Goal: Transaction & Acquisition: Purchase product/service

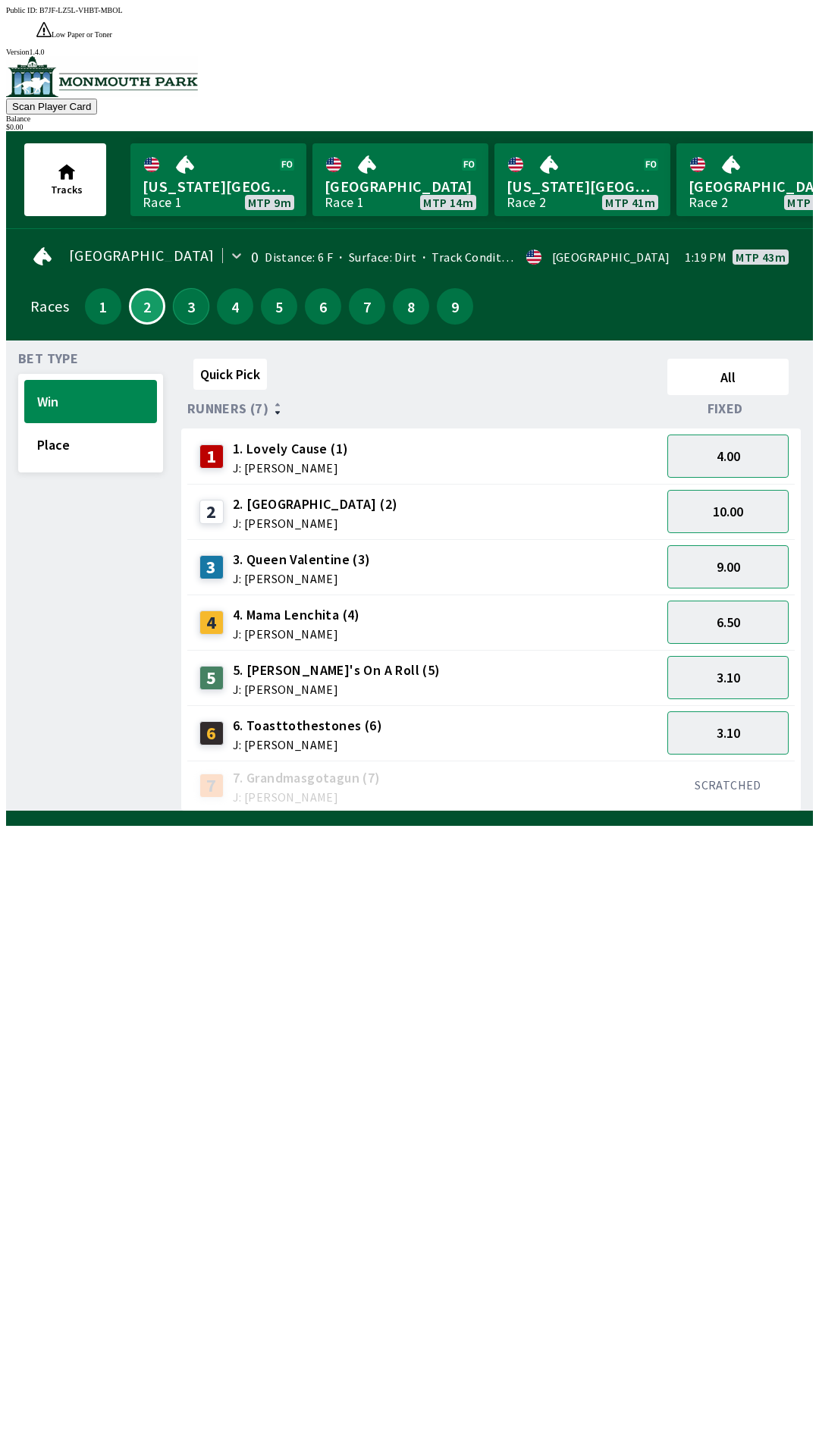
click at [190, 290] on button "3" at bounding box center [191, 305] width 36 height 36
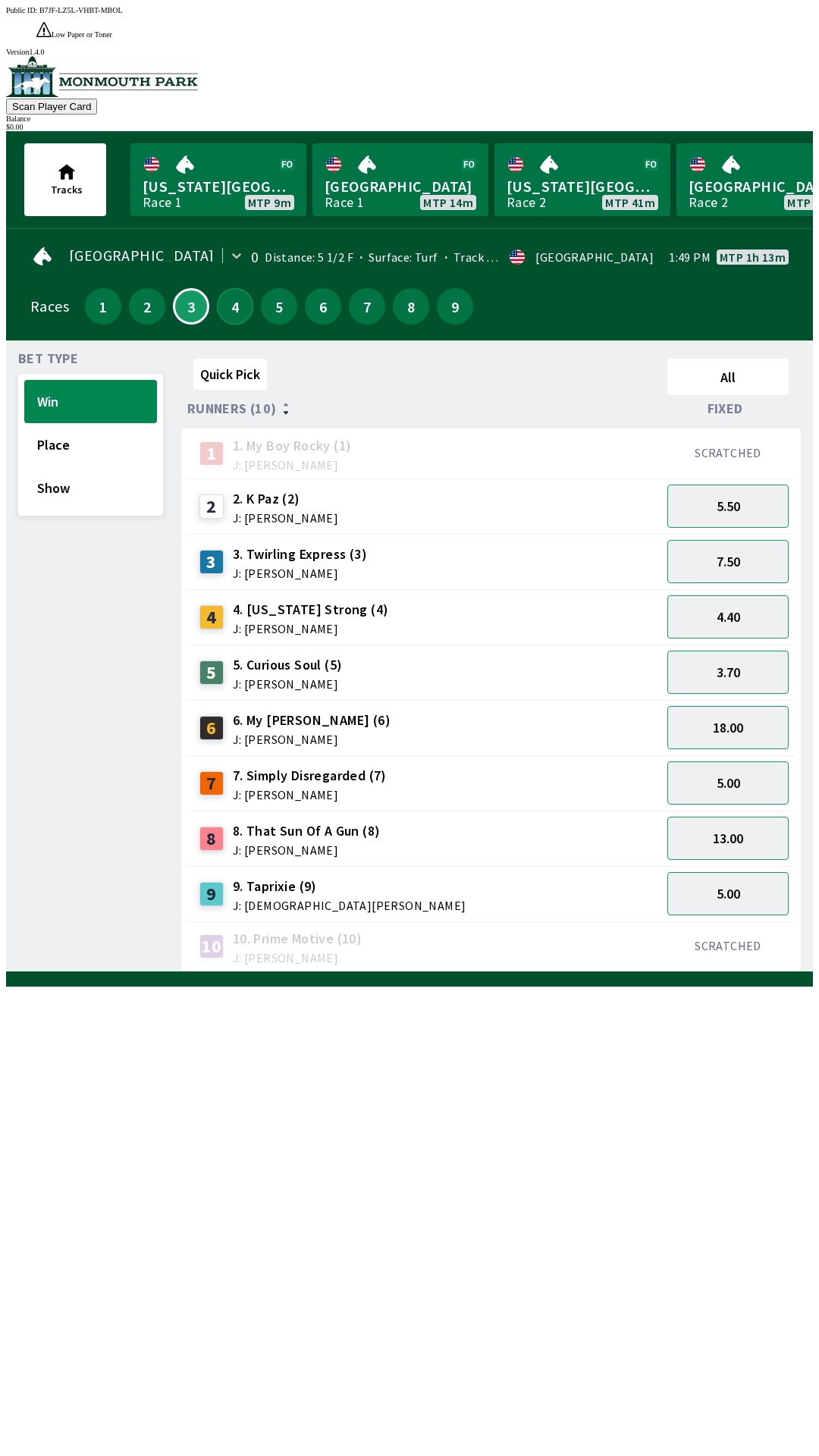
click at [232, 292] on button "4" at bounding box center [234, 305] width 36 height 36
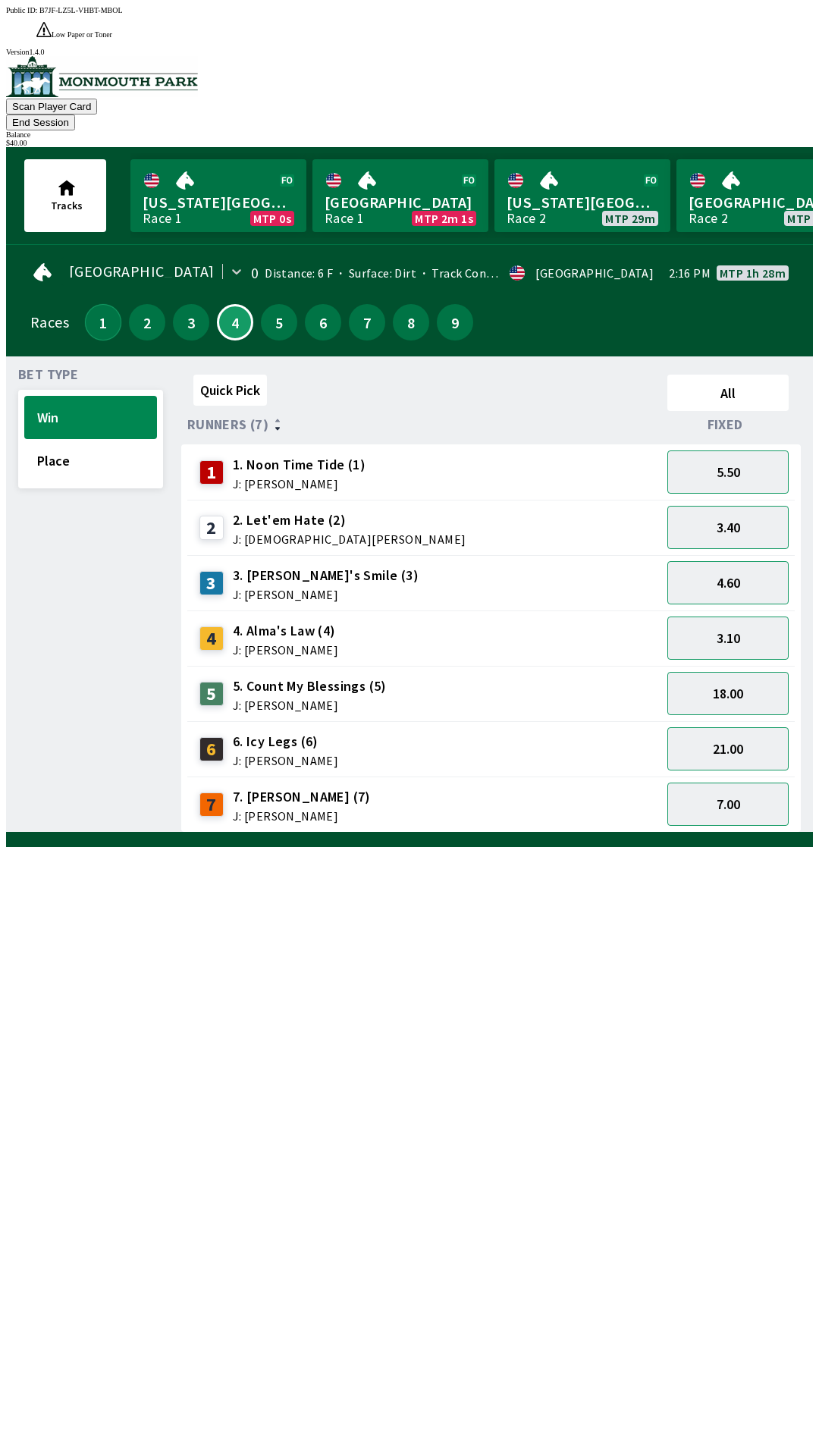
click at [86, 304] on button "1" at bounding box center [103, 321] width 36 height 36
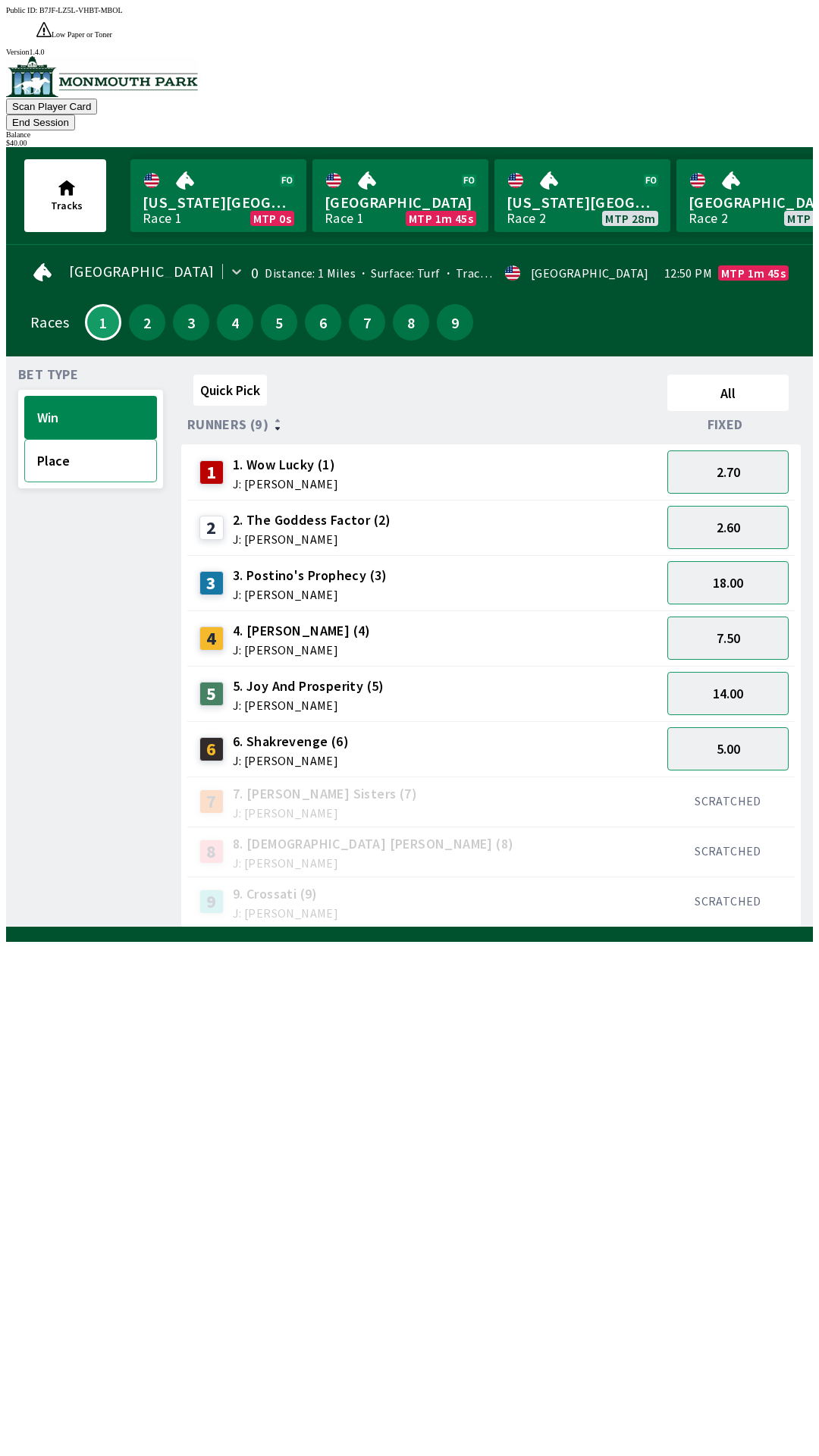
click at [72, 439] on button "Place" at bounding box center [90, 460] width 132 height 44
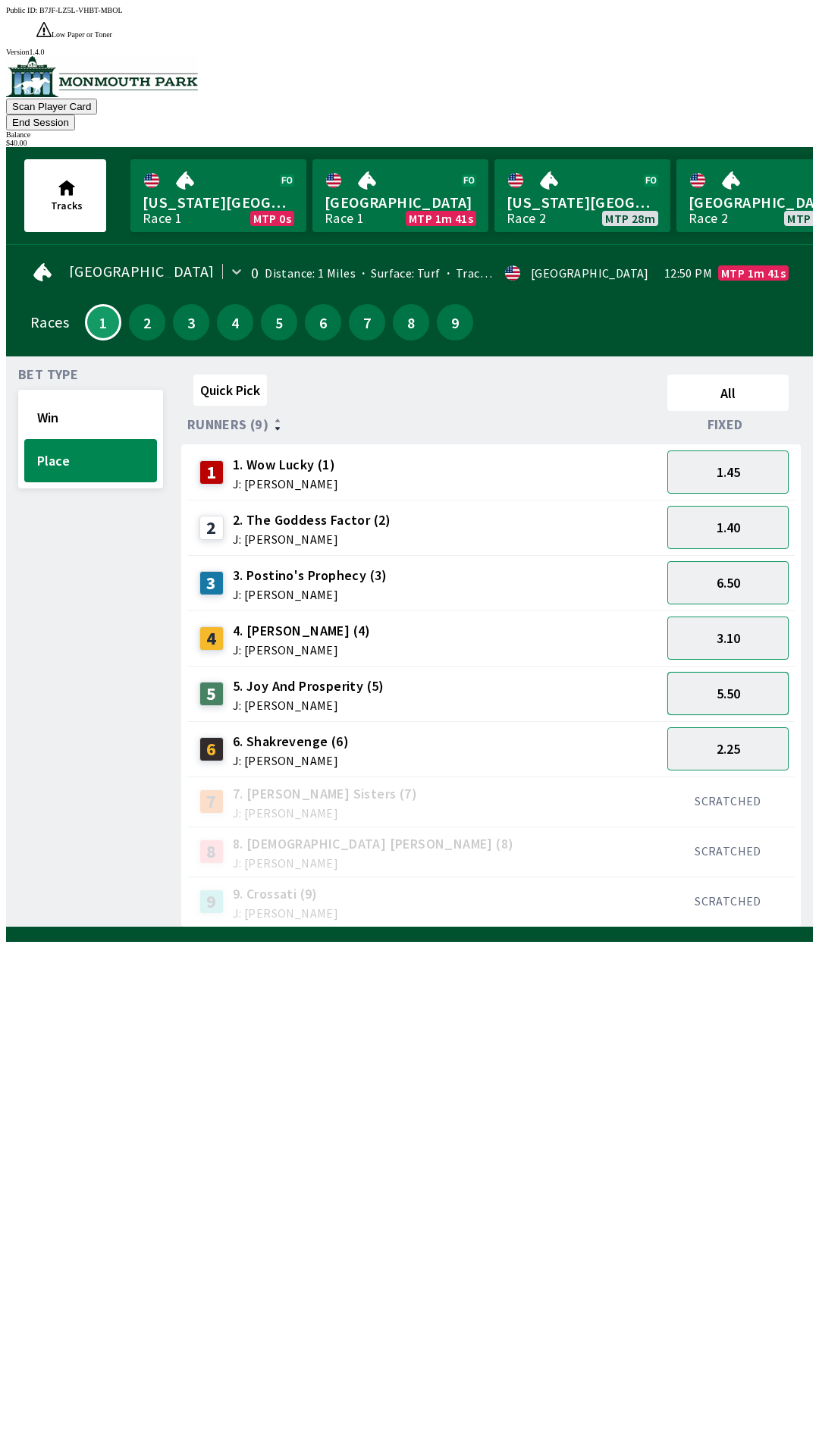
click at [713, 672] on button "5.50" at bounding box center [727, 693] width 121 height 44
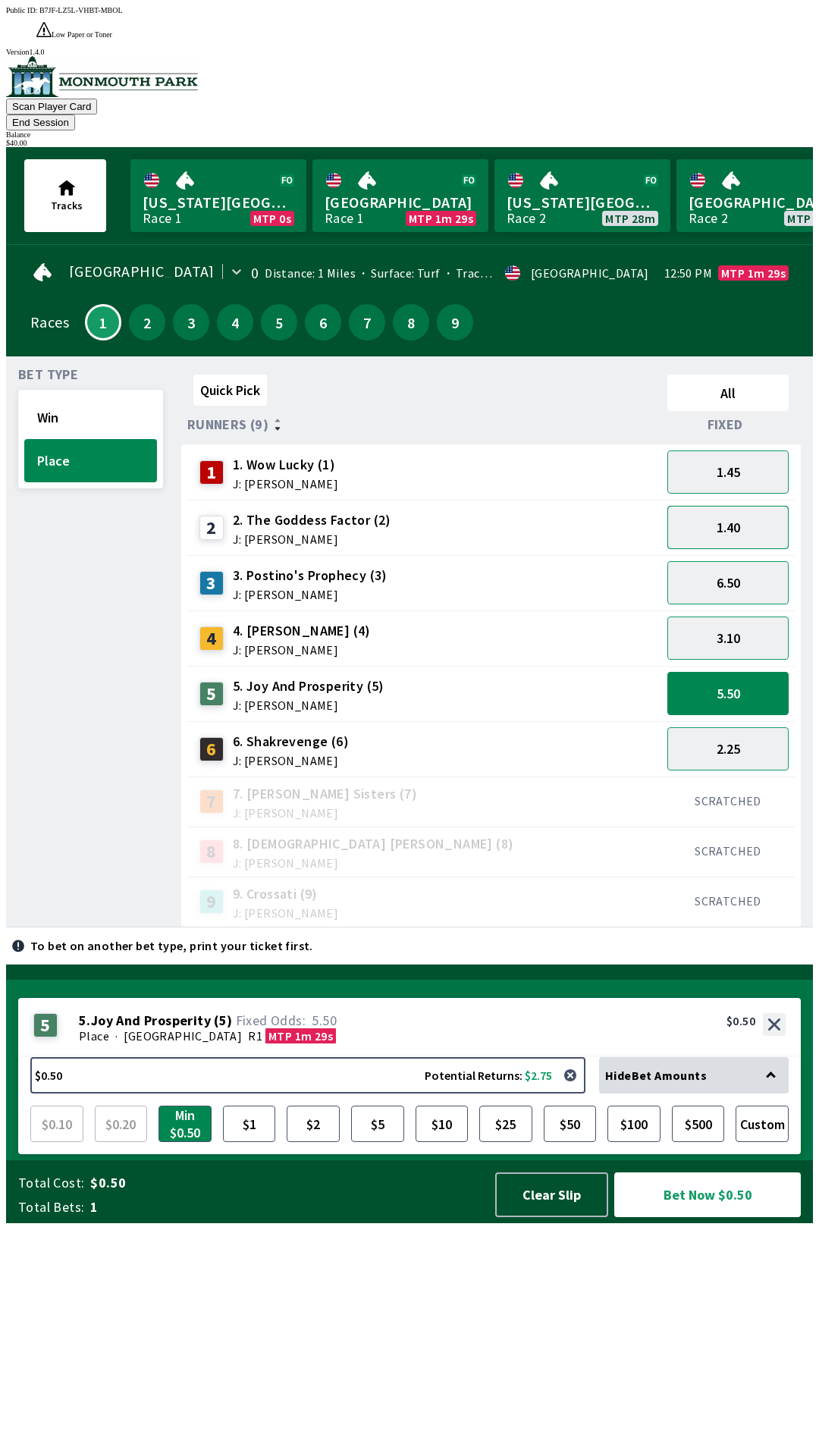
click at [741, 505] on button "1.40" at bounding box center [727, 527] width 121 height 44
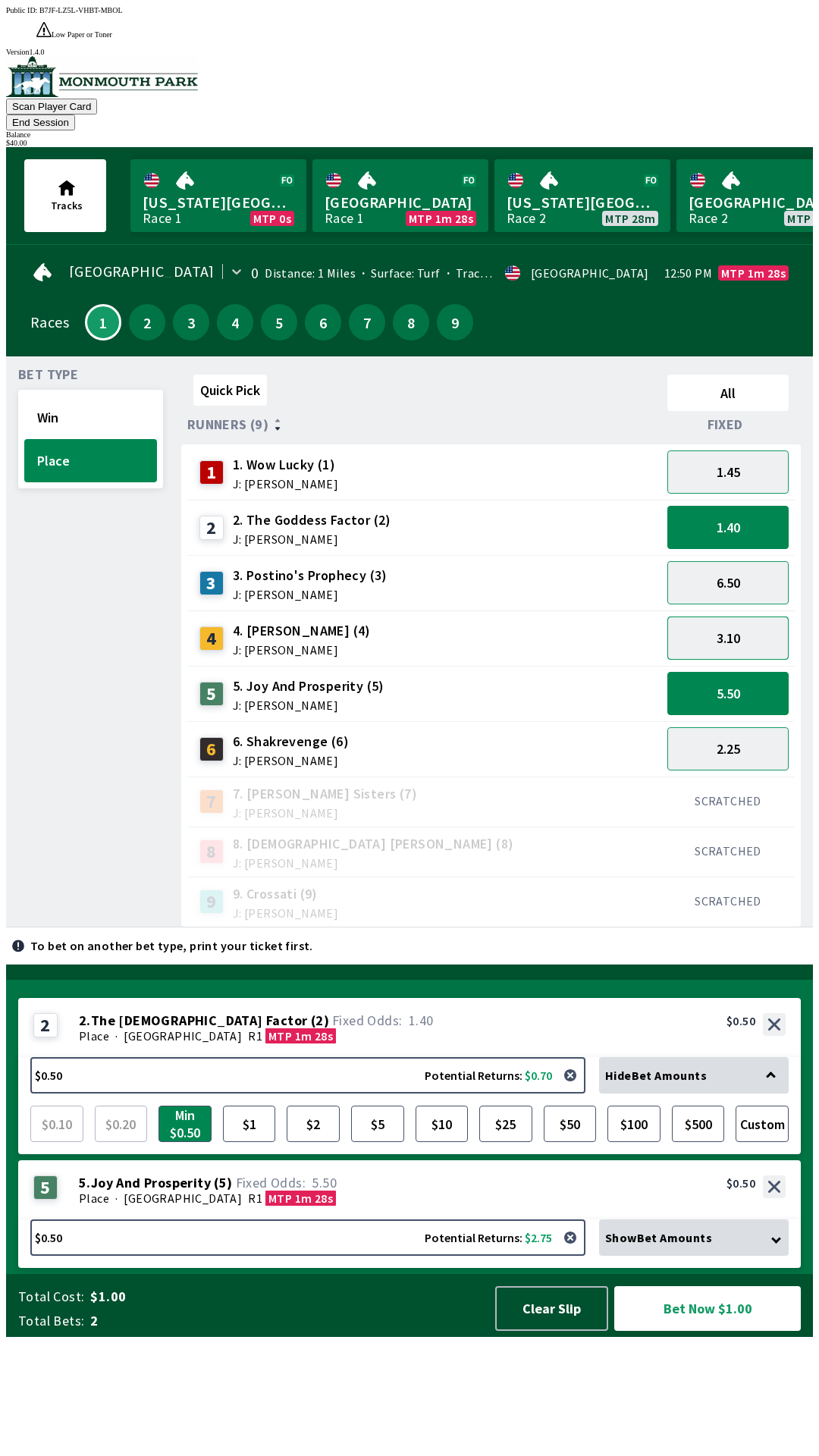
click at [738, 616] on button "3.10" at bounding box center [727, 638] width 121 height 44
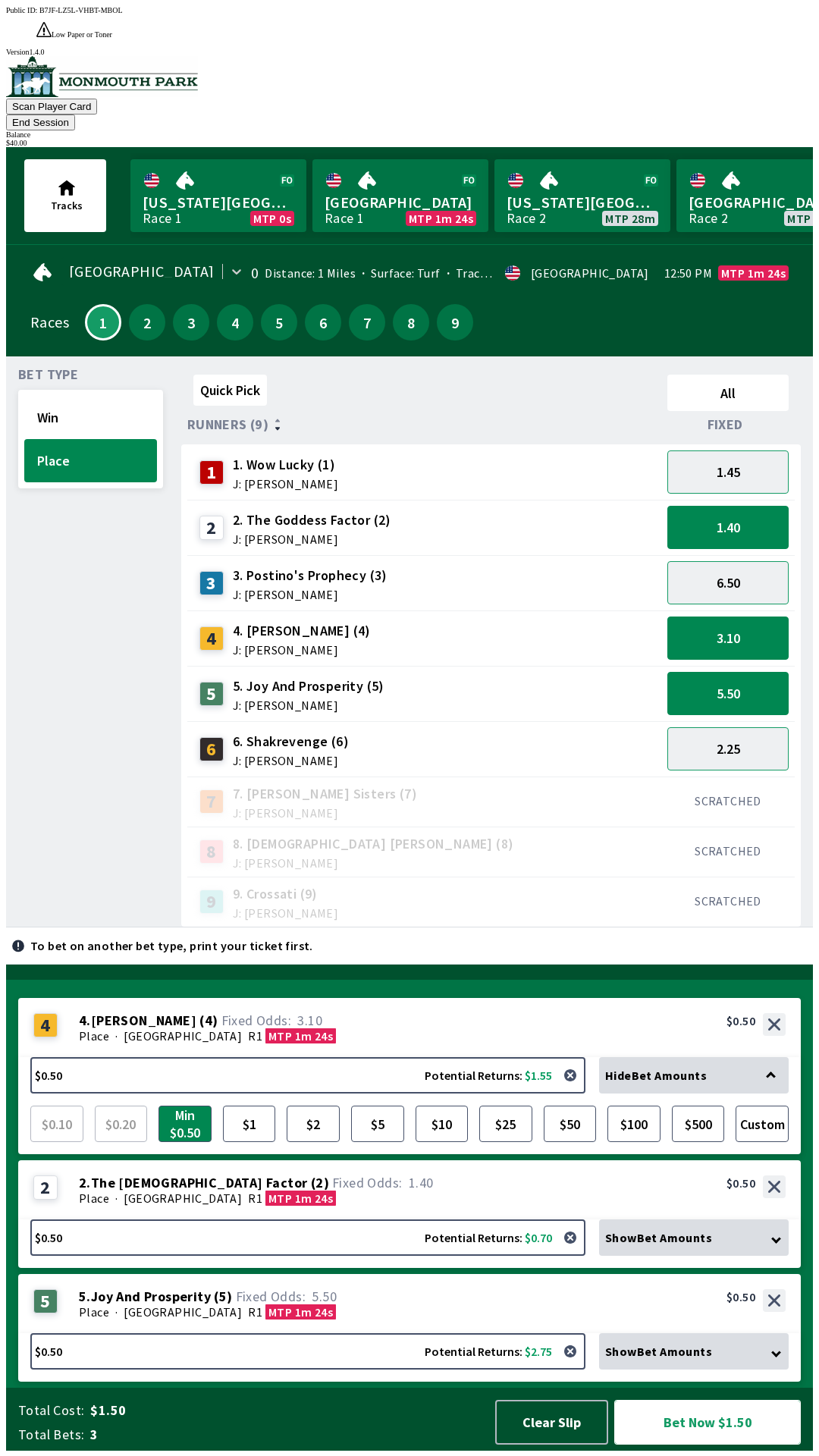
click at [702, 1427] on button "Bet Now $1.50" at bounding box center [708, 1422] width 187 height 44
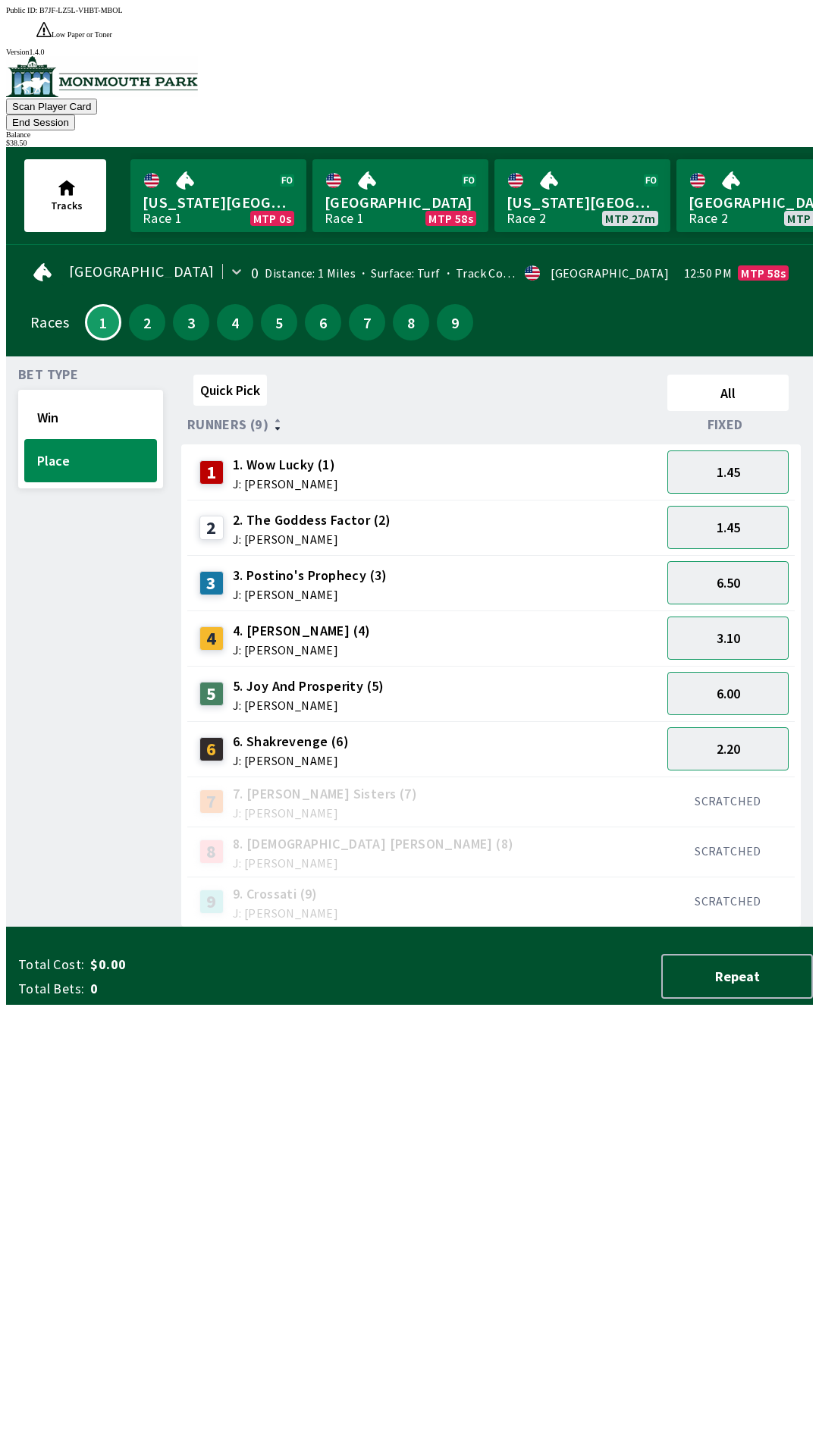
click at [75, 115] on button "End Session" at bounding box center [41, 122] width 69 height 16
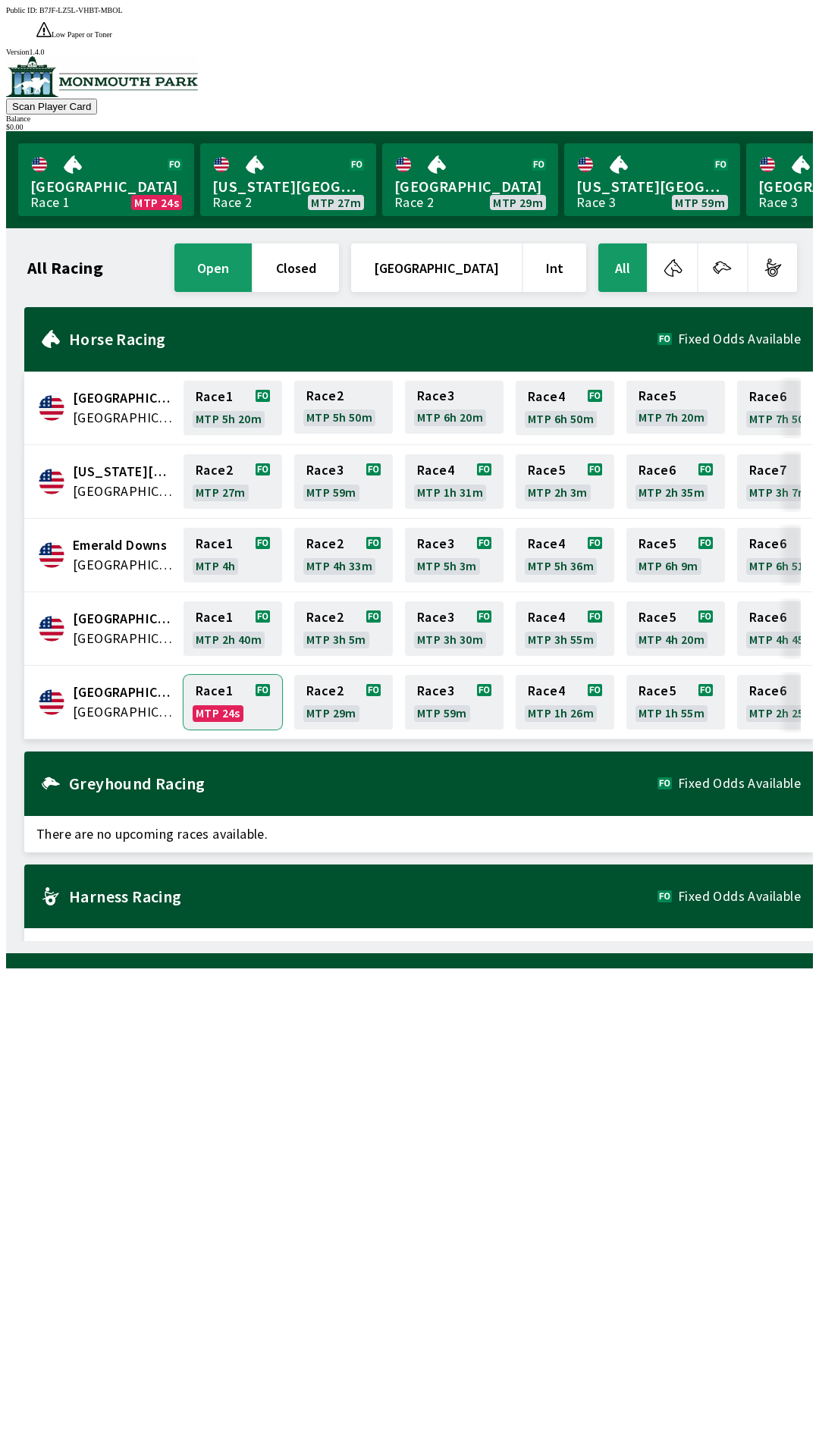
click at [221, 675] on link "Race 1 MTP 24s" at bounding box center [232, 702] width 98 height 55
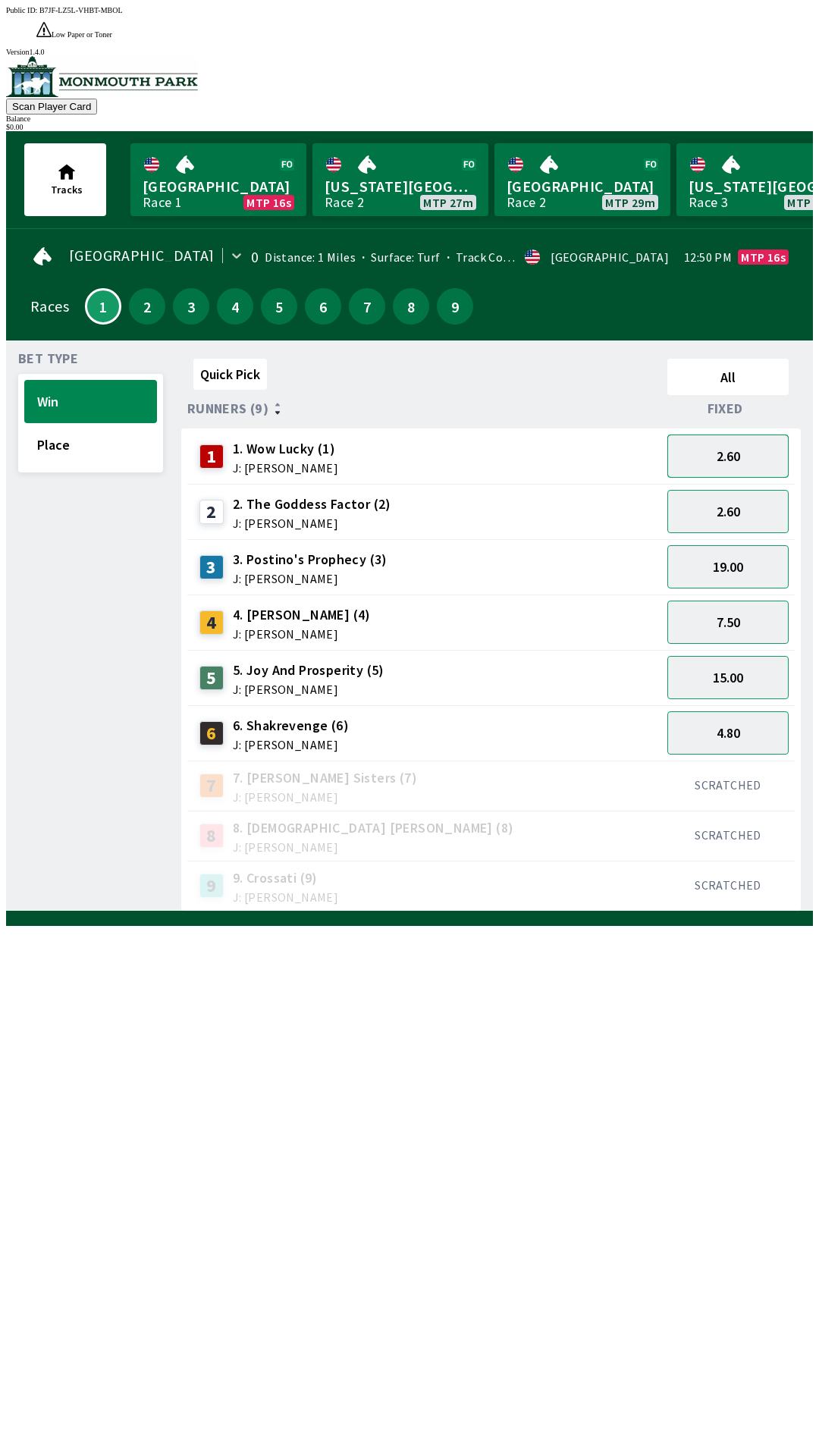
click at [733, 434] on button "2.60" at bounding box center [727, 455] width 121 height 44
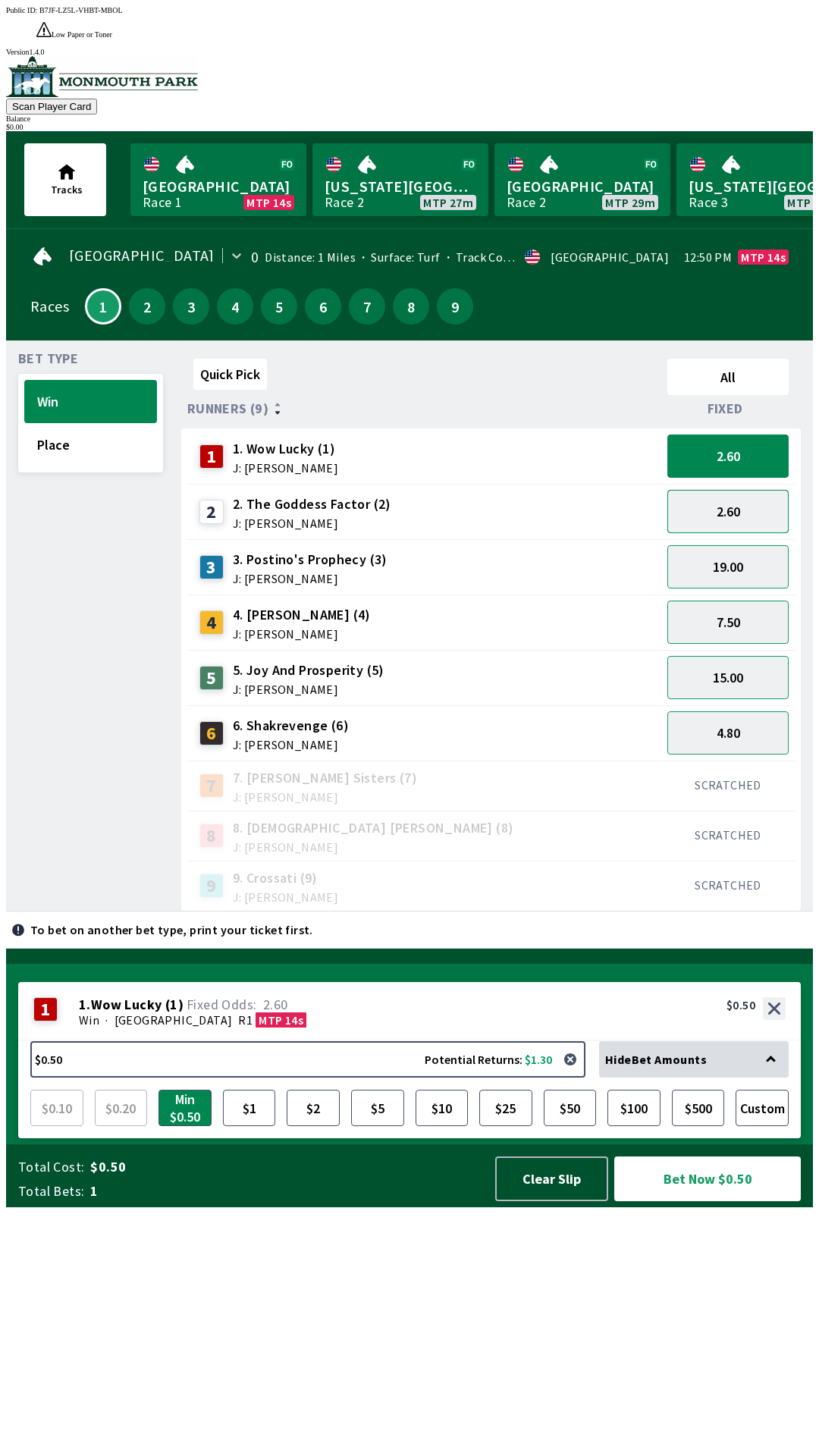
click at [741, 490] on button "2.60" at bounding box center [727, 511] width 121 height 44
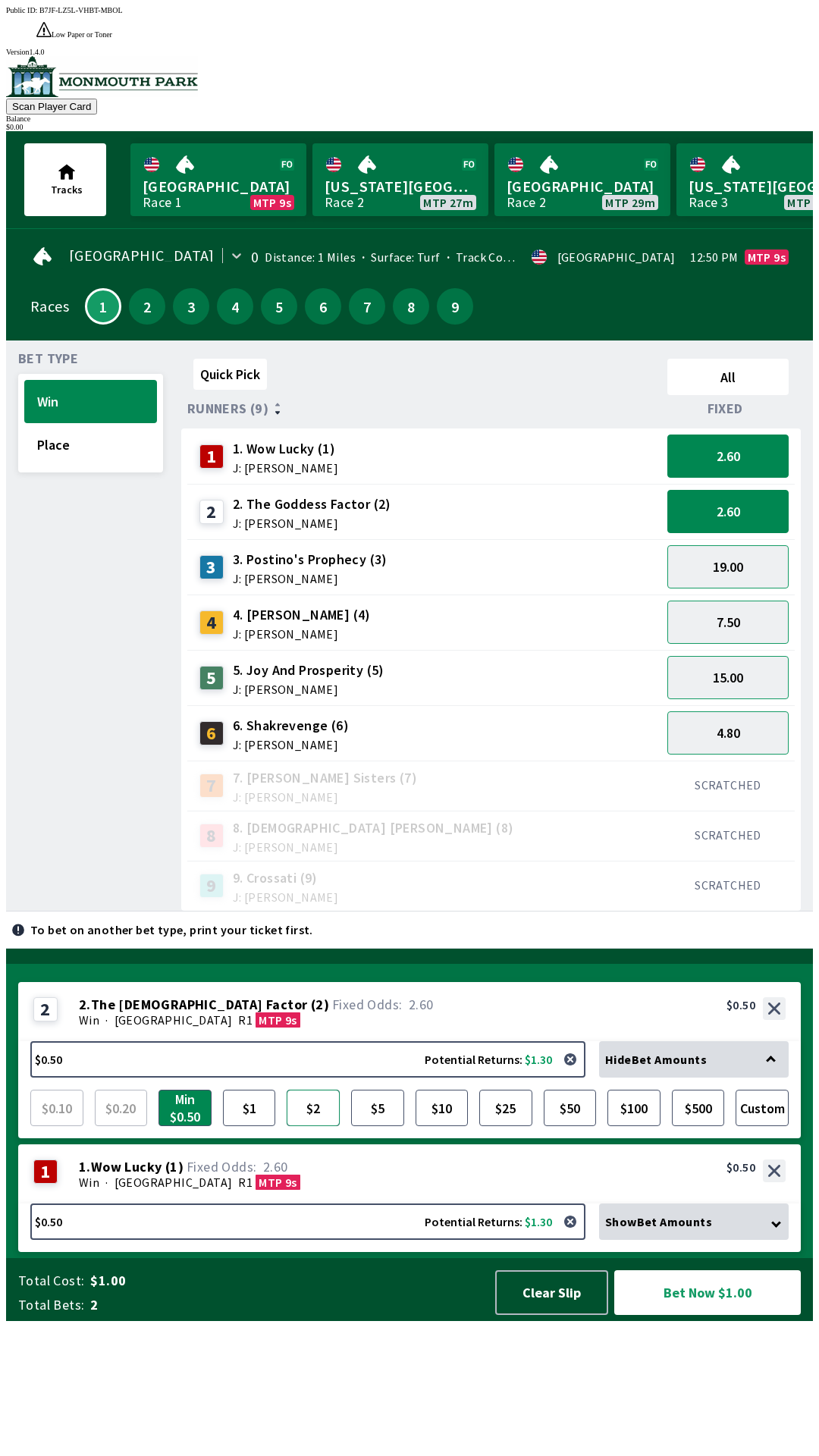
click at [310, 1126] on button "$2" at bounding box center [313, 1107] width 53 height 36
click at [250, 1126] on button "$1" at bounding box center [249, 1107] width 53 height 36
click at [742, 601] on button "7.50" at bounding box center [727, 622] width 121 height 44
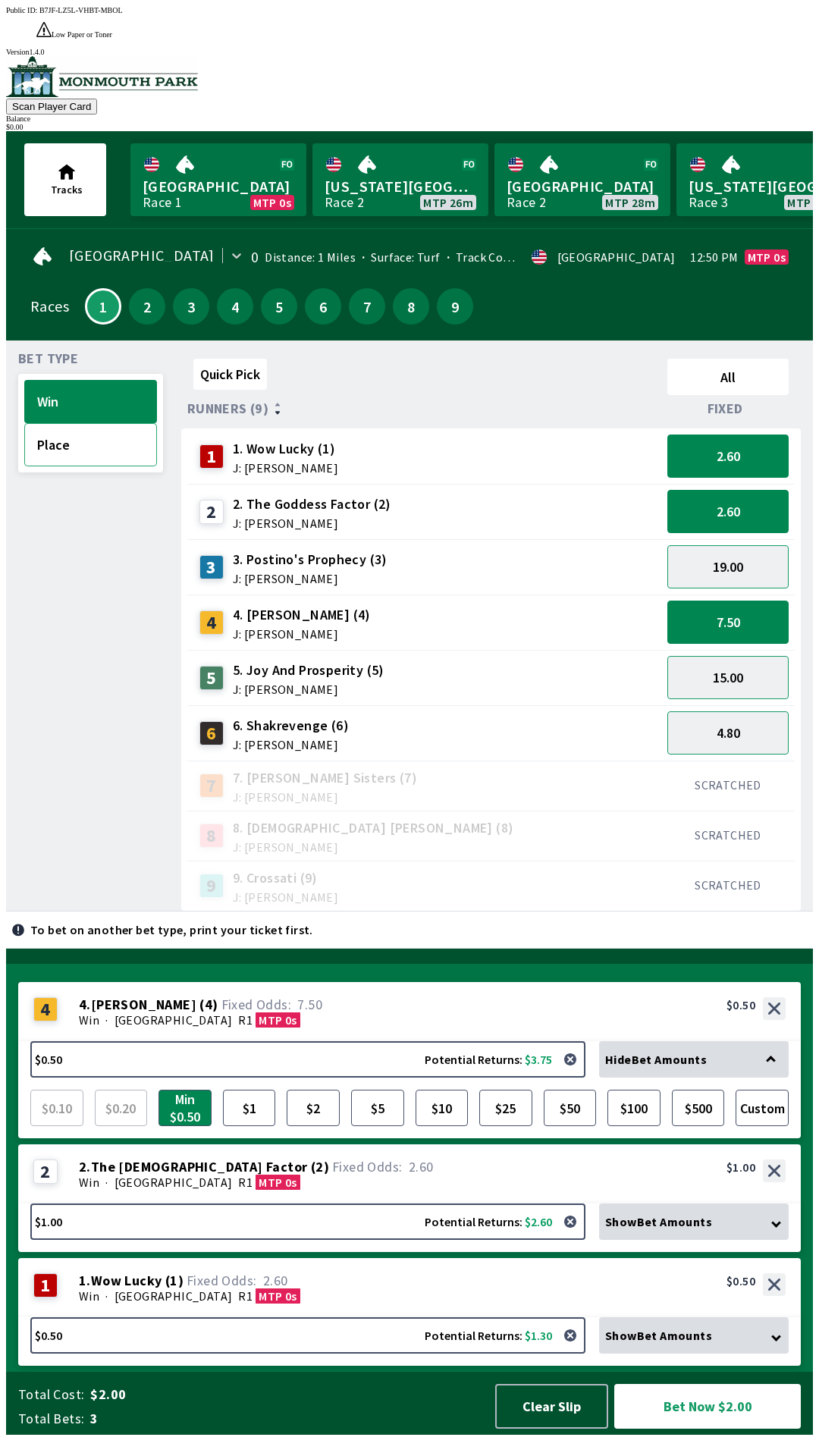
click at [107, 423] on button "Place" at bounding box center [90, 444] width 132 height 44
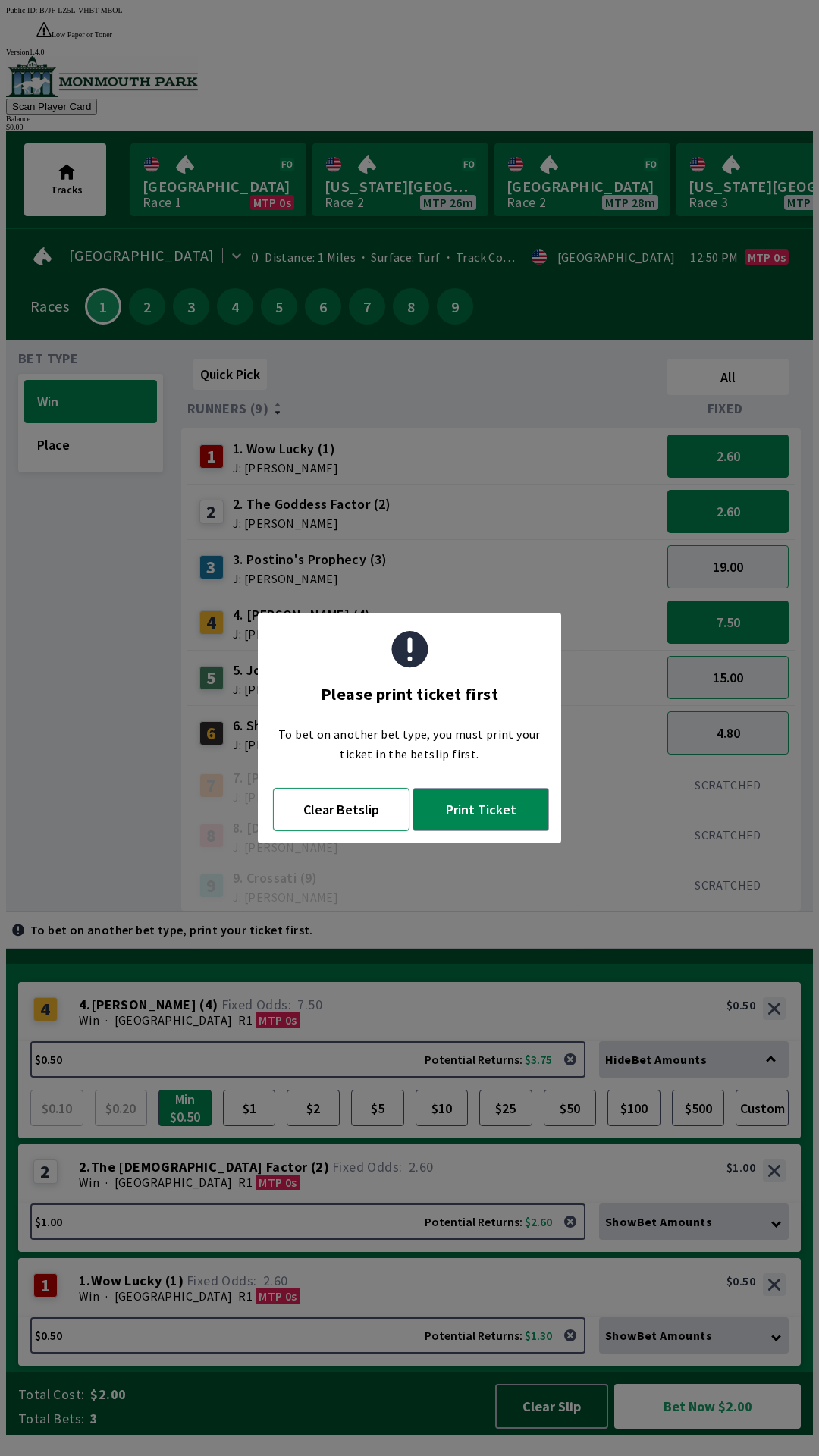
click at [358, 807] on button "Clear Betslip" at bounding box center [341, 809] width 136 height 44
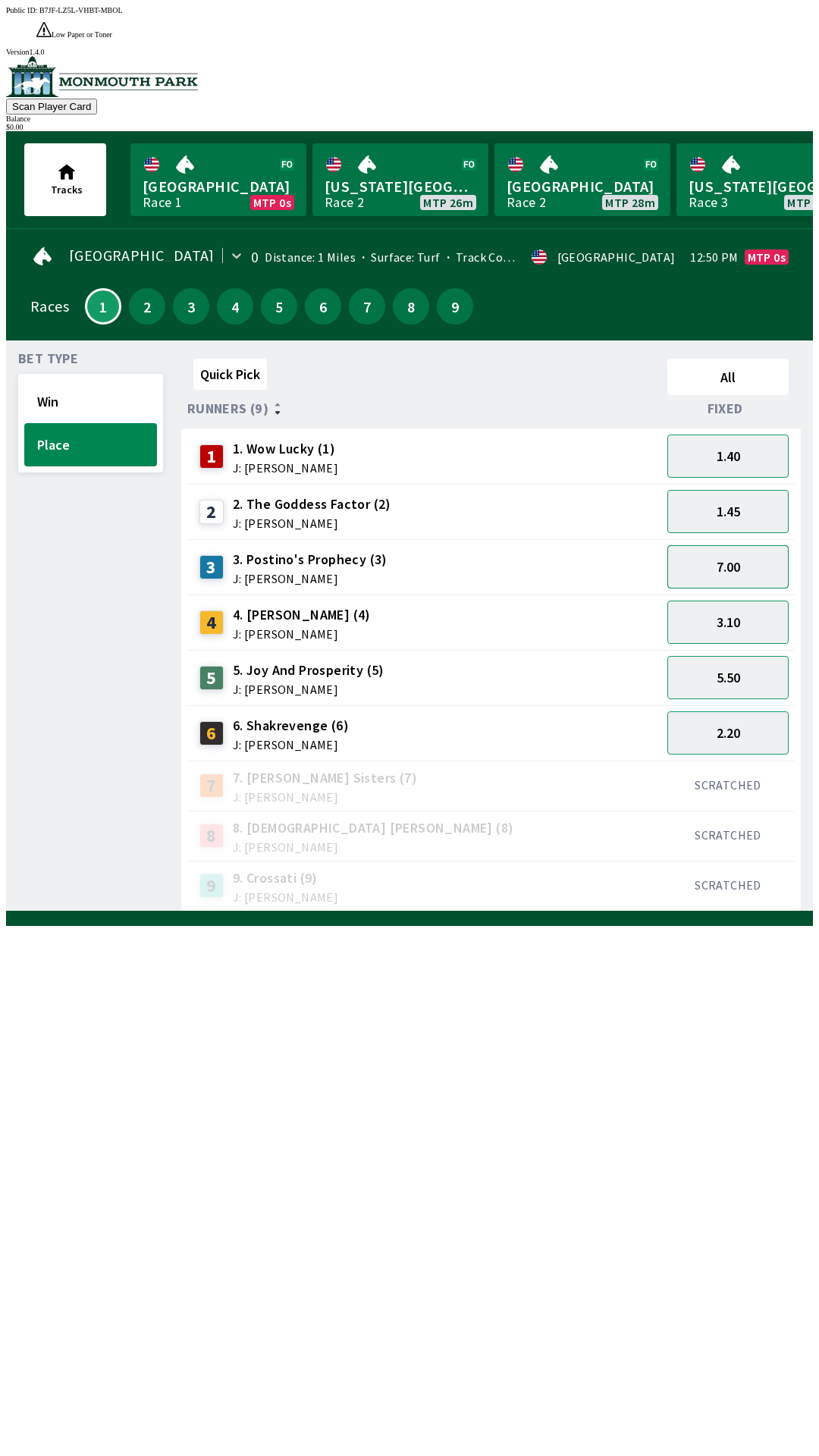
click at [731, 545] on button "7.00" at bounding box center [727, 566] width 121 height 44
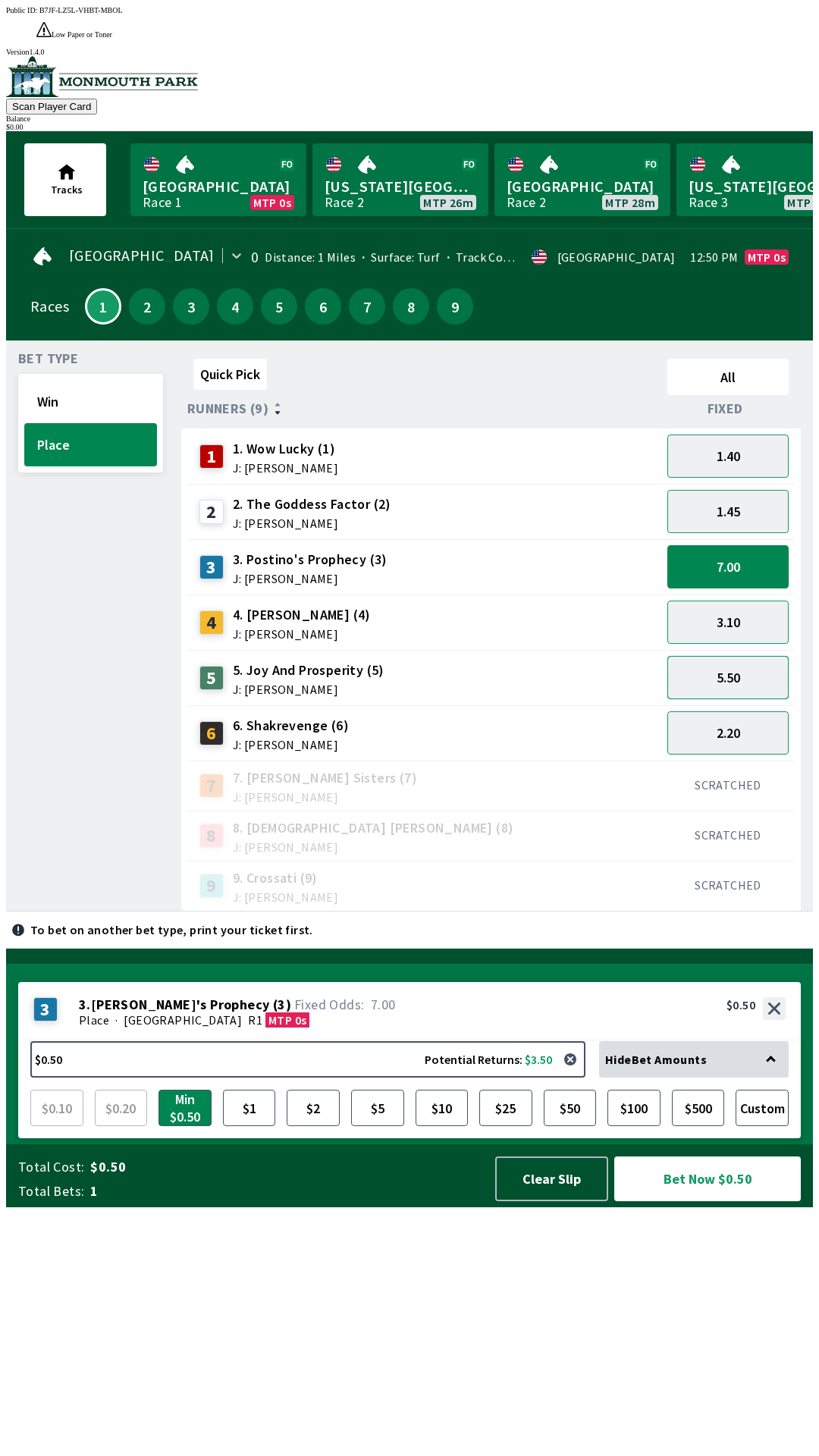
click at [744, 656] on button "5.50" at bounding box center [727, 678] width 121 height 44
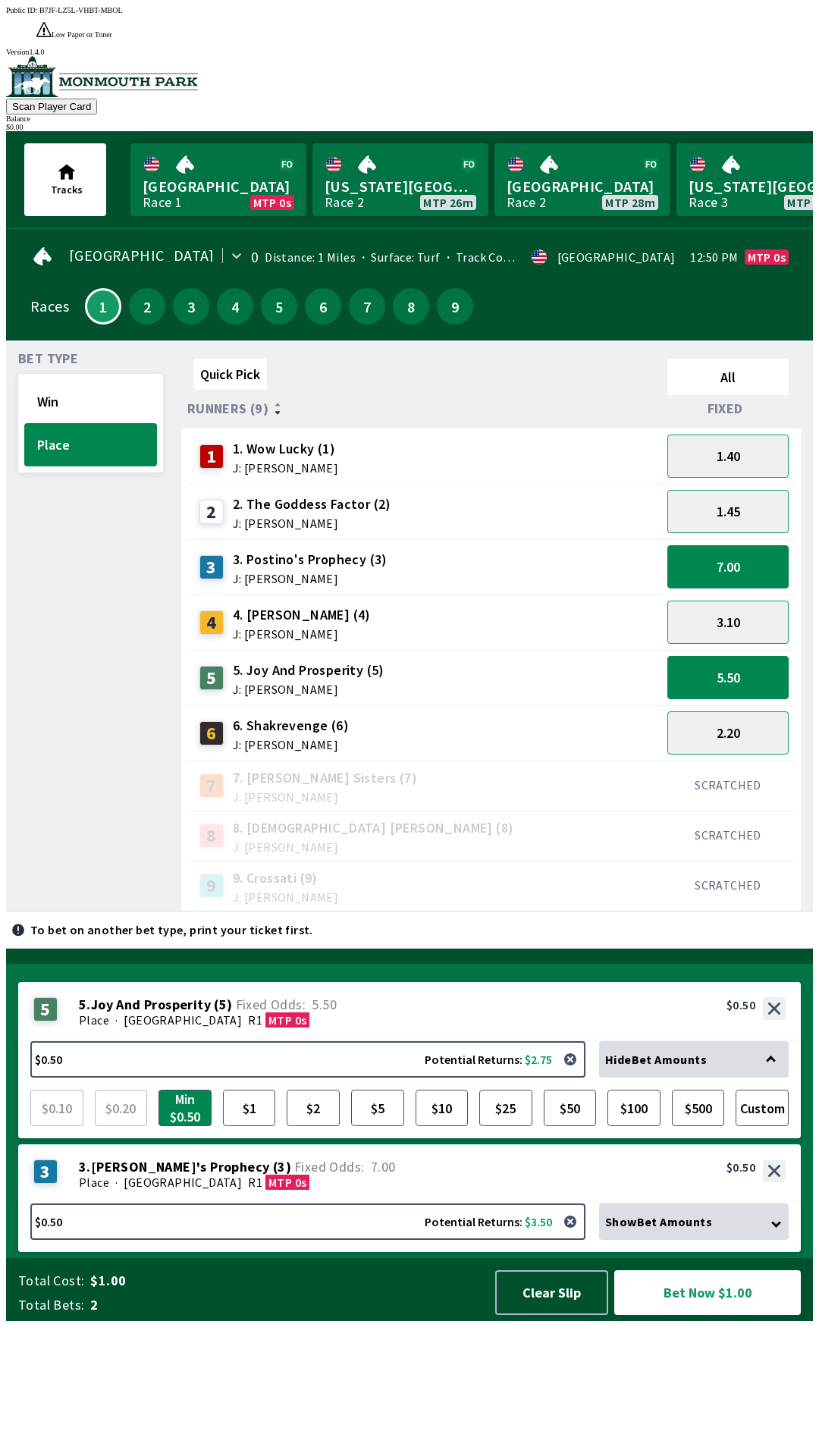
click at [737, 1239] on div "Show Bet Amounts" at bounding box center [693, 1221] width 190 height 36
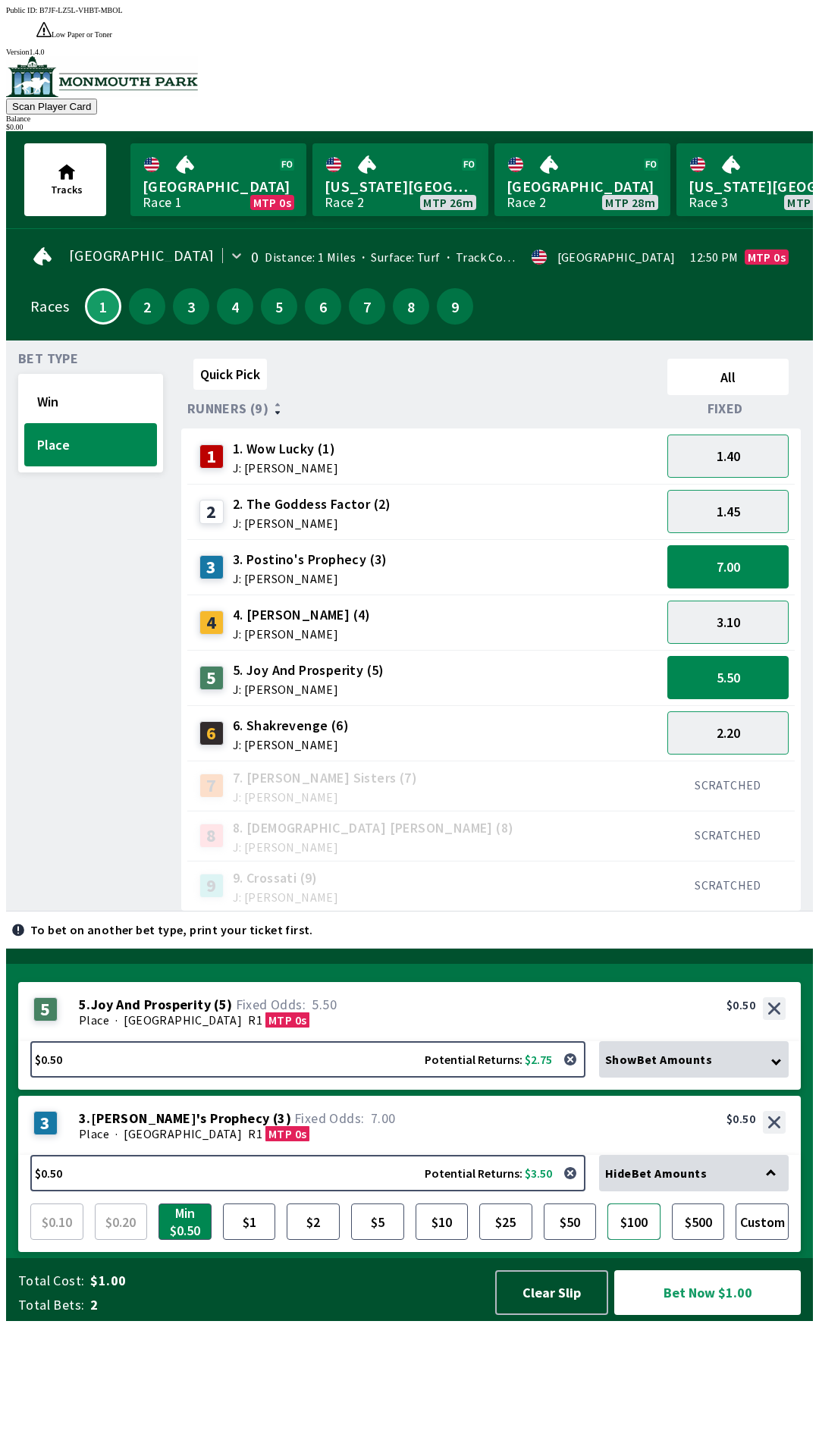
click at [643, 1239] on button "$100" at bounding box center [633, 1221] width 53 height 36
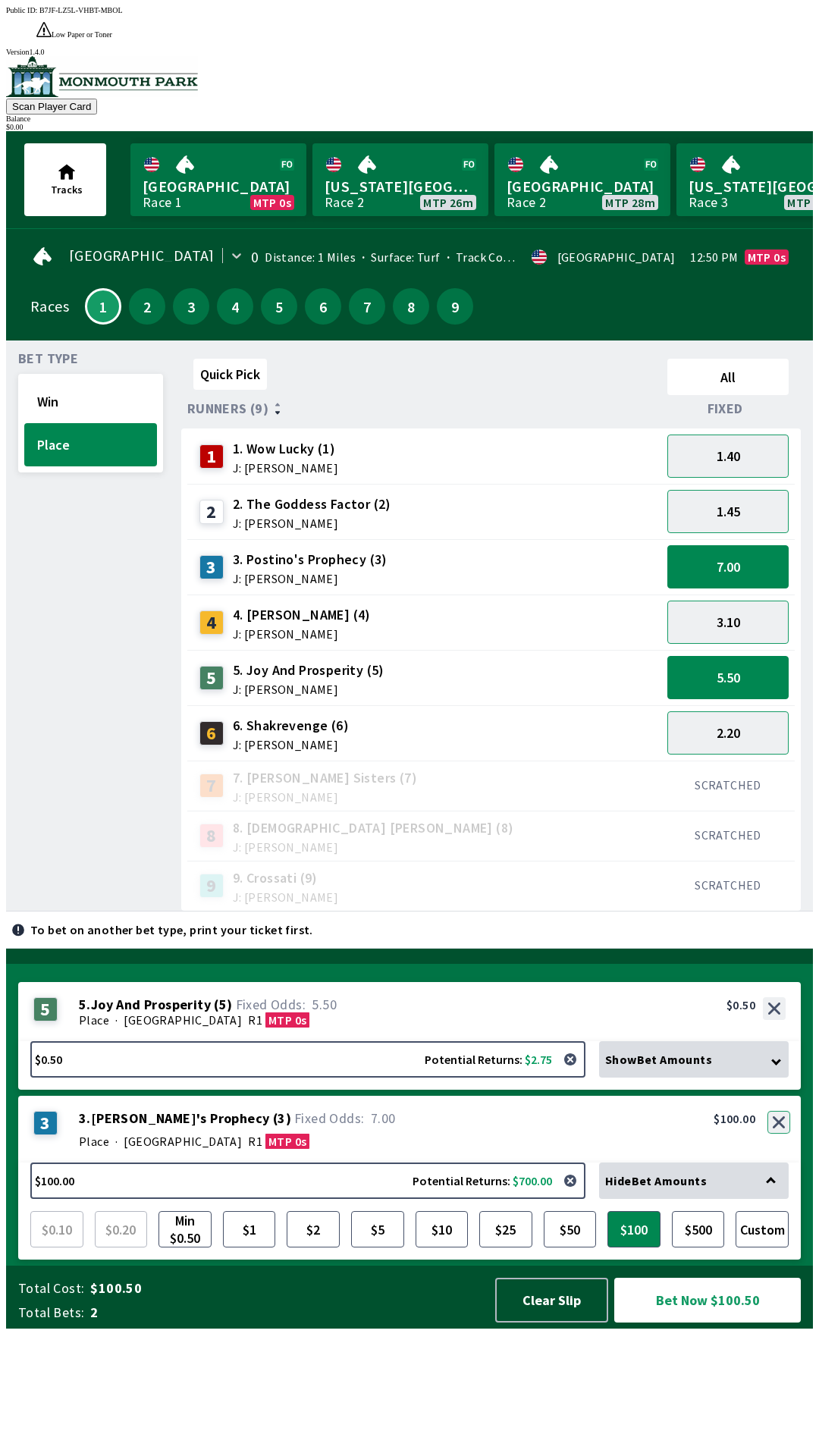
click at [774, 1134] on button "button" at bounding box center [778, 1122] width 23 height 23
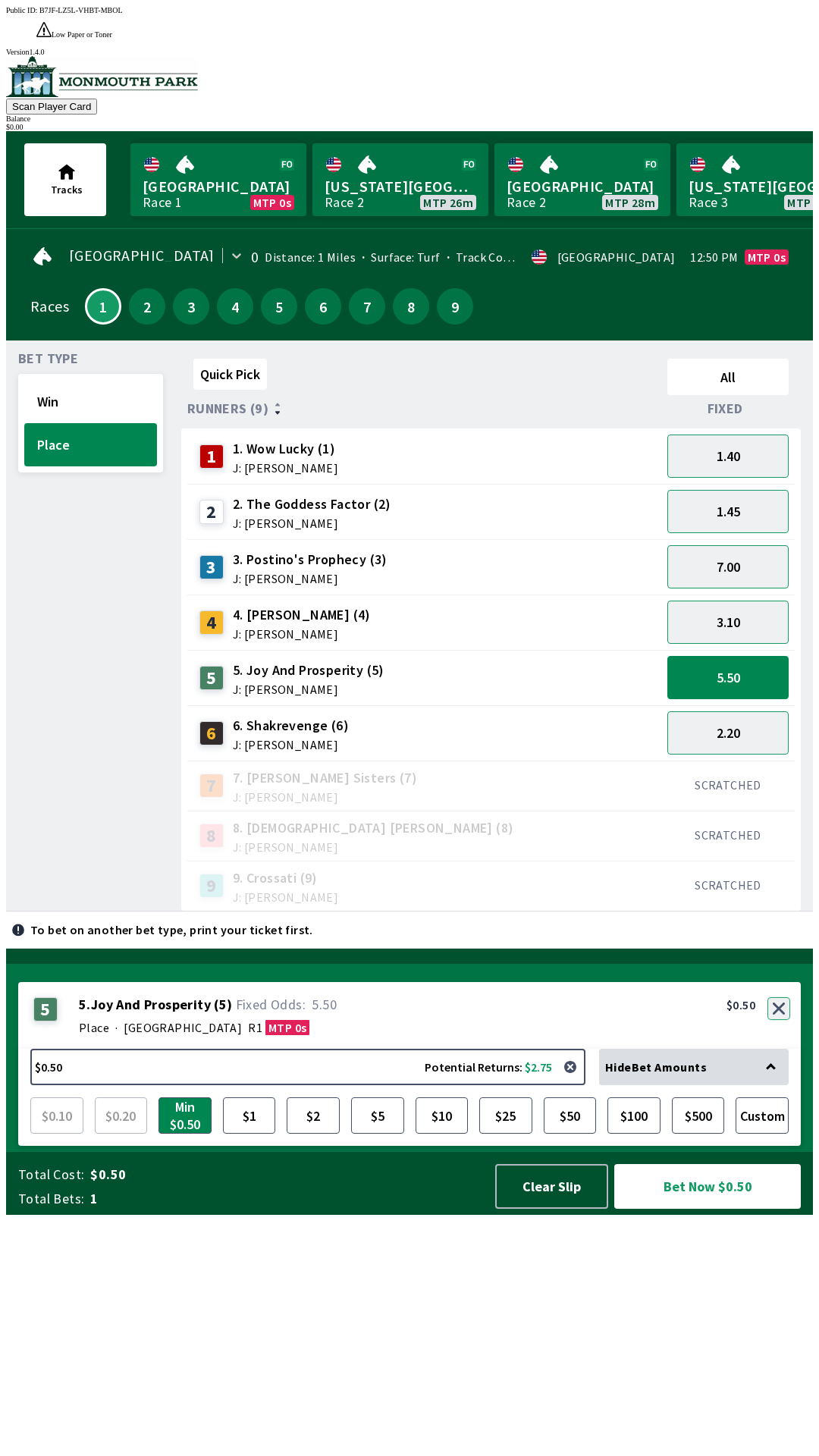
click at [779, 1020] on button "button" at bounding box center [778, 1008] width 23 height 23
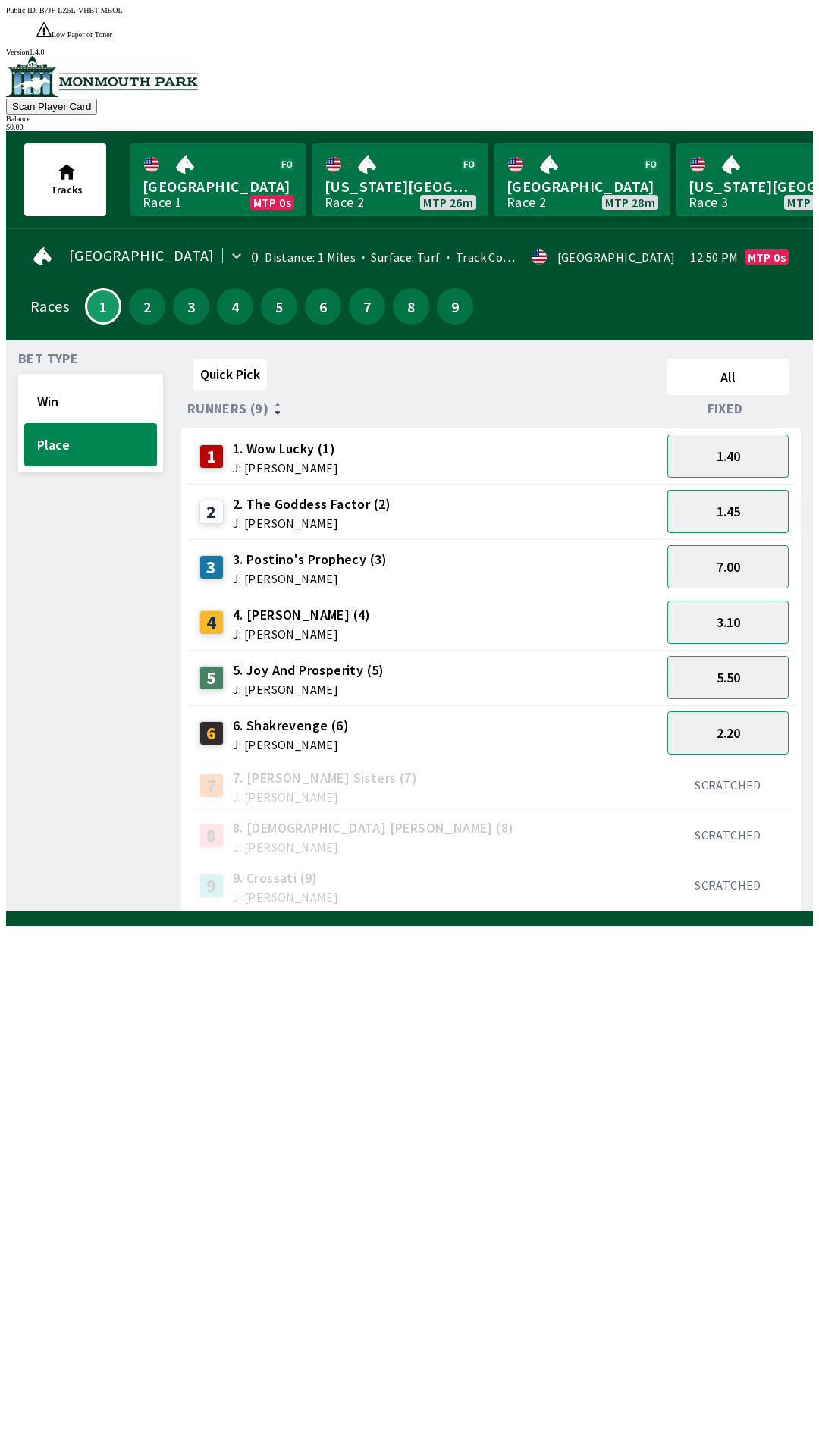
click at [746, 490] on button "1.45" at bounding box center [727, 511] width 121 height 44
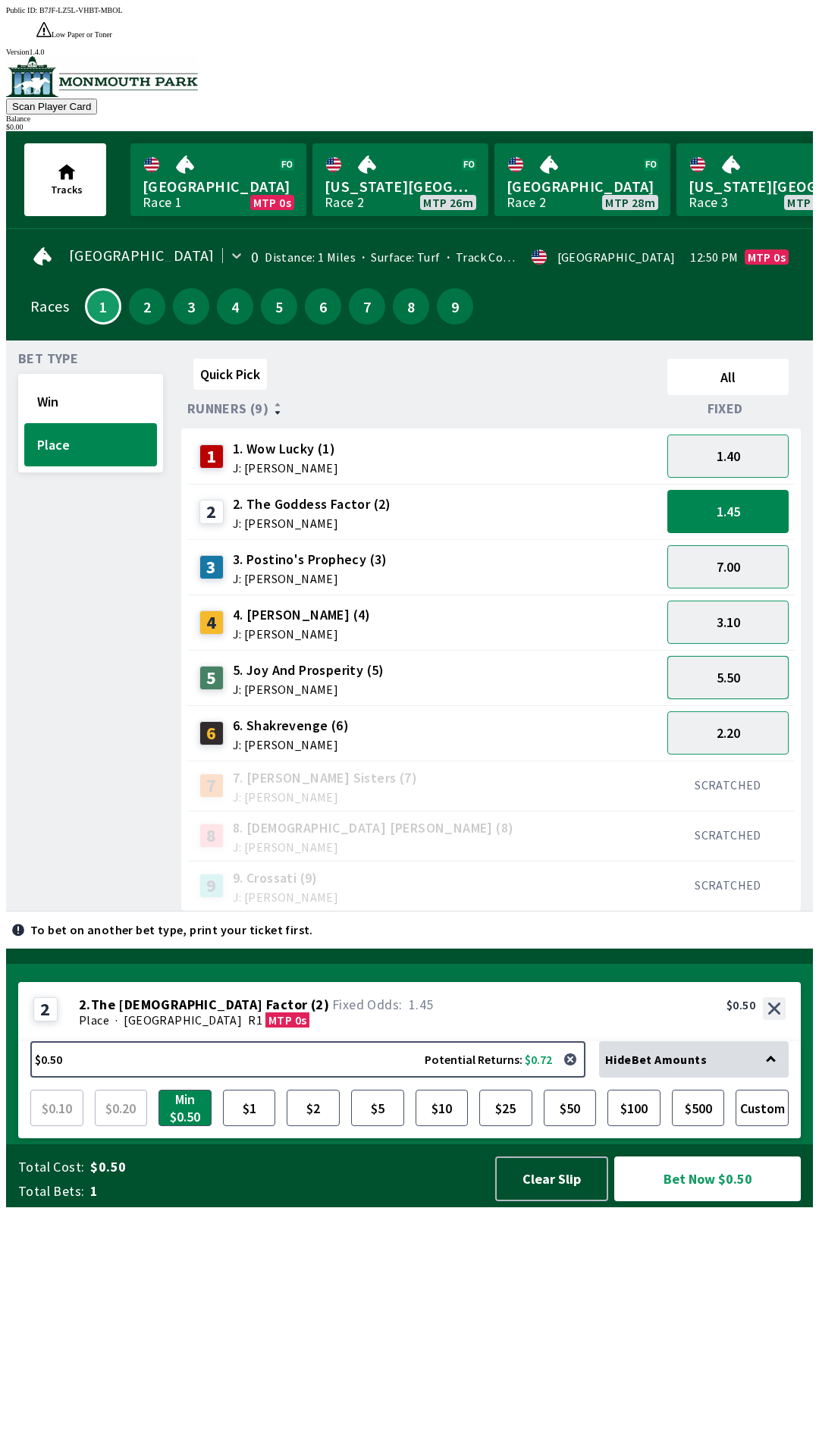
click at [744, 656] on button "5.50" at bounding box center [727, 678] width 121 height 44
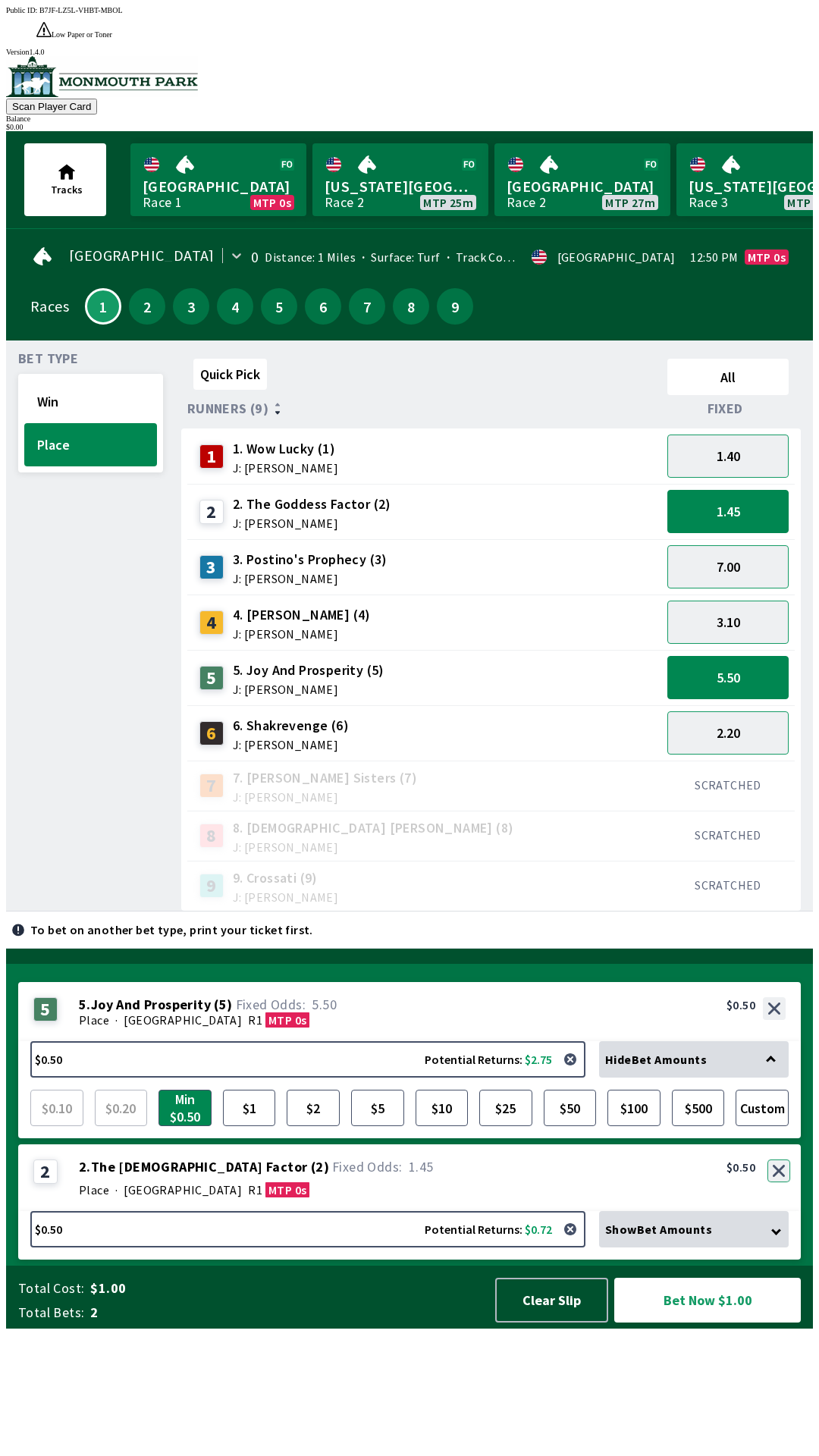
click at [780, 1182] on button "button" at bounding box center [778, 1170] width 23 height 23
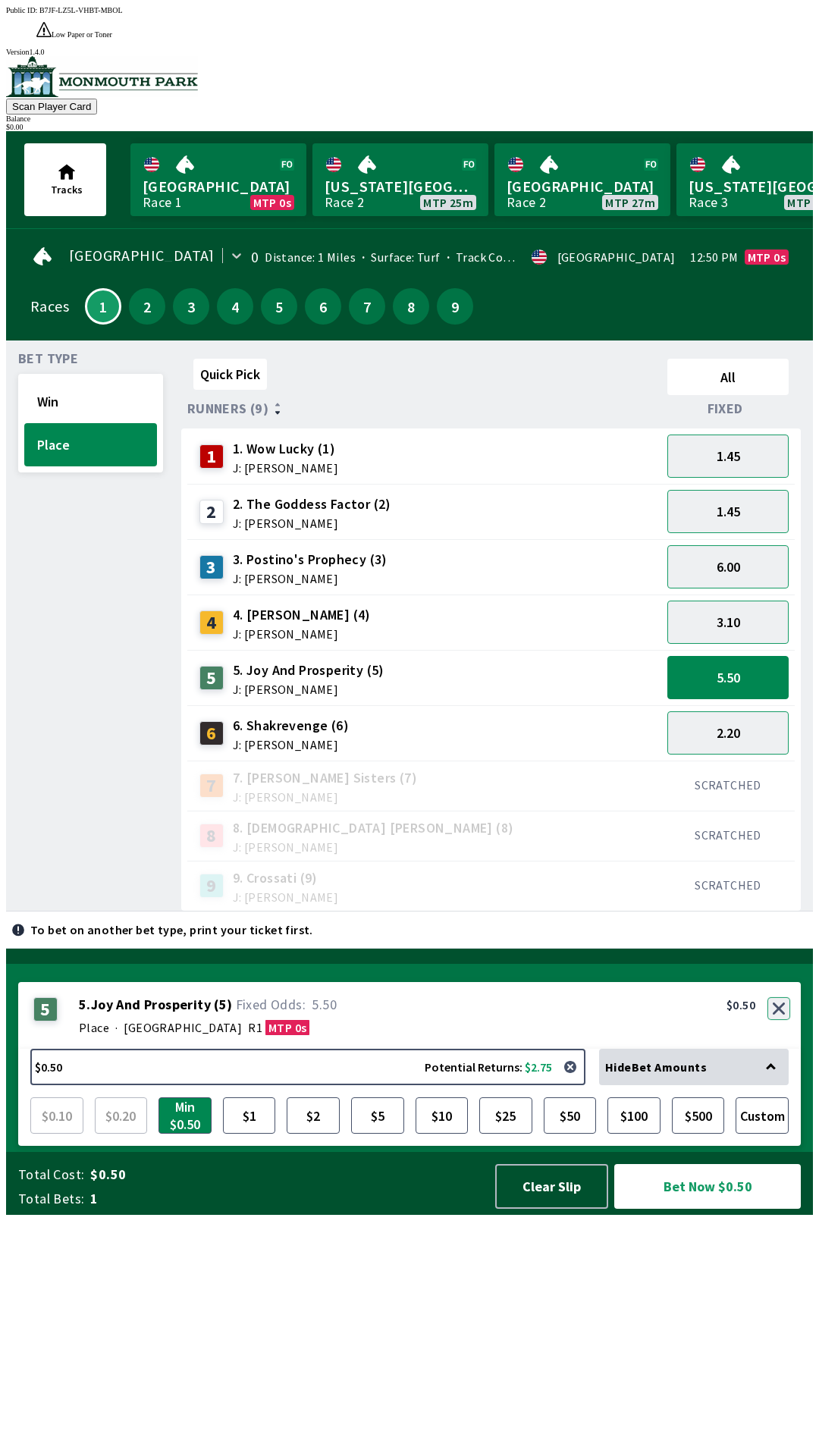
click at [780, 1020] on button "button" at bounding box center [778, 1008] width 23 height 23
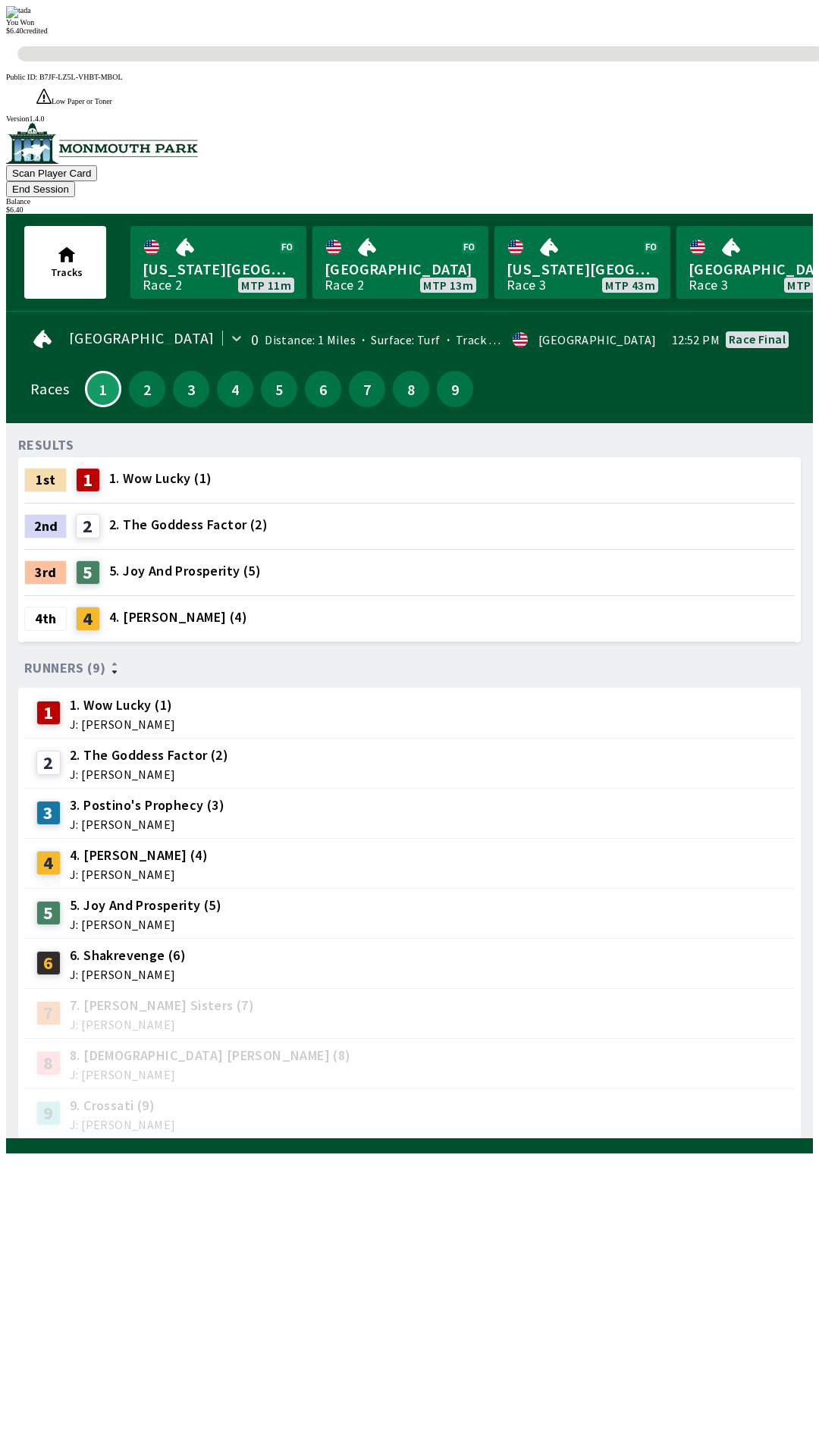
click at [404, 938] on div "6 6. Shakrevenge (6) J: [PERSON_NAME]" at bounding box center [409, 963] width 770 height 50
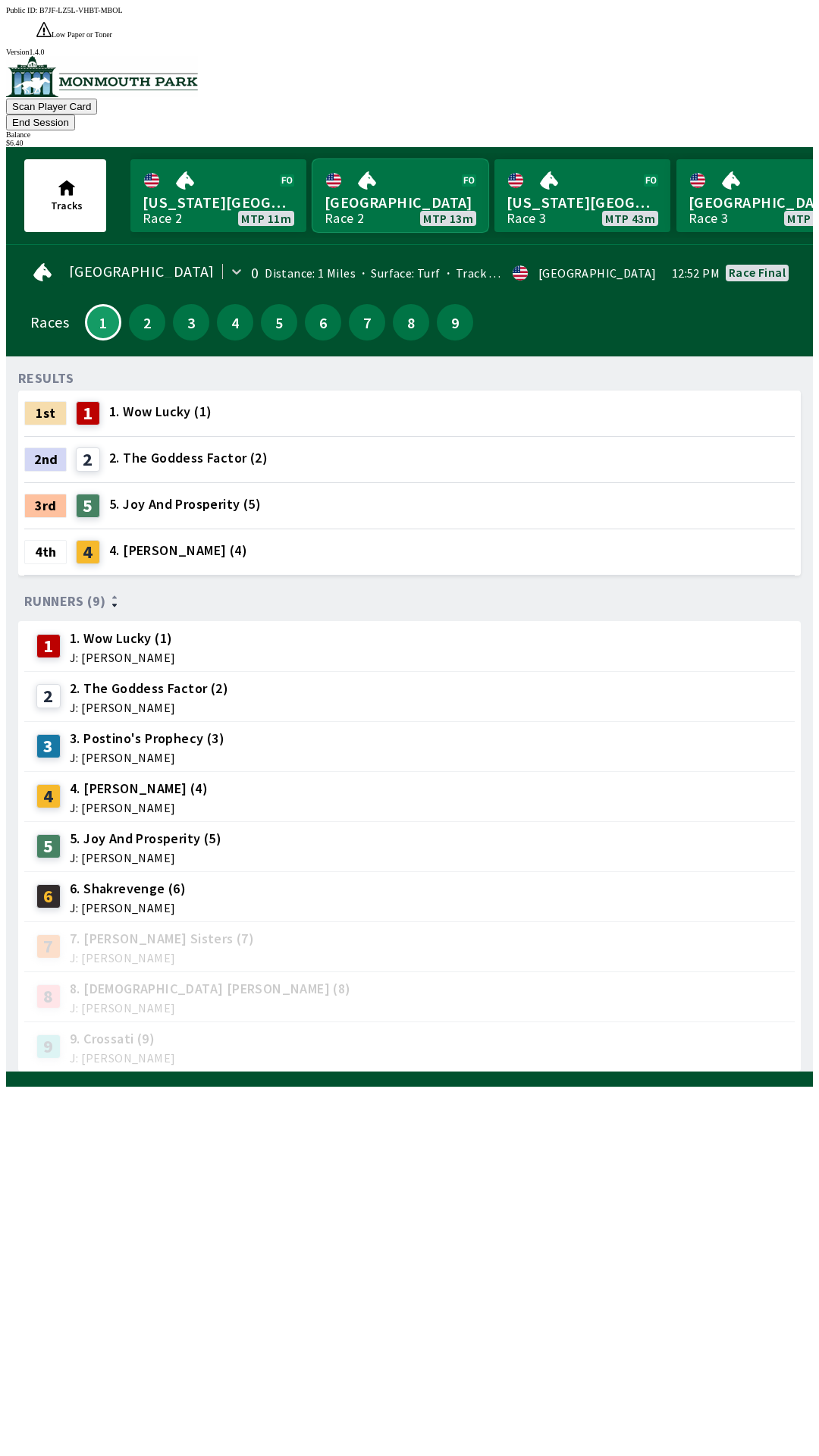
click at [385, 163] on link "[GEOGRAPHIC_DATA] Race 2 MTP 13m" at bounding box center [400, 195] width 176 height 73
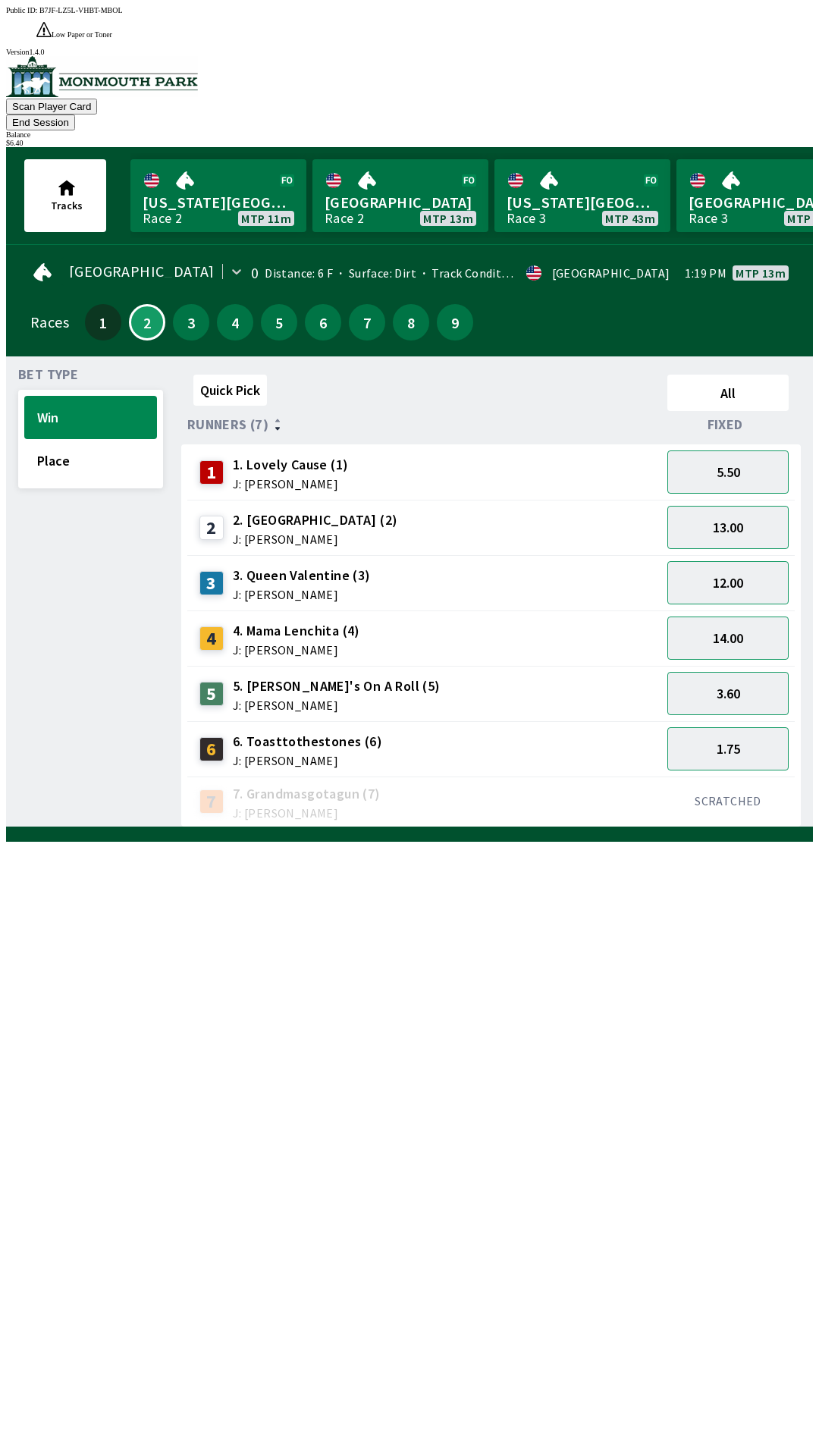
click at [813, 828] on div "Quick Pick All Runners (7) Fixed 1 1. Lovely Cause (1) J: [PERSON_NAME] 5.50 2 …" at bounding box center [497, 598] width 631 height 459
click at [759, 728] on button "1.75" at bounding box center [727, 749] width 121 height 44
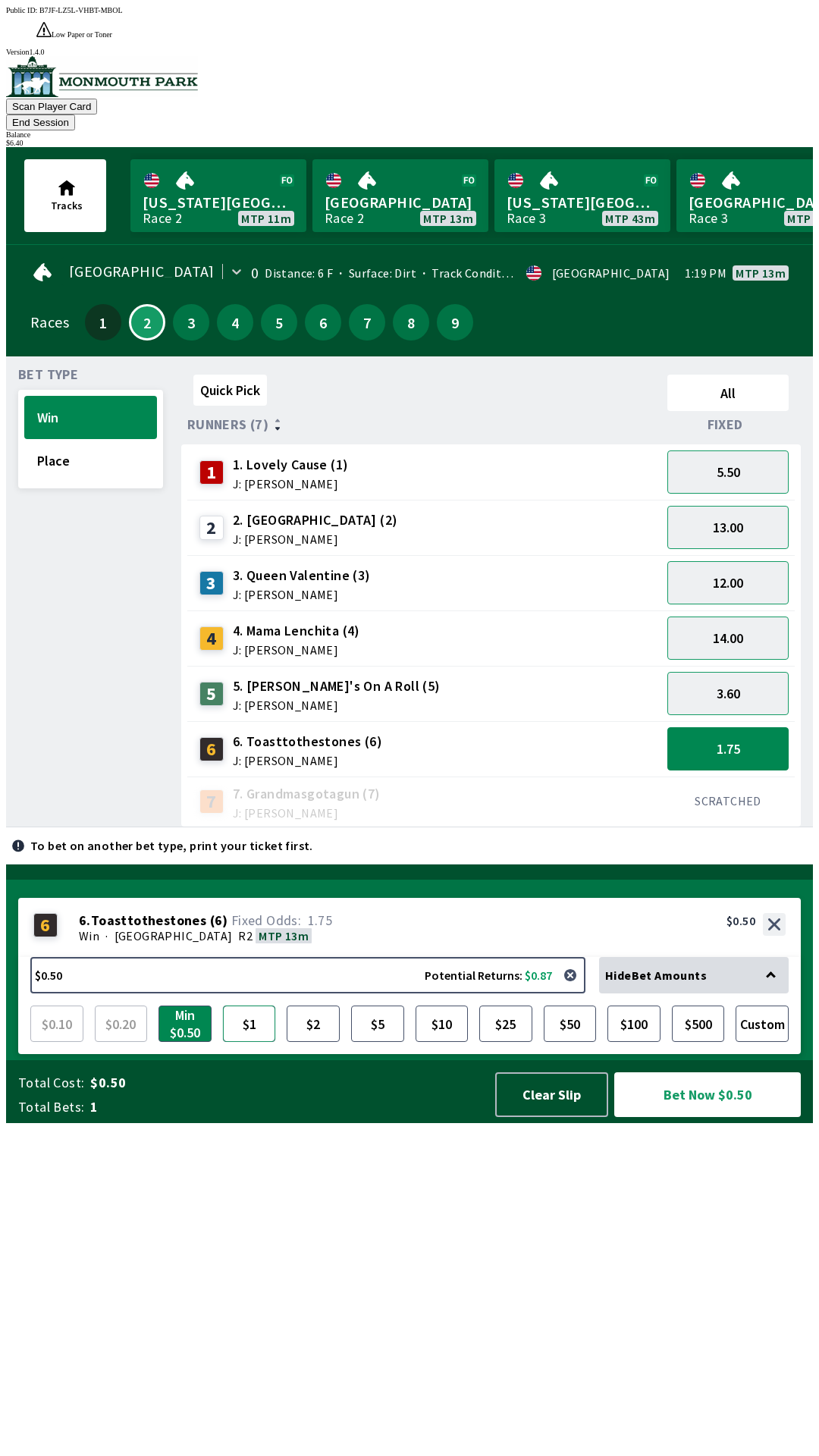
click at [238, 1042] on button "$1" at bounding box center [249, 1023] width 53 height 36
click at [295, 1123] on div "Total Cost: $1.00 Total Bets: 1 Clear Slip Bet Now $1.00" at bounding box center [416, 1091] width 794 height 63
click at [539, 1117] on button "Clear Slip" at bounding box center [552, 1094] width 113 height 44
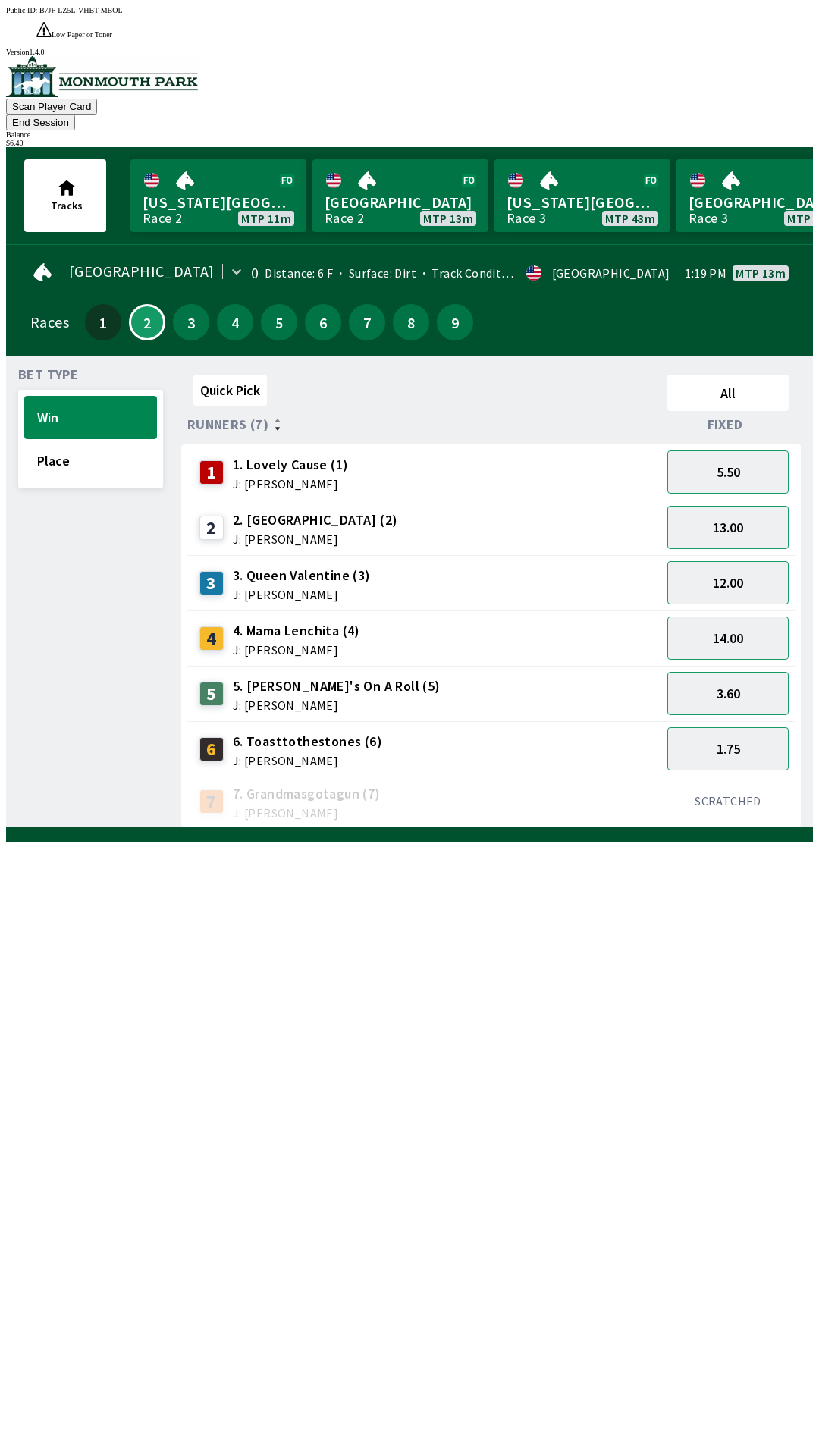
click at [807, 56] on div "Scan Player Card End Session Balance $ 6.40" at bounding box center [410, 102] width 807 height 91
click at [75, 115] on button "End Session" at bounding box center [41, 122] width 69 height 16
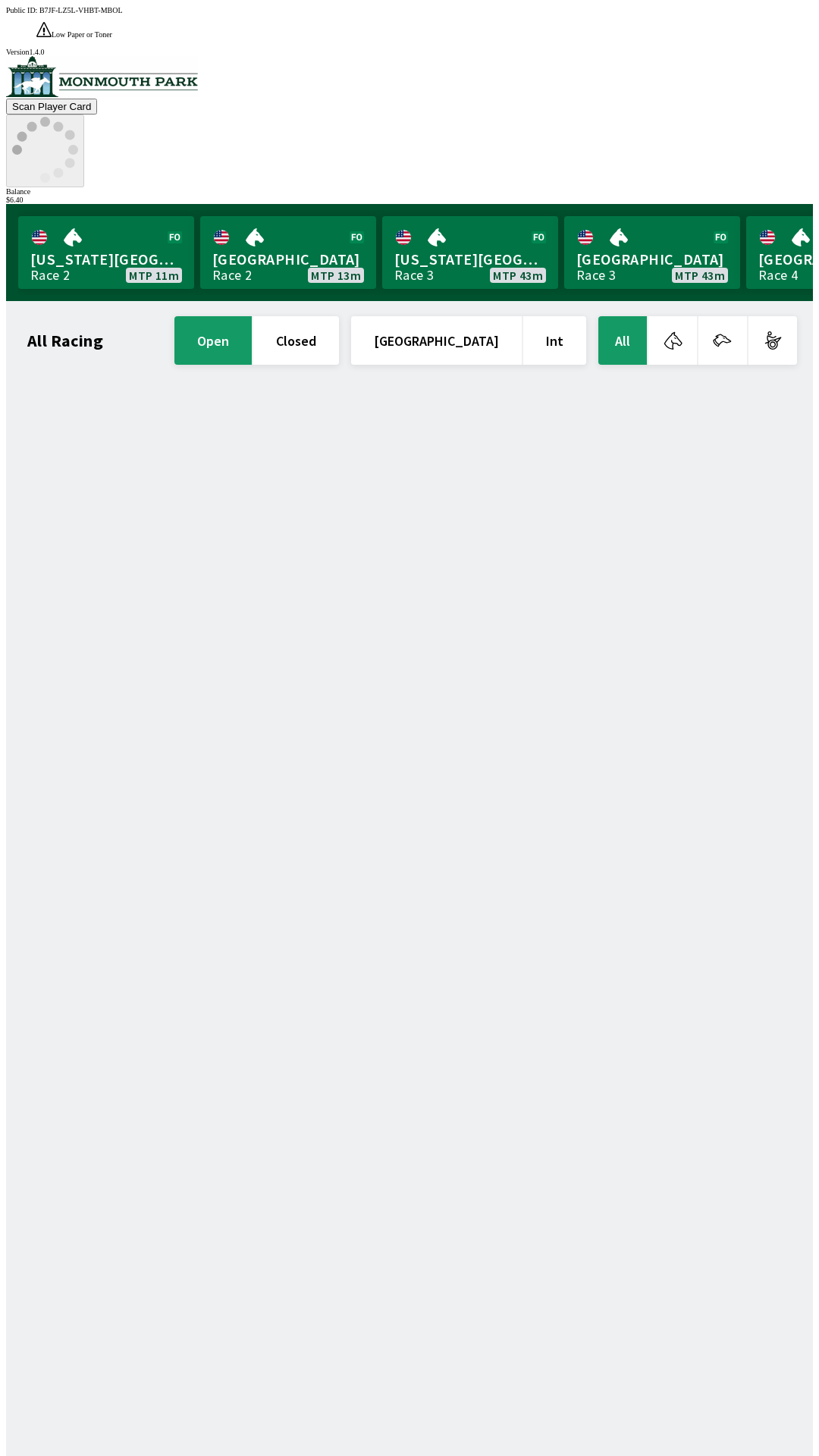
click at [78, 117] on icon at bounding box center [44, 149] width 66 height 66
click at [75, 157] on circle at bounding box center [69, 162] width 10 height 10
click at [78, 117] on icon at bounding box center [44, 149] width 66 height 66
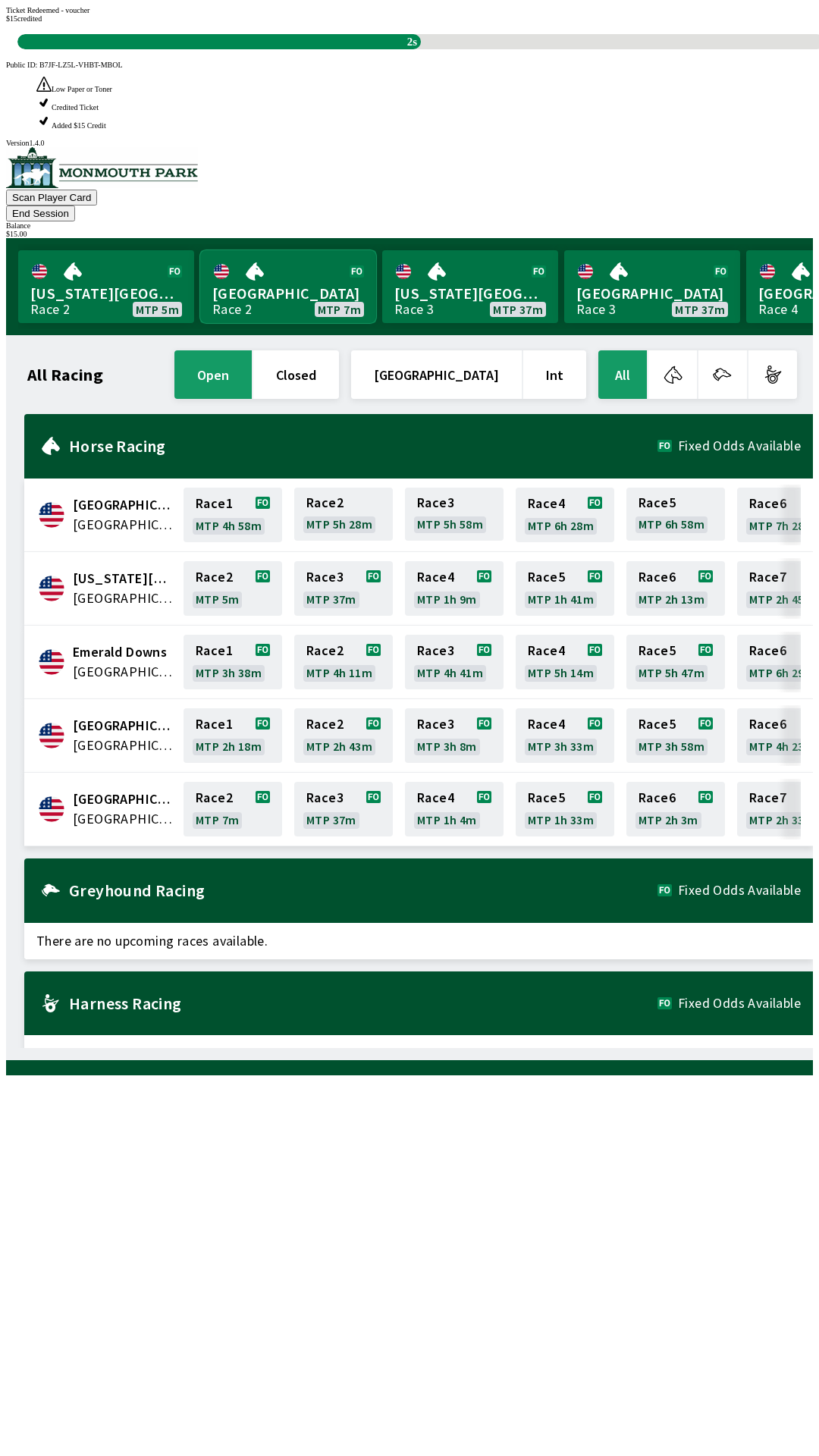
click at [261, 250] on link "[GEOGRAPHIC_DATA] Race 2 MTP 7m" at bounding box center [288, 286] width 176 height 73
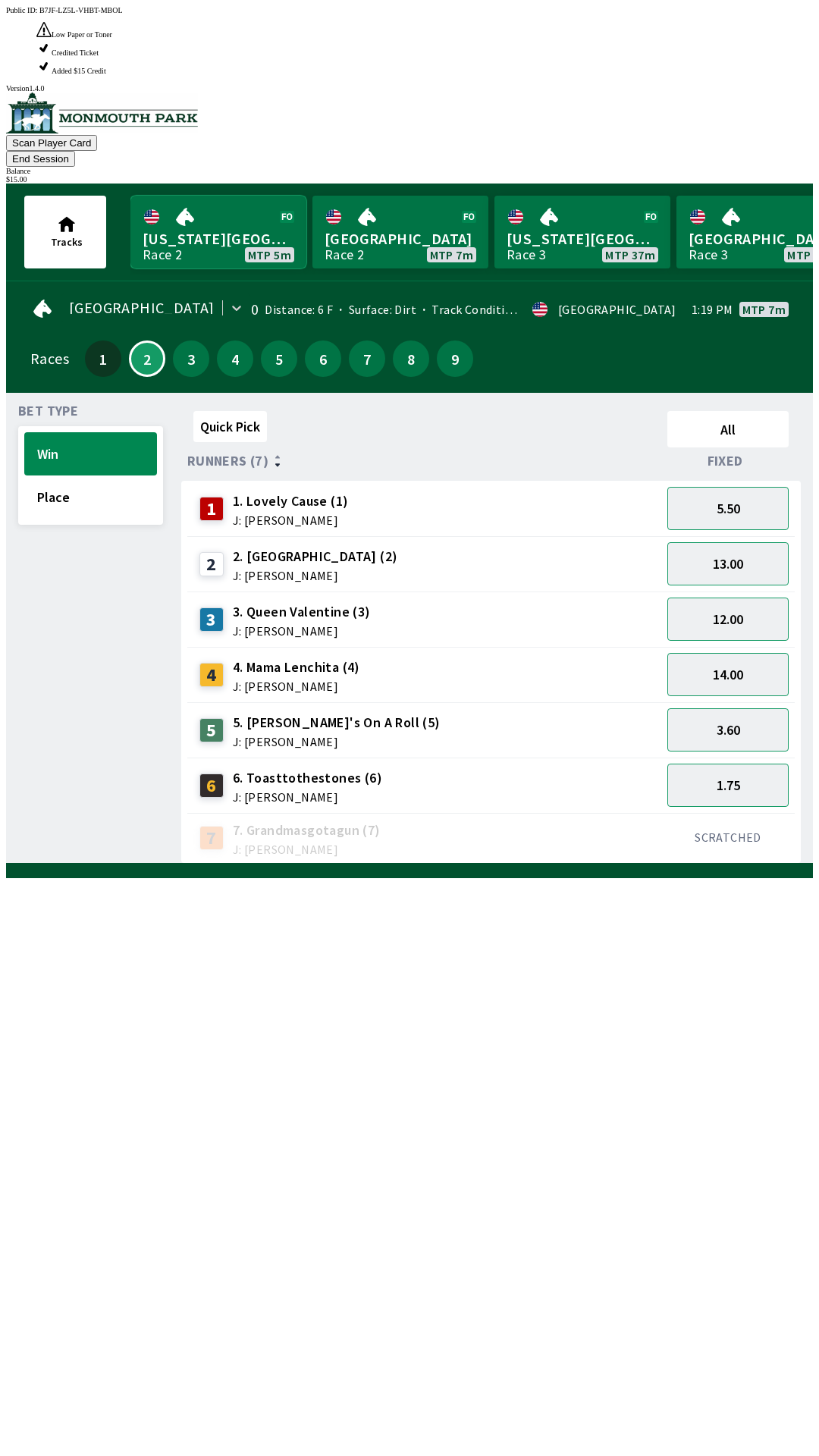
click at [270, 195] on link "[US_STATE] Park Race 2 MTP 5m" at bounding box center [218, 231] width 176 height 73
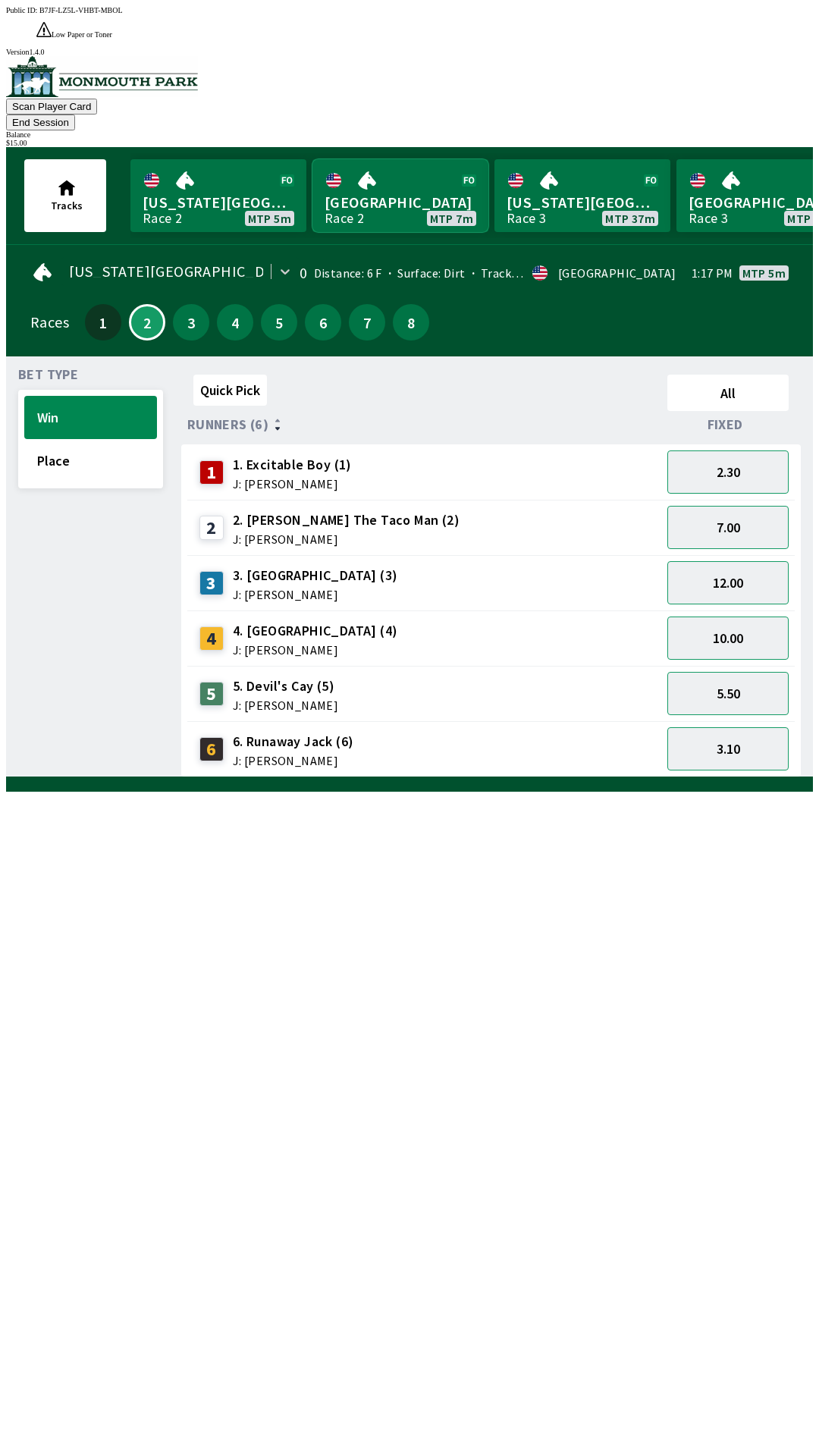
click at [350, 166] on link "[GEOGRAPHIC_DATA] Race 2 MTP 7m" at bounding box center [400, 195] width 176 height 73
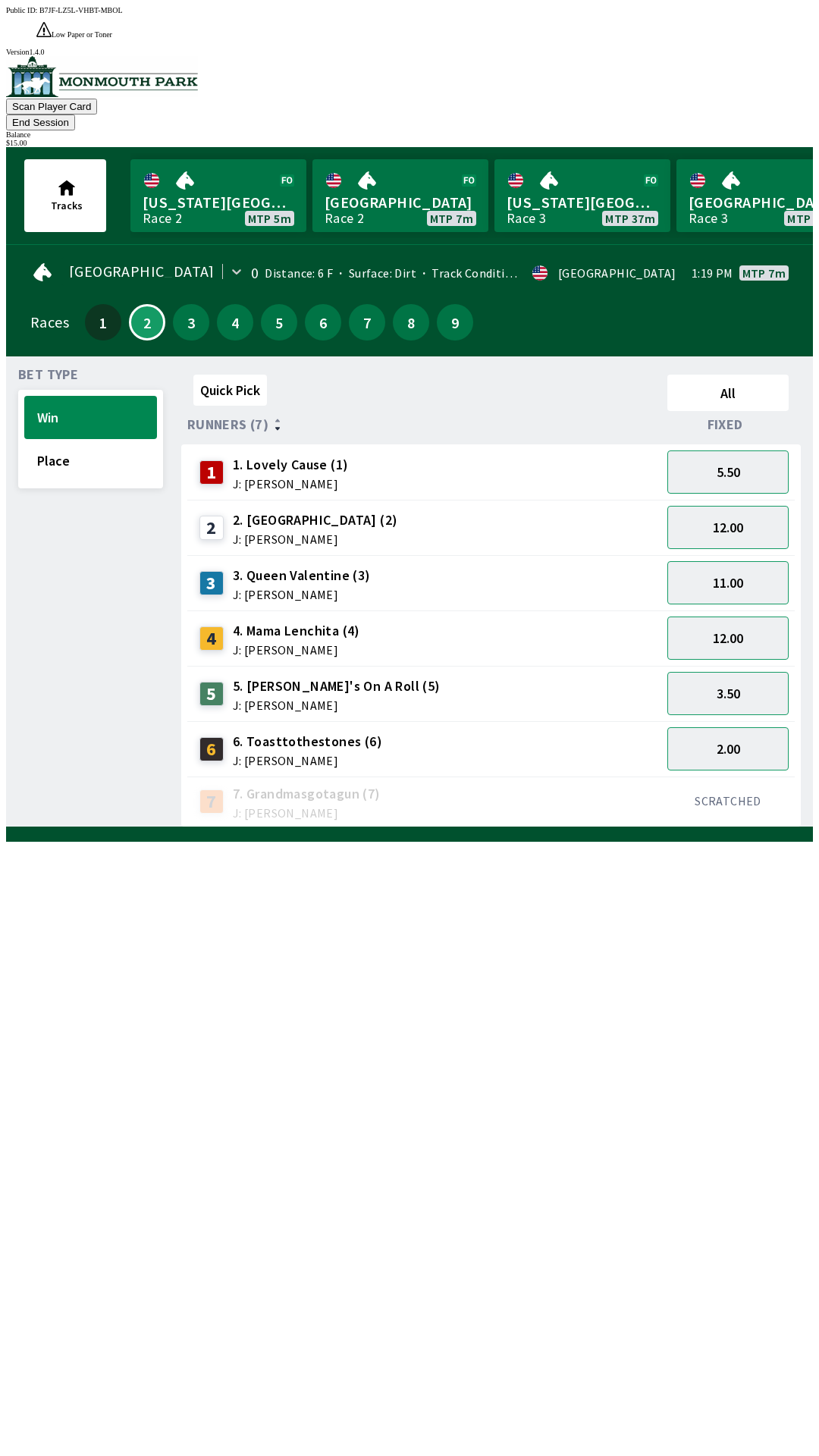
click at [287, 666] on div "5 5. [PERSON_NAME]'s On A Roll (5) J: [PERSON_NAME]" at bounding box center [424, 693] width 474 height 56
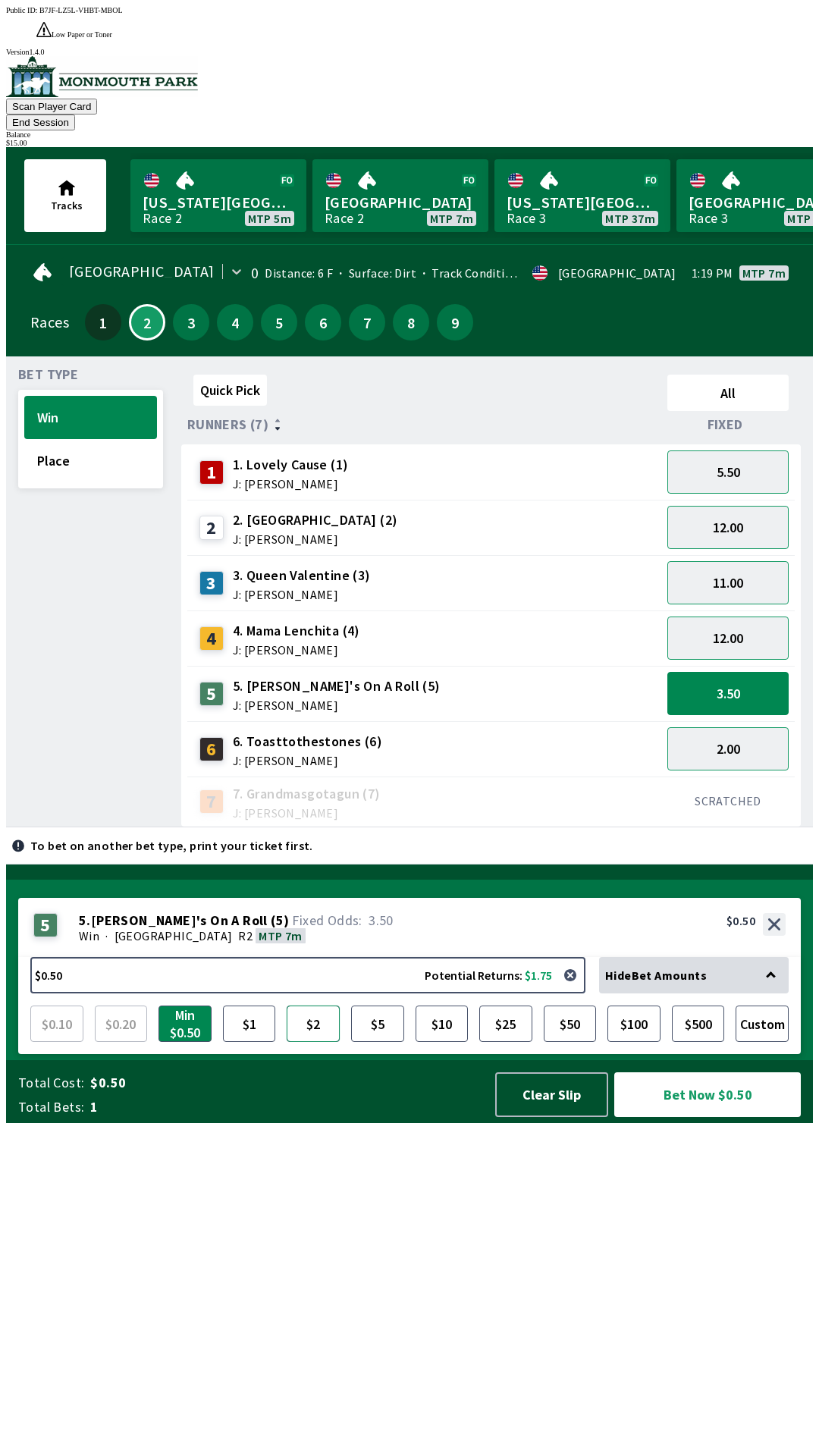
click at [311, 1042] on button "$2" at bounding box center [313, 1023] width 53 height 36
click at [299, 643] on span "J: [PERSON_NAME]" at bounding box center [296, 649] width 128 height 12
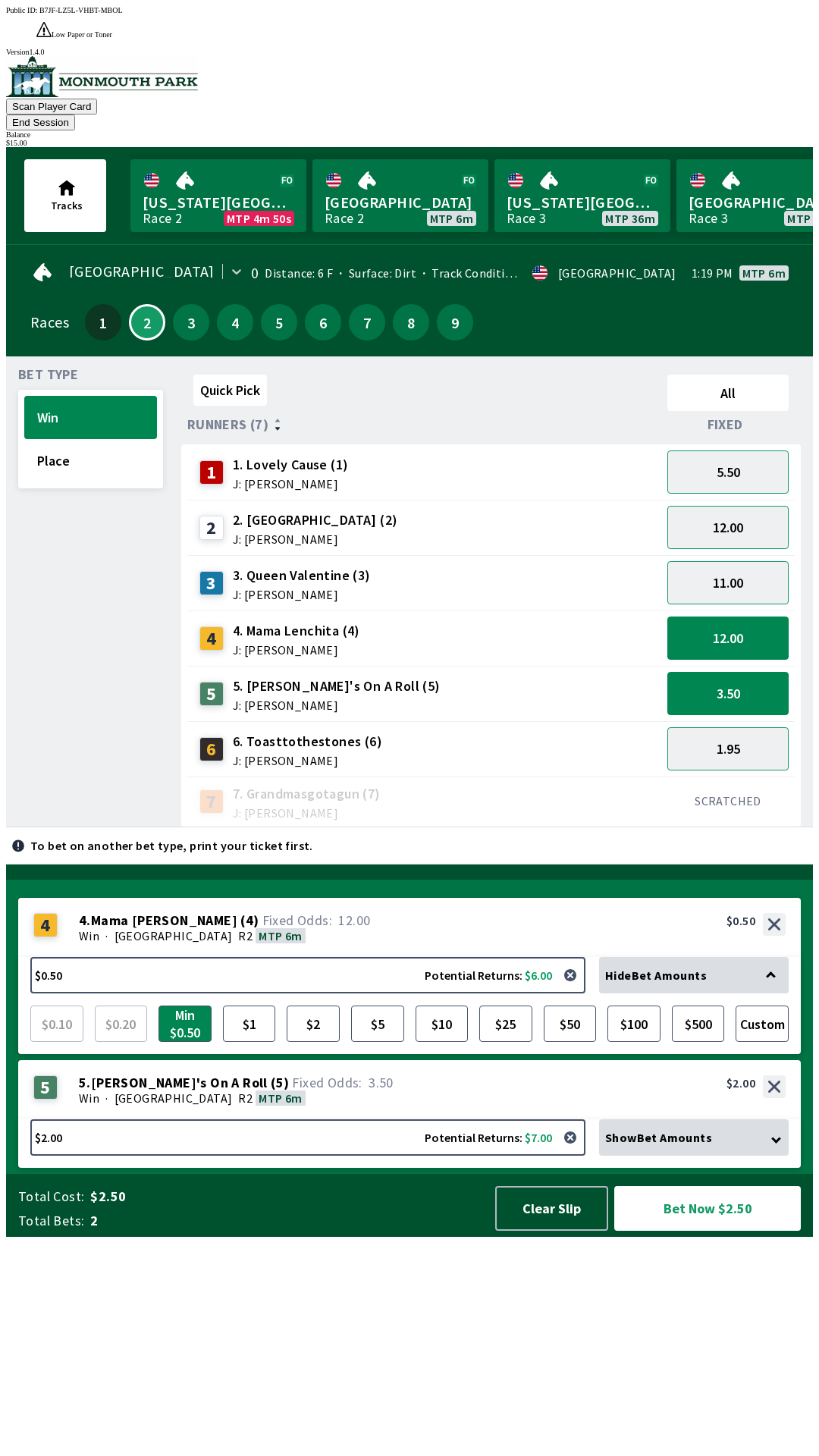
click at [792, 721] on div "1.95" at bounding box center [727, 749] width 133 height 56
click at [771, 672] on button "3.50" at bounding box center [727, 693] width 121 height 44
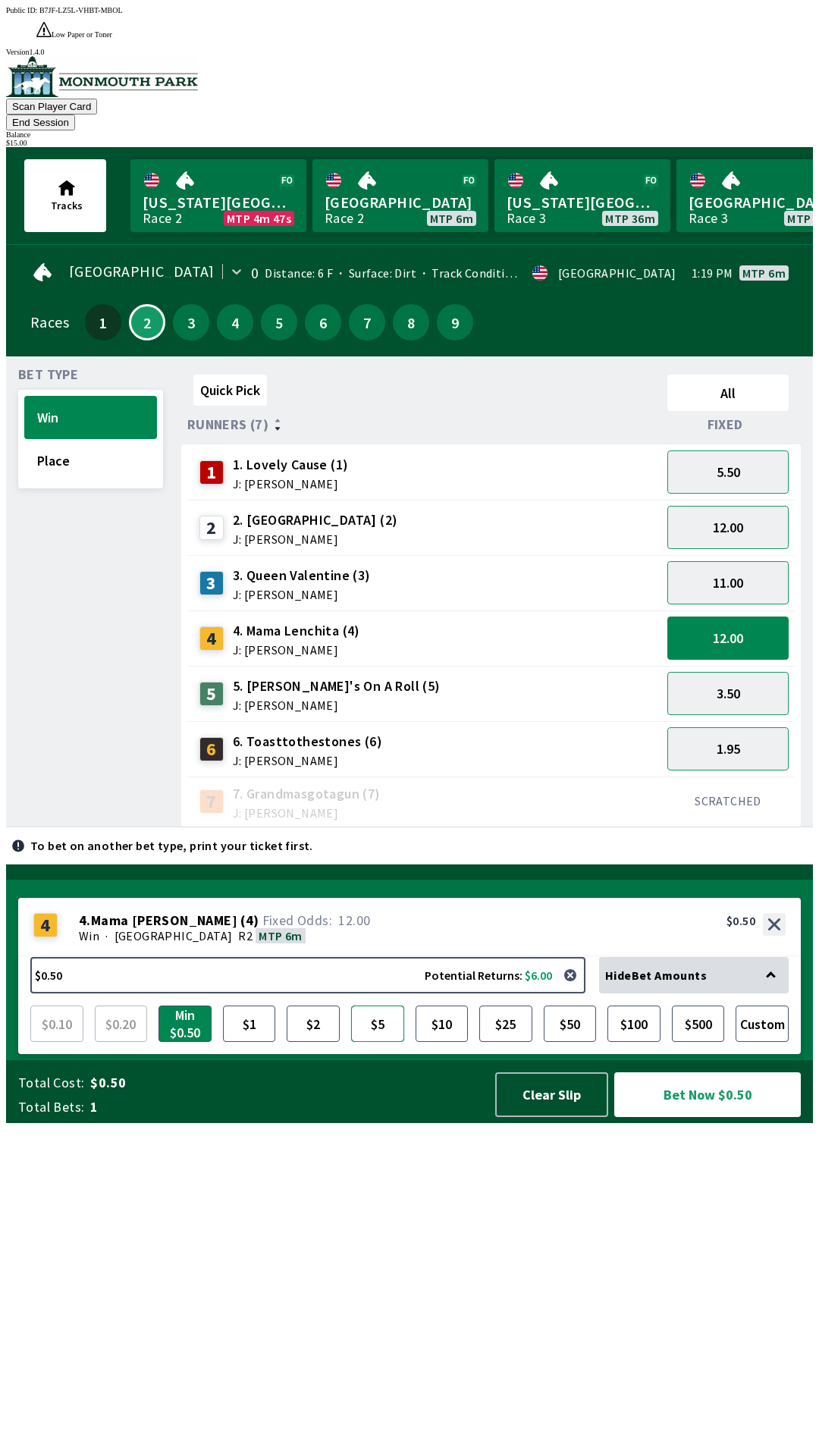
click at [375, 1042] on button "$5" at bounding box center [377, 1023] width 53 height 36
click at [689, 1117] on button "Bet Now $5.00" at bounding box center [708, 1094] width 187 height 44
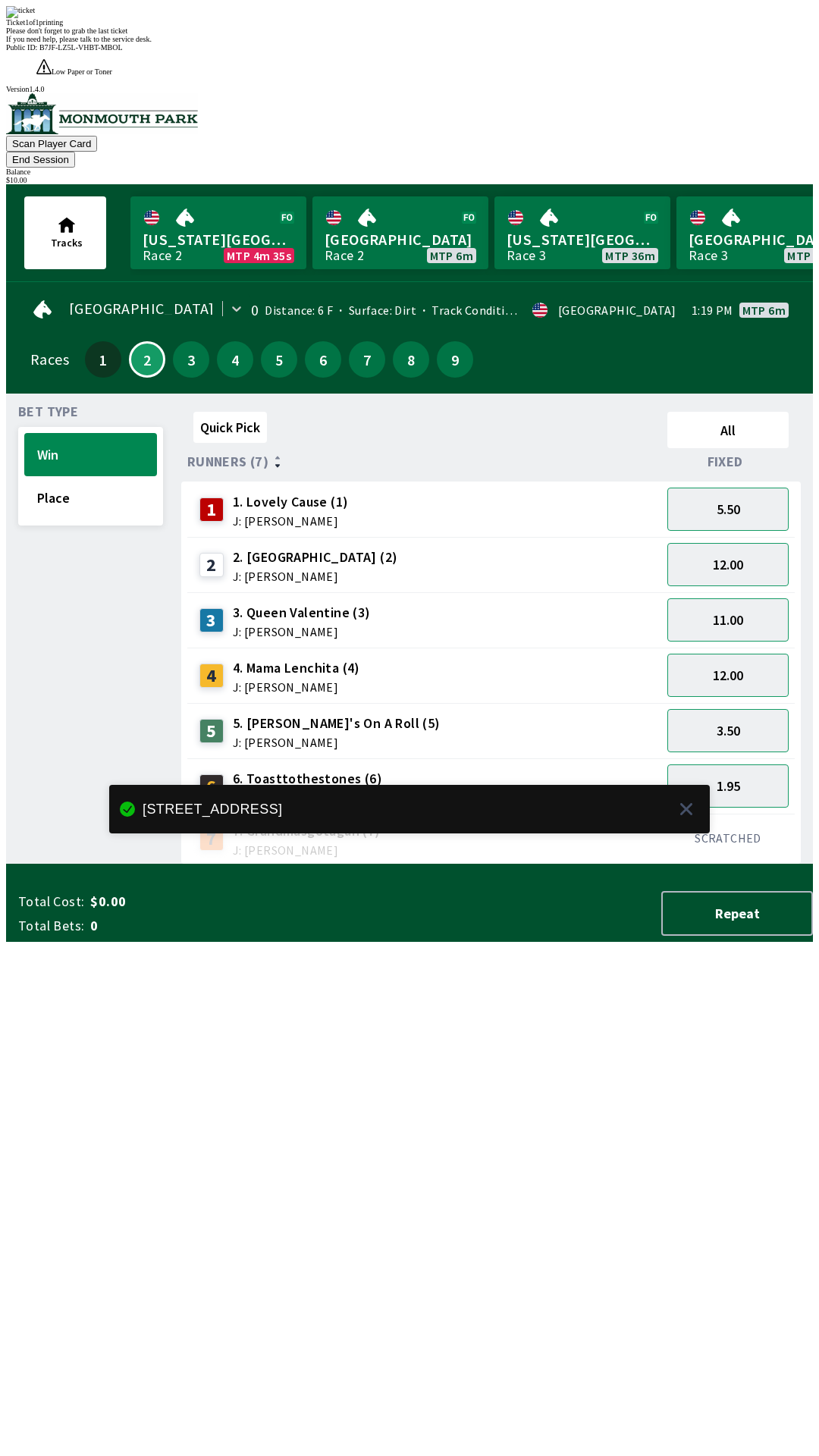
click at [542, 865] on div "Quick Pick All Runners (7) Fixed 1 1. Lovely Cause (1) J: [PERSON_NAME] 5.50 2 …" at bounding box center [497, 635] width 631 height 459
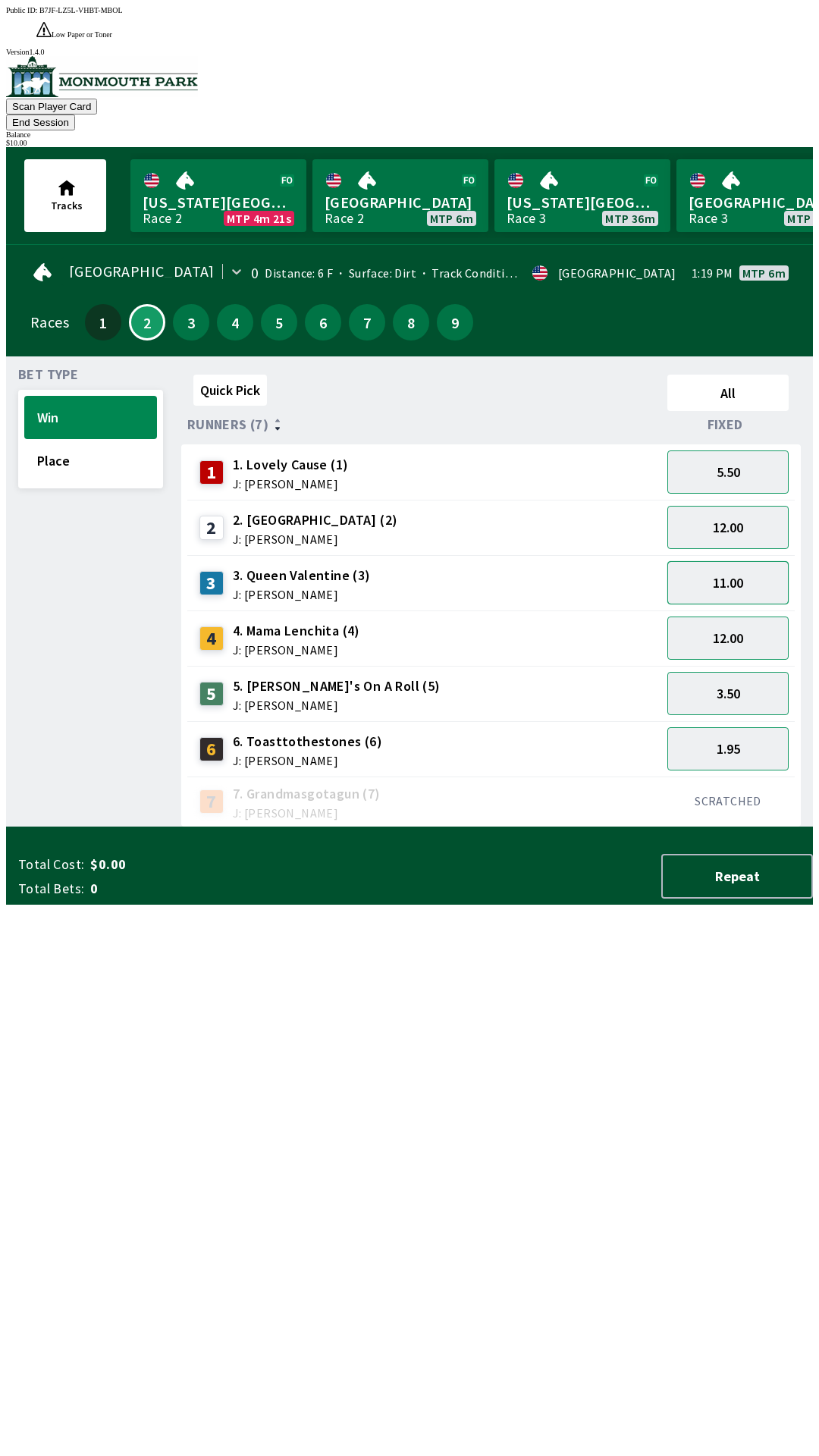
click at [739, 561] on button "11.00" at bounding box center [727, 582] width 121 height 44
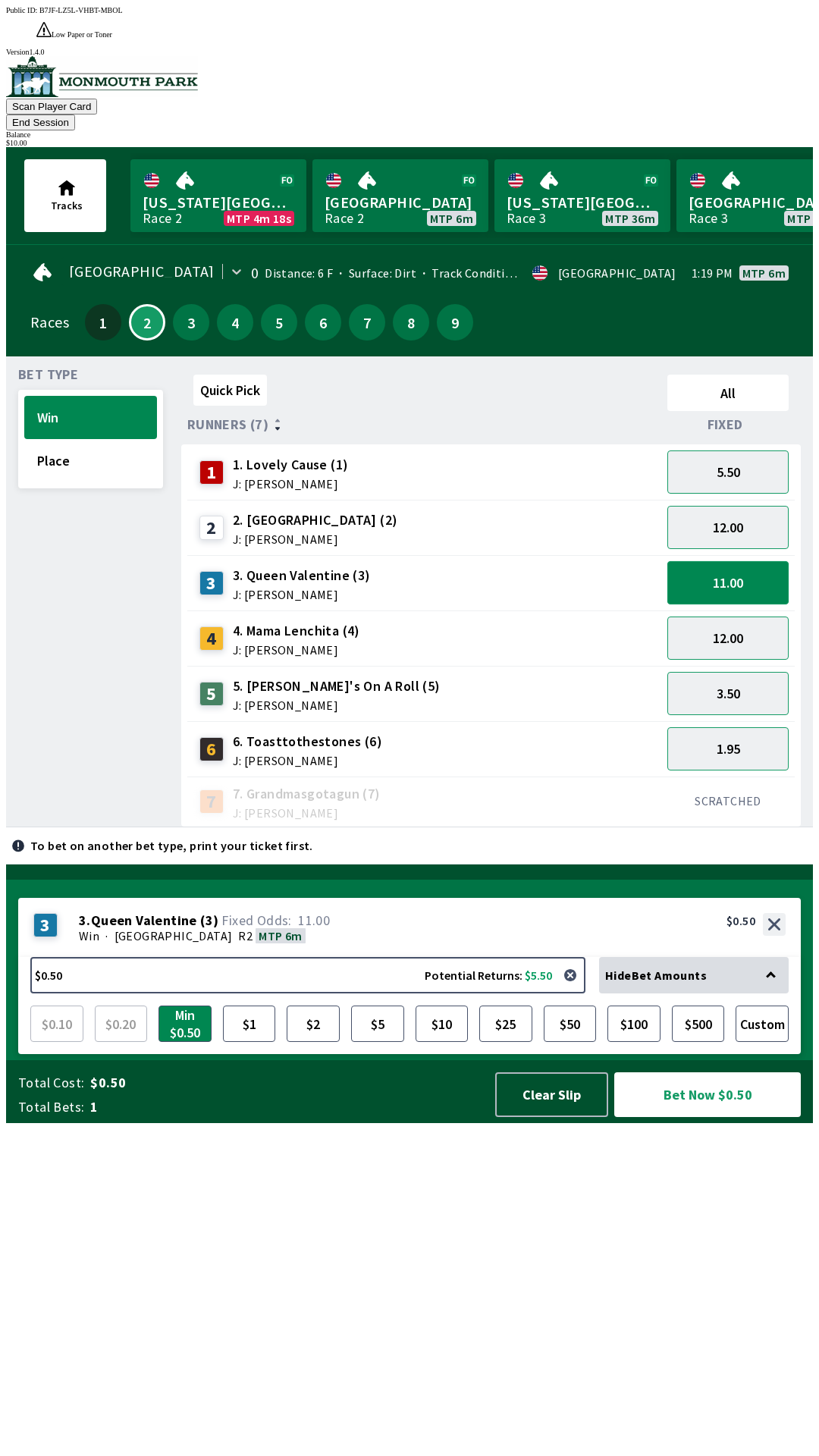
click at [719, 561] on button "11.00" at bounding box center [727, 582] width 121 height 44
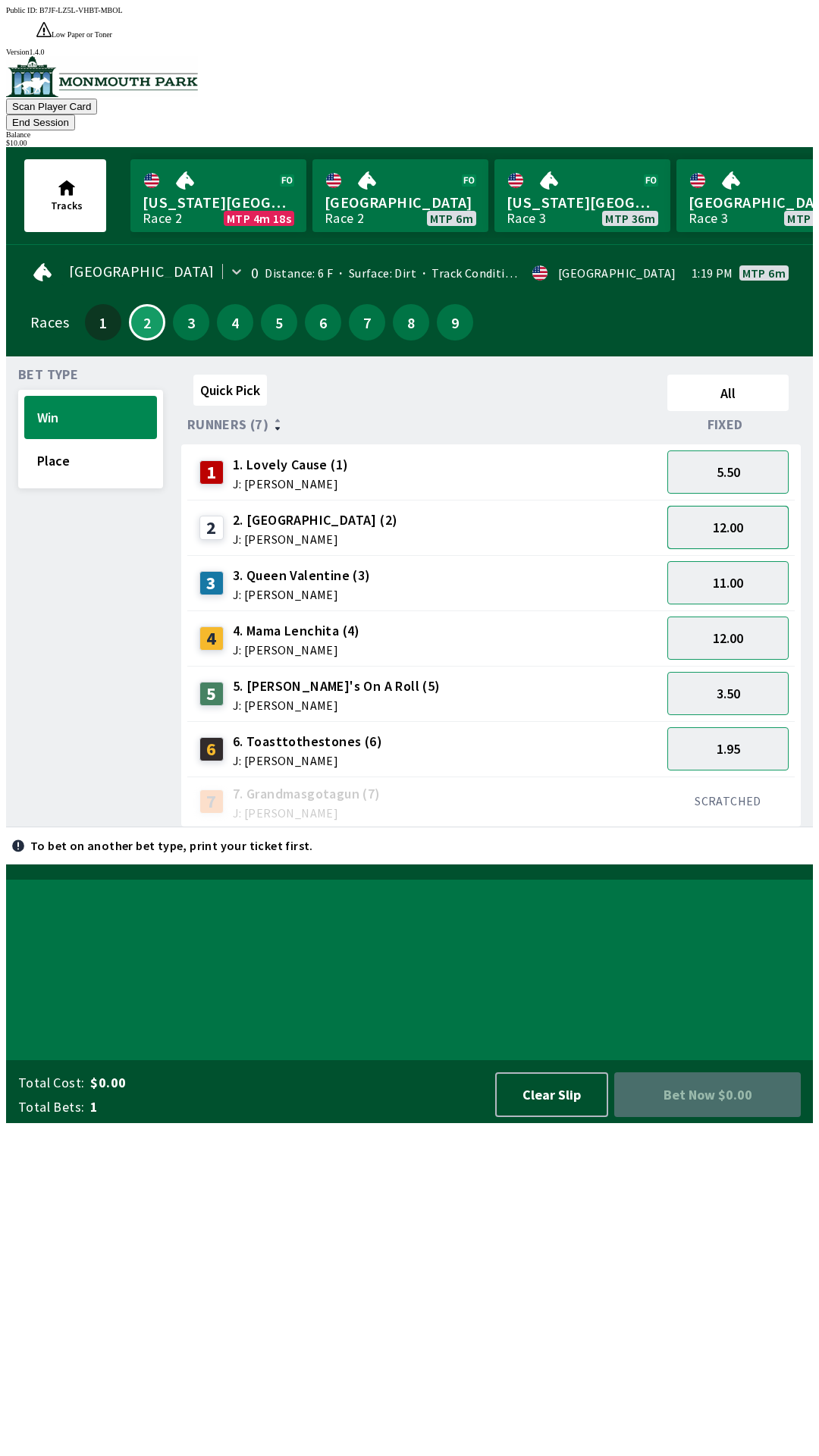
click at [731, 505] on button "12.00" at bounding box center [727, 527] width 121 height 44
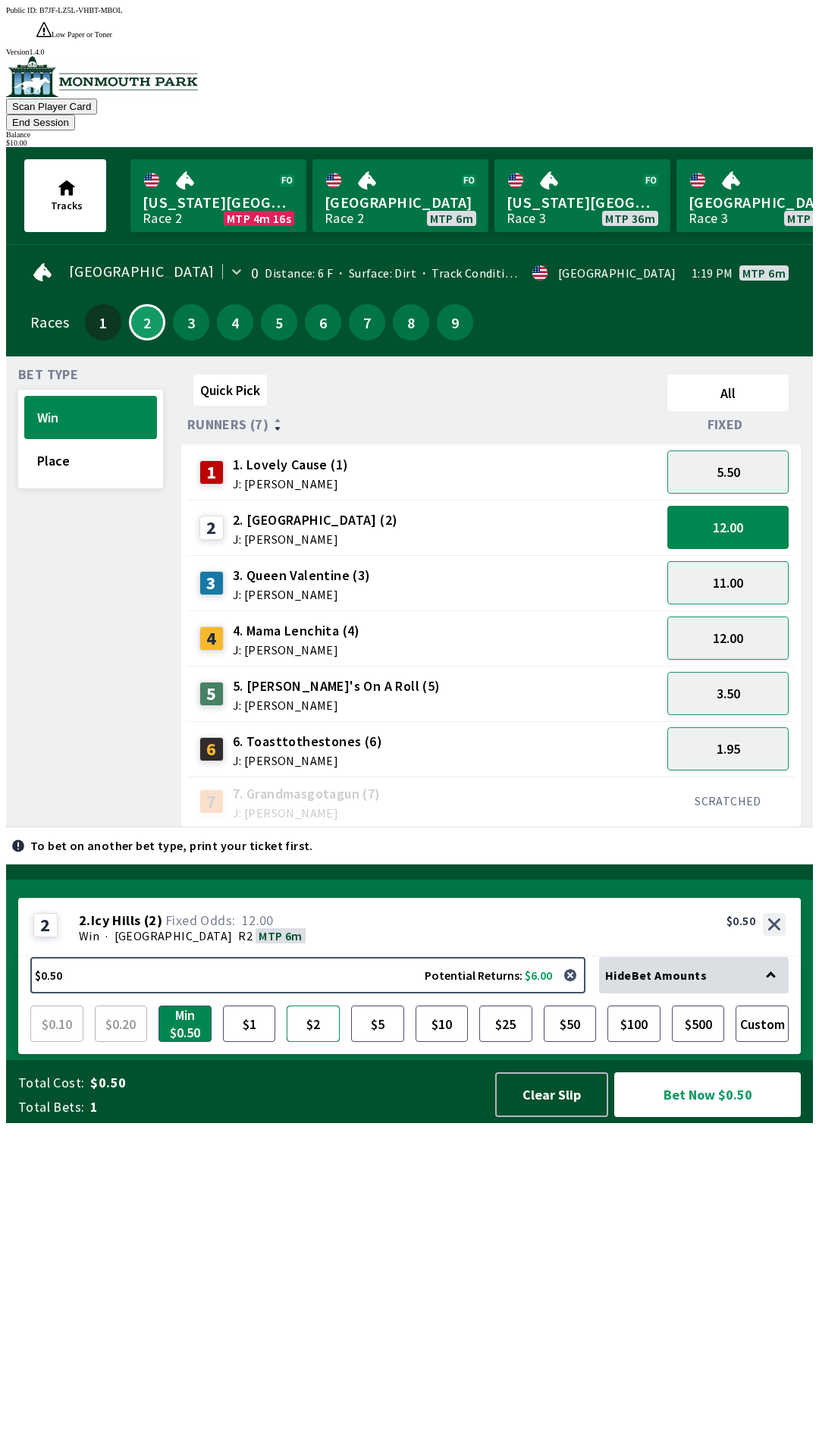
click at [308, 1042] on button "$2" at bounding box center [313, 1023] width 53 height 36
click at [245, 1042] on button "$1" at bounding box center [249, 1023] width 53 height 36
click at [699, 1117] on button "Bet Now $1.00" at bounding box center [708, 1094] width 187 height 44
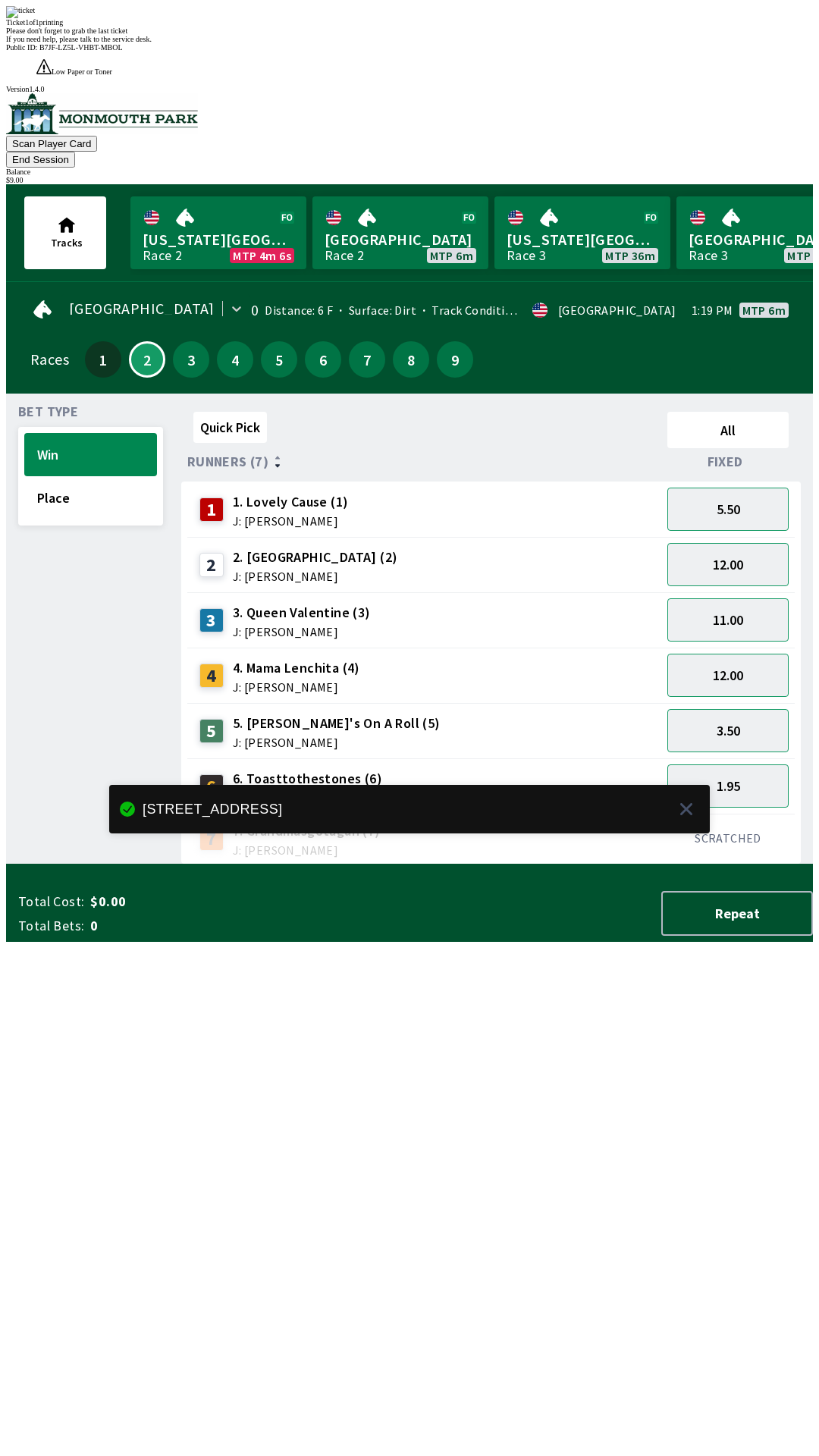
click at [541, 865] on div "Quick Pick All Runners (7) Fixed 1 1. Lovely Cause (1) J: [PERSON_NAME] 5.50 2 …" at bounding box center [497, 635] width 631 height 459
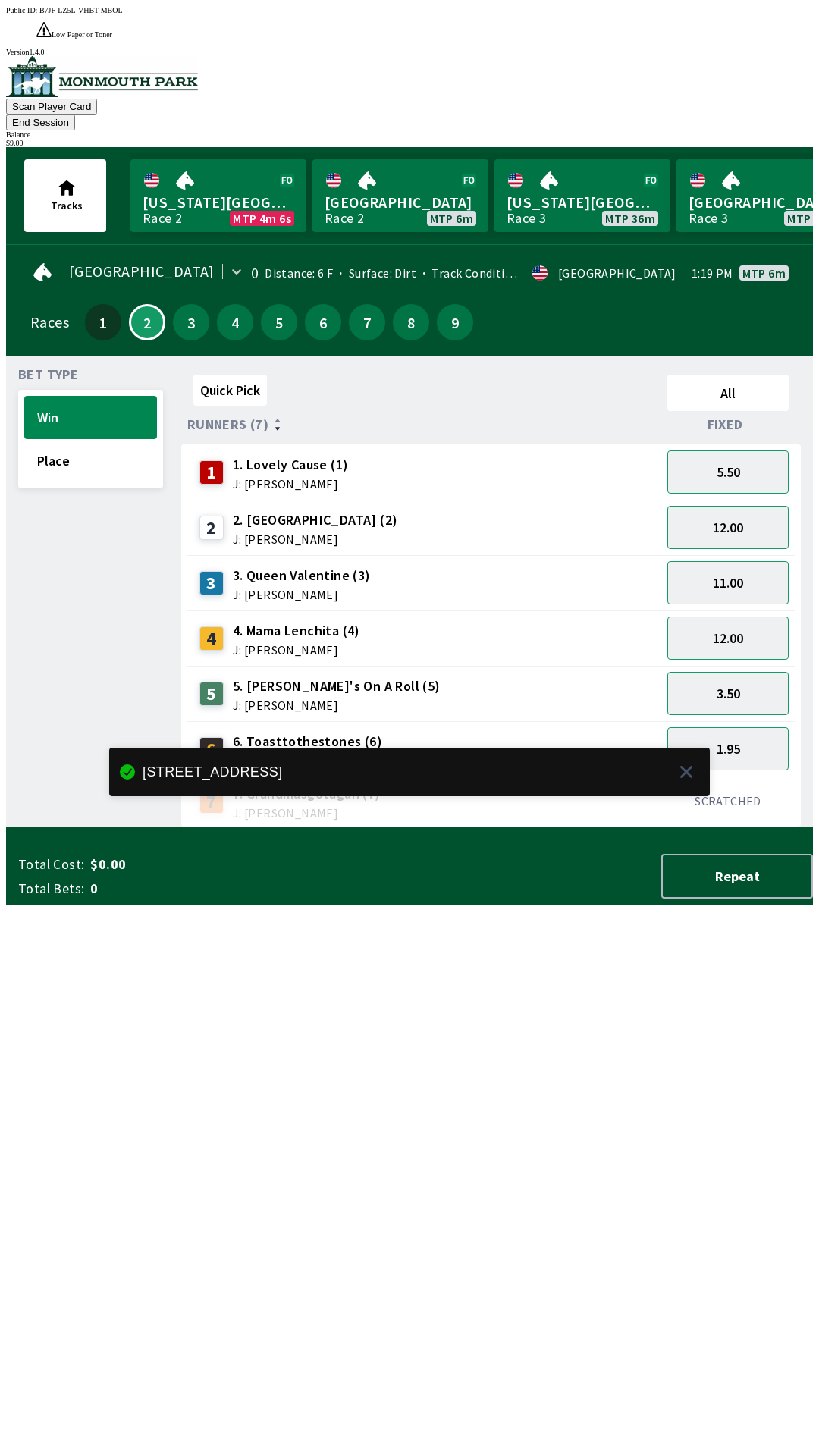
click at [75, 115] on button "End Session" at bounding box center [41, 122] width 69 height 16
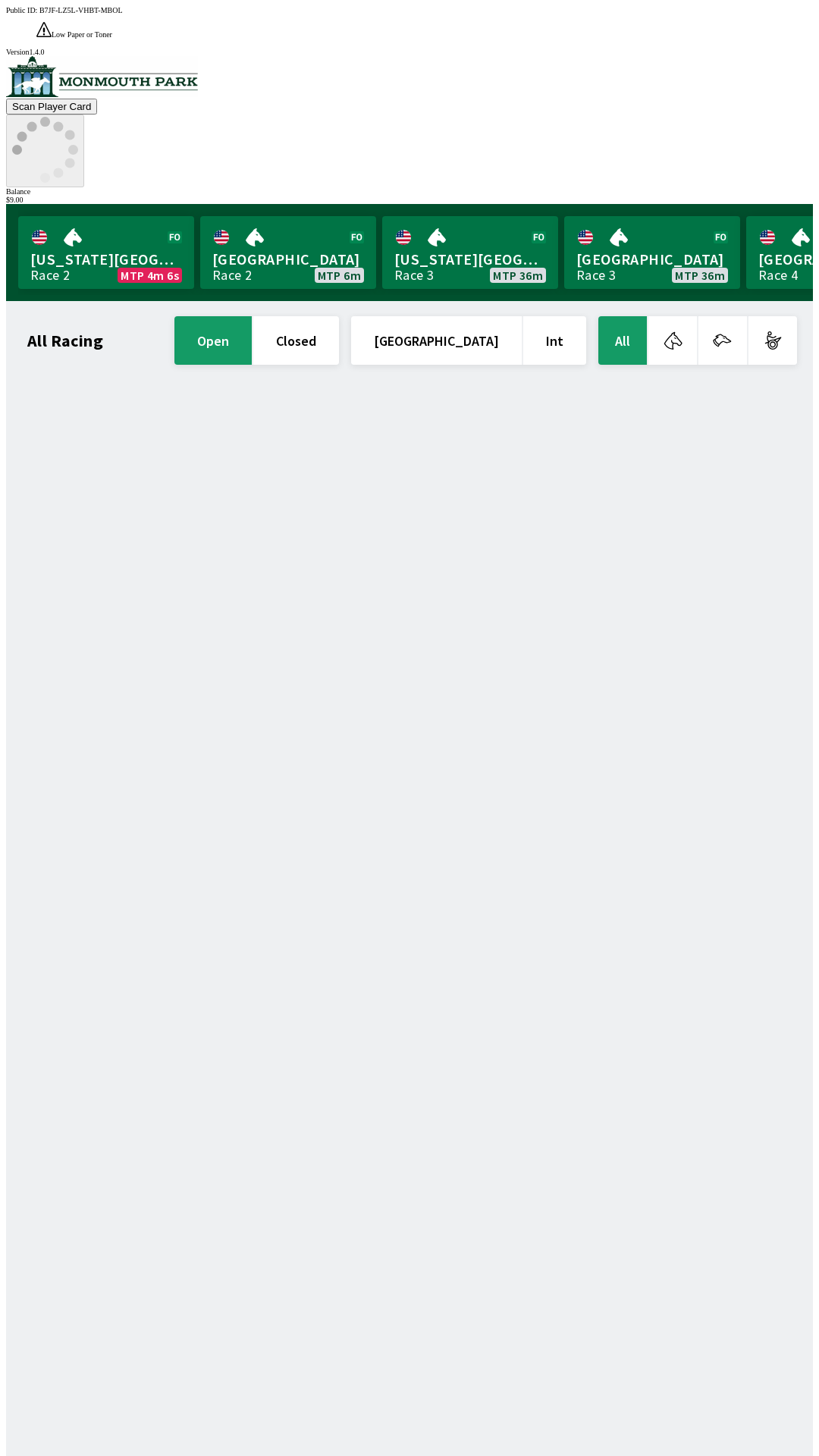
click at [78, 117] on icon at bounding box center [44, 149] width 66 height 66
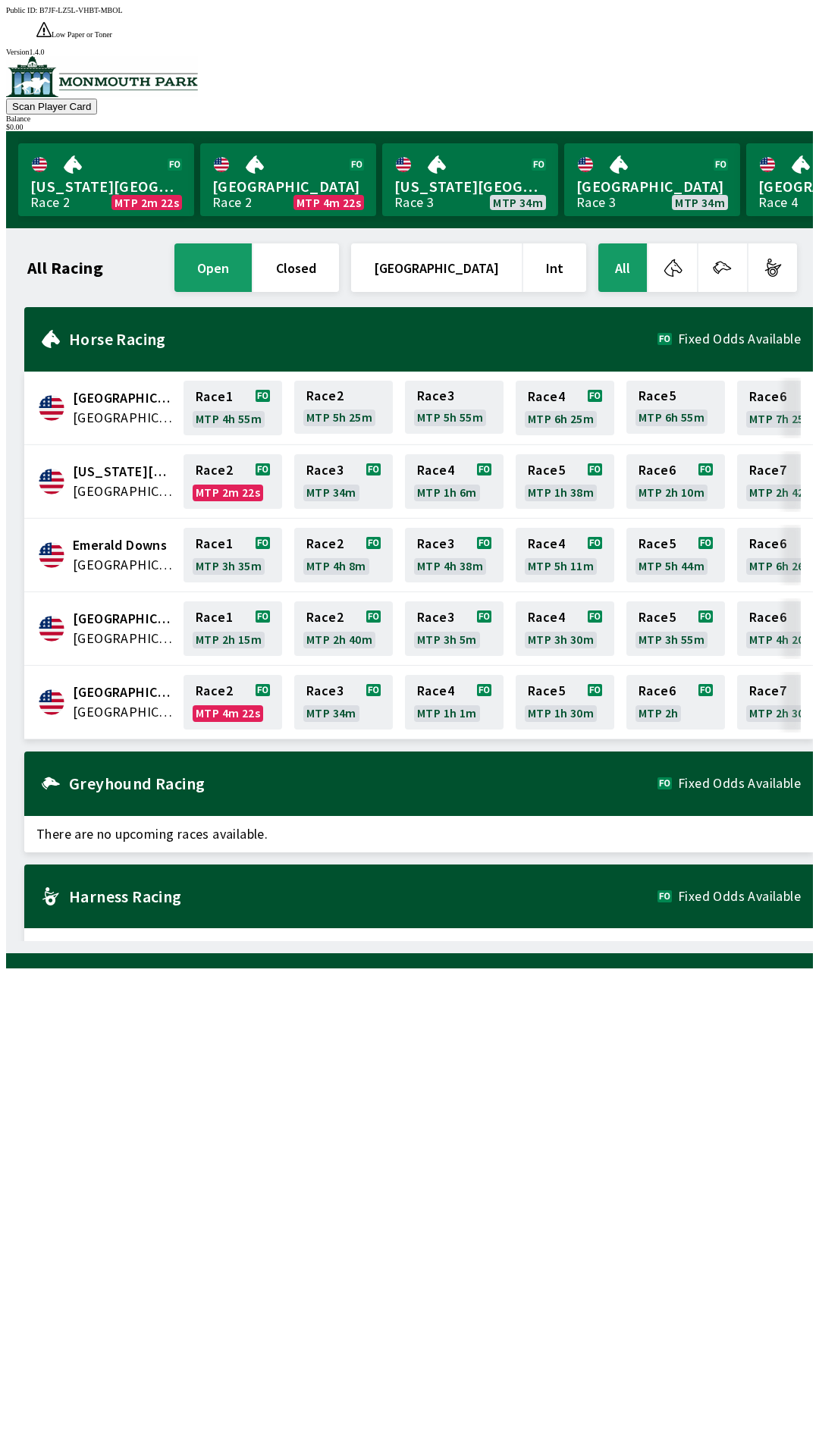
click at [98, 682] on span "[GEOGRAPHIC_DATA]" at bounding box center [124, 691] width 102 height 19
click at [129, 690] on div "[GEOGRAPHIC_DATA] [GEOGRAPHIC_DATA] Race 2 MTP 4m 21s Race 3 MTP 34m Race 4 MTP…" at bounding box center [418, 702] width 788 height 73
click at [229, 675] on link "Race 2 MTP 4m 20s" at bounding box center [232, 702] width 98 height 55
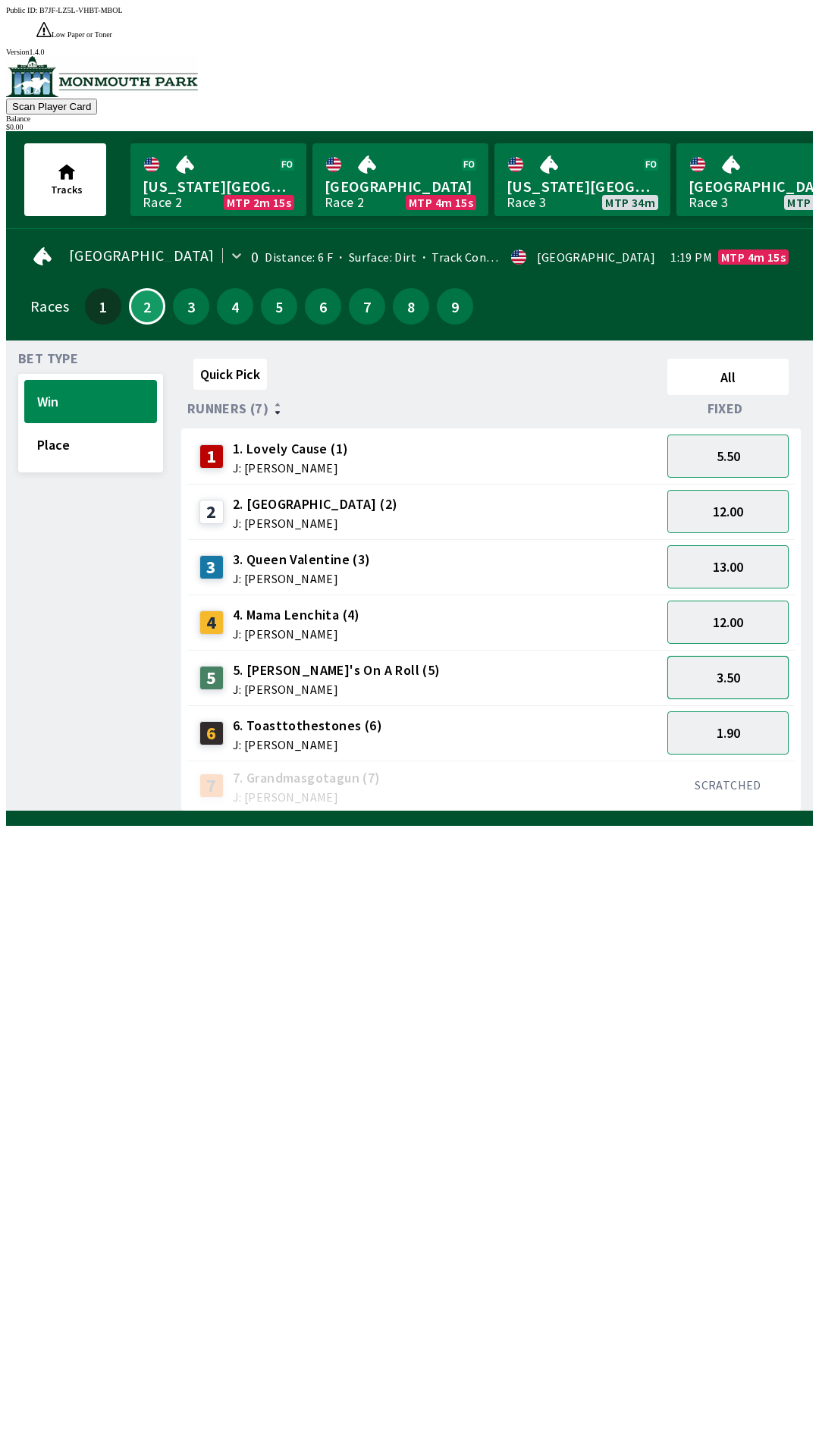
click at [756, 656] on button "3.50" at bounding box center [727, 678] width 121 height 44
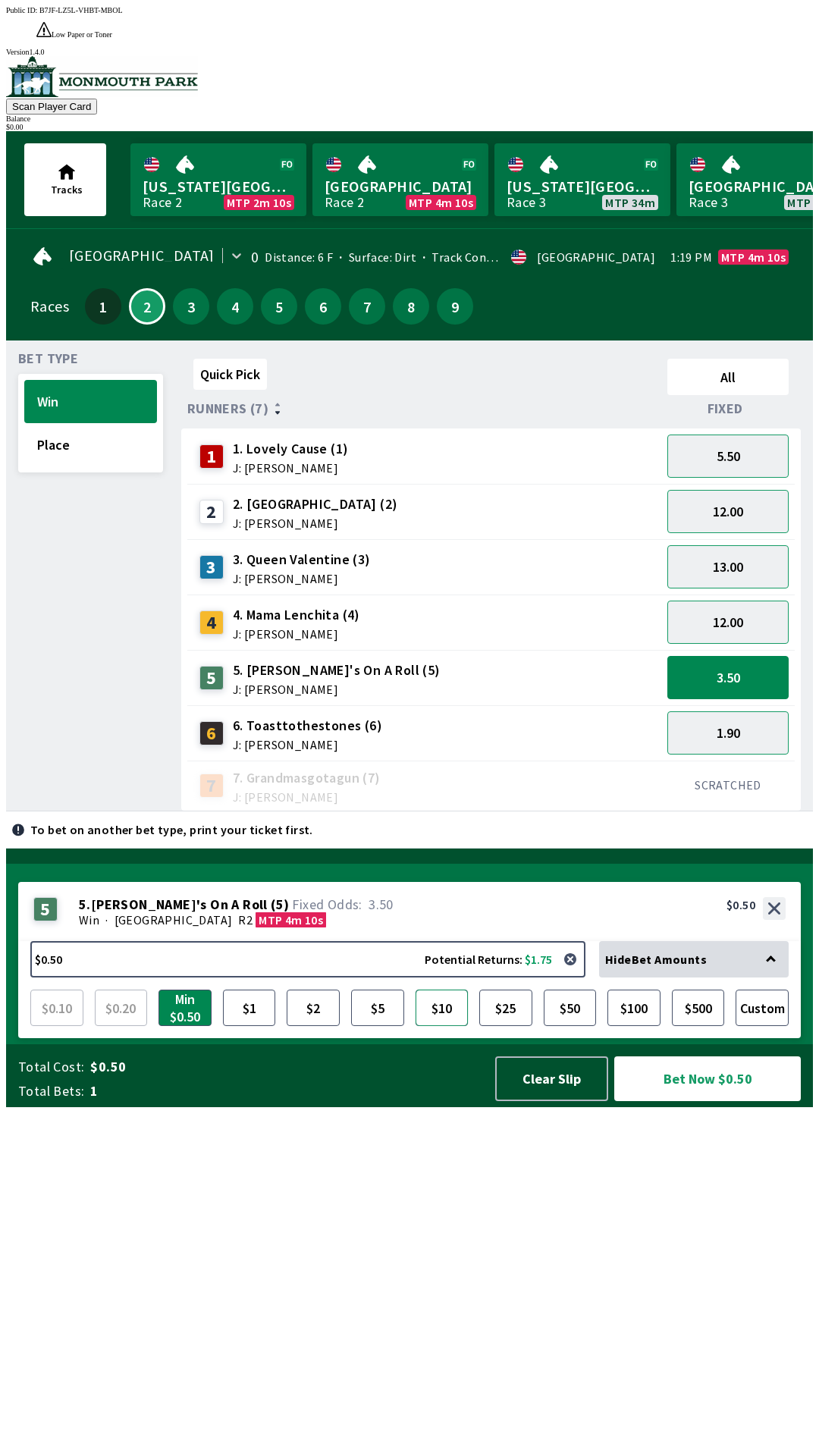
click at [448, 1026] on button "$10" at bounding box center [441, 1007] width 53 height 36
click at [719, 549] on button "13.00" at bounding box center [727, 566] width 121 height 44
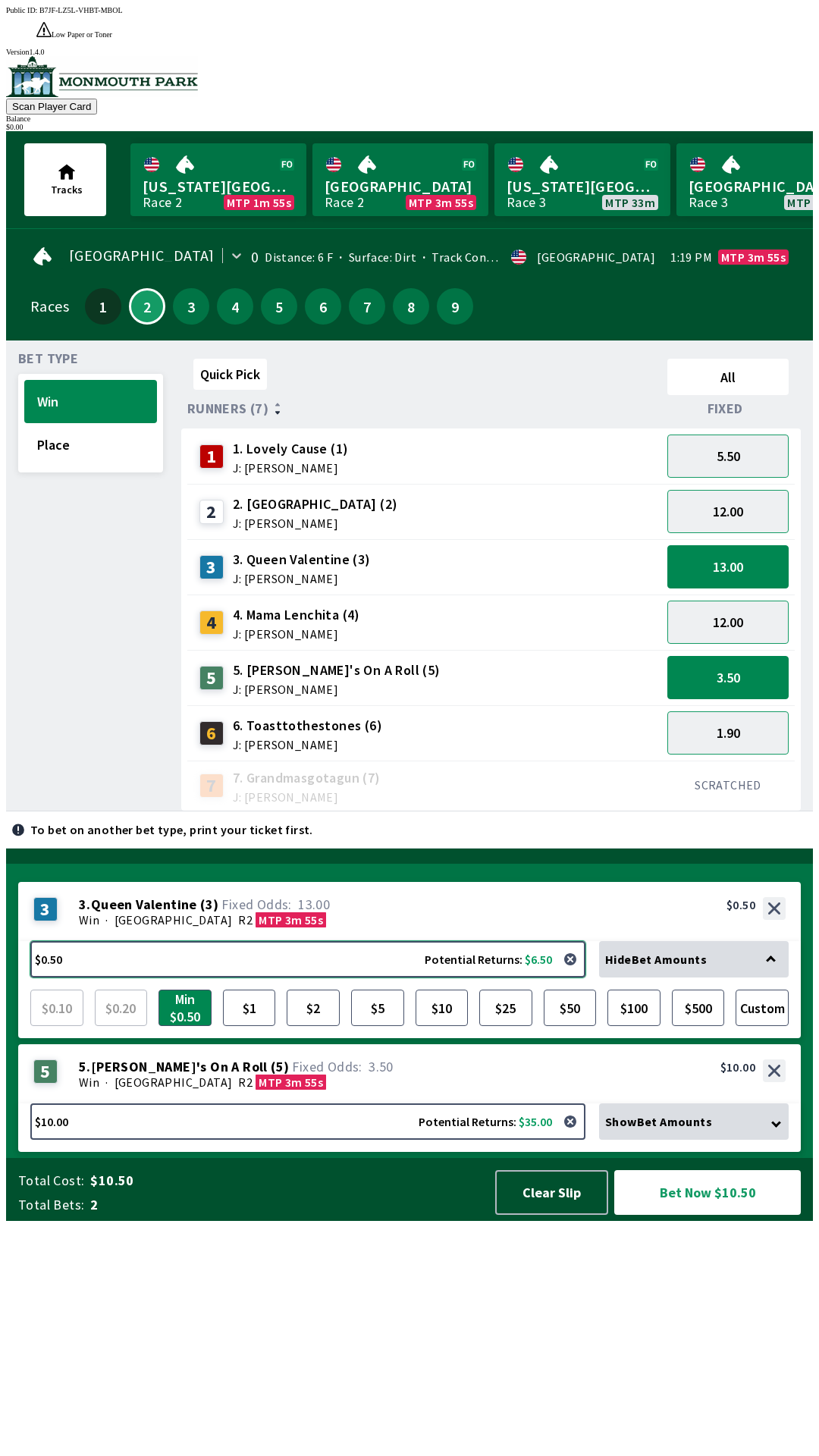
click at [358, 977] on button "$0.50 Potential Returns: $6.50" at bounding box center [308, 959] width 555 height 36
click at [357, 927] on div "Win · [GEOGRAPHIC_DATA] R2 MTP 3m 55s" at bounding box center [431, 919] width 706 height 15
click at [357, 941] on div "3 3 . Queen Valentine ( 3 ) Win · [GEOGRAPHIC_DATA] R2 MTP 3m 55s 3. Queen Vale…" at bounding box center [409, 912] width 782 height 59
click at [358, 1100] on div "3 3 . Queen Valentine ( 3 ) Win · [GEOGRAPHIC_DATA] R2 MTP 3m 55s 3. Queen Vale…" at bounding box center [416, 1011] width 794 height 294
click at [362, 1026] on button "$5" at bounding box center [377, 1007] width 53 height 36
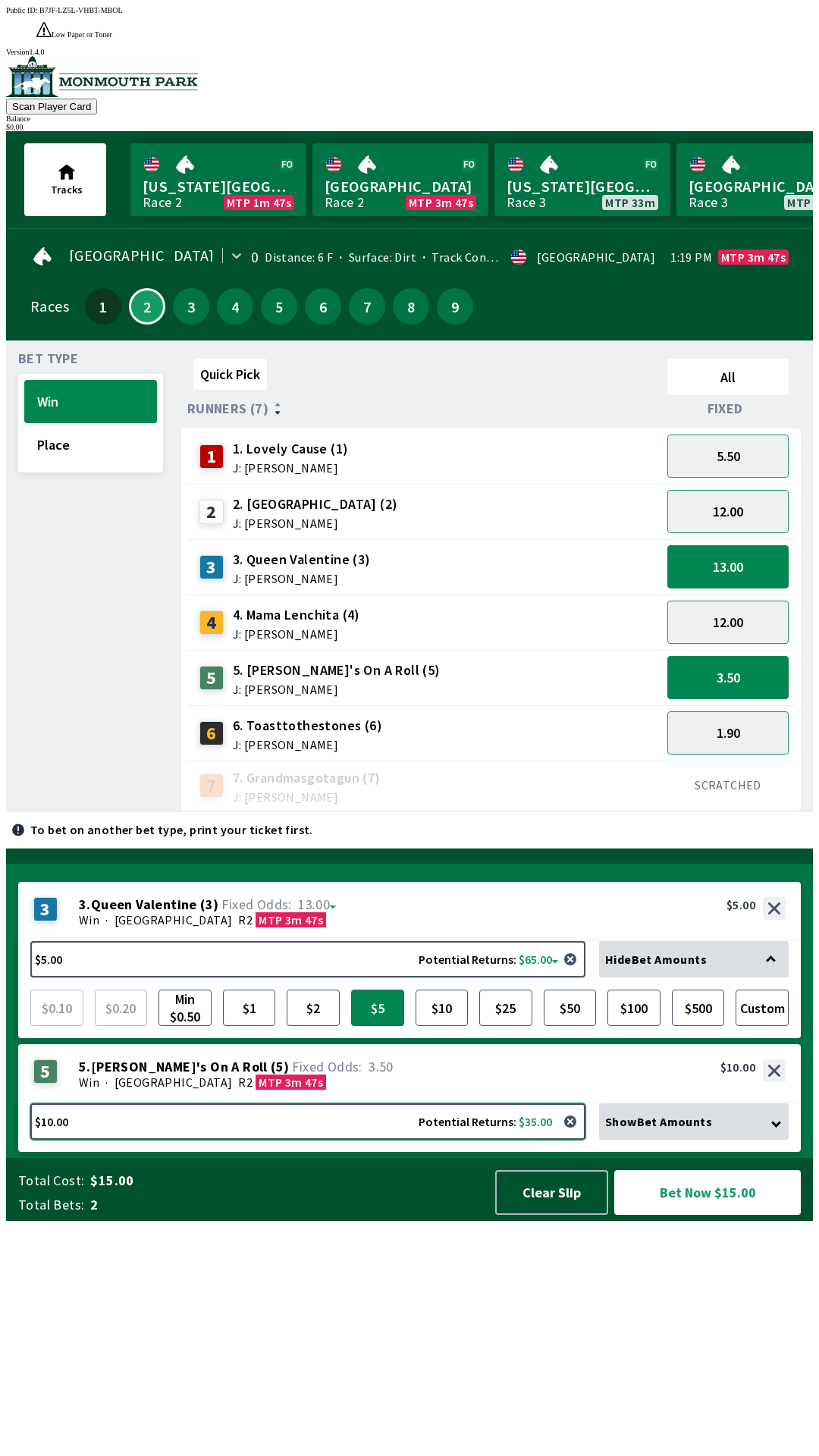
click at [292, 1139] on button "$10.00 Potential Returns: $35.00" at bounding box center [308, 1121] width 555 height 36
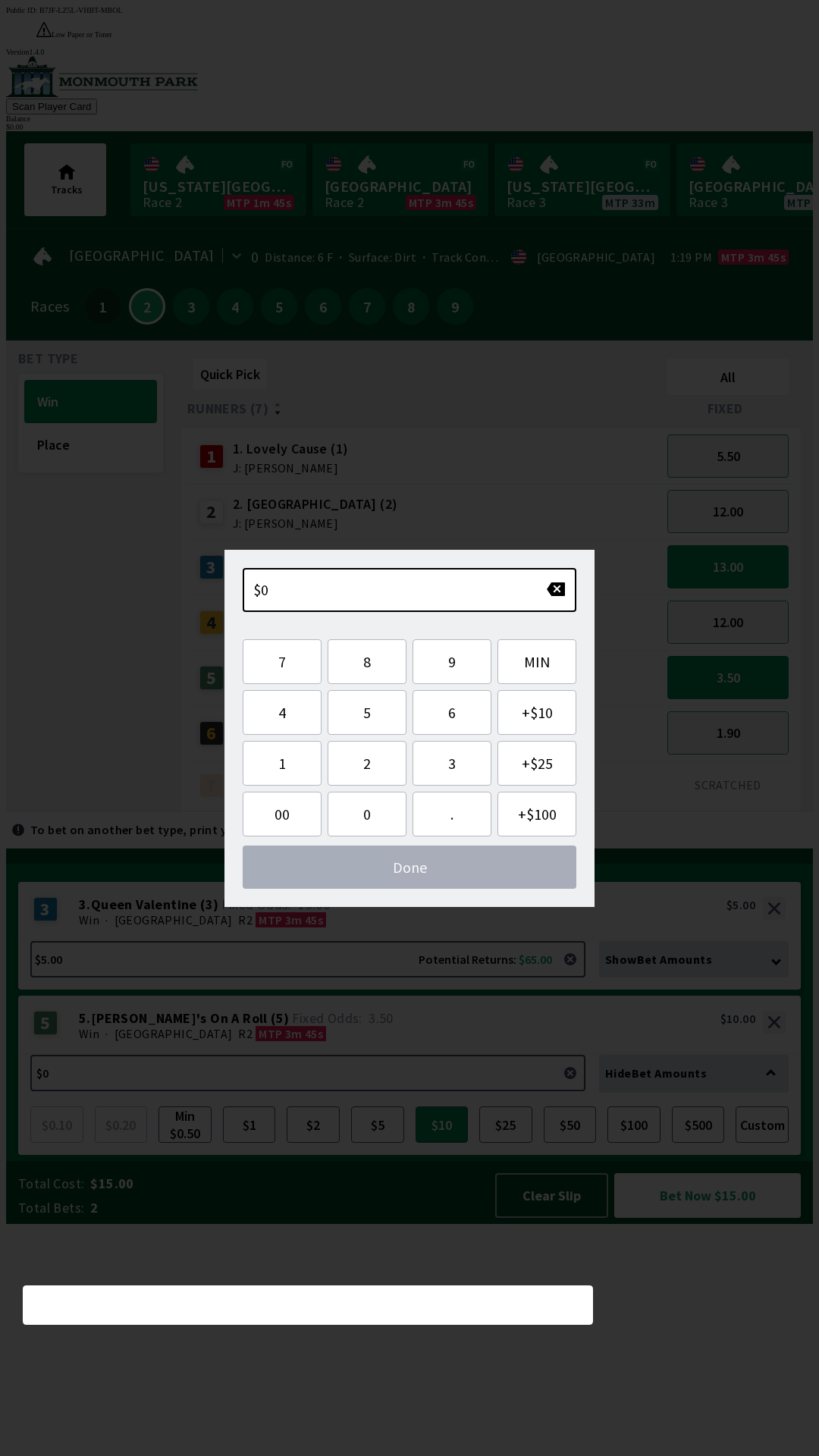
click at [464, 1041] on div "Win · [GEOGRAPHIC_DATA] R2 MTP 3m 45s" at bounding box center [431, 1033] width 706 height 15
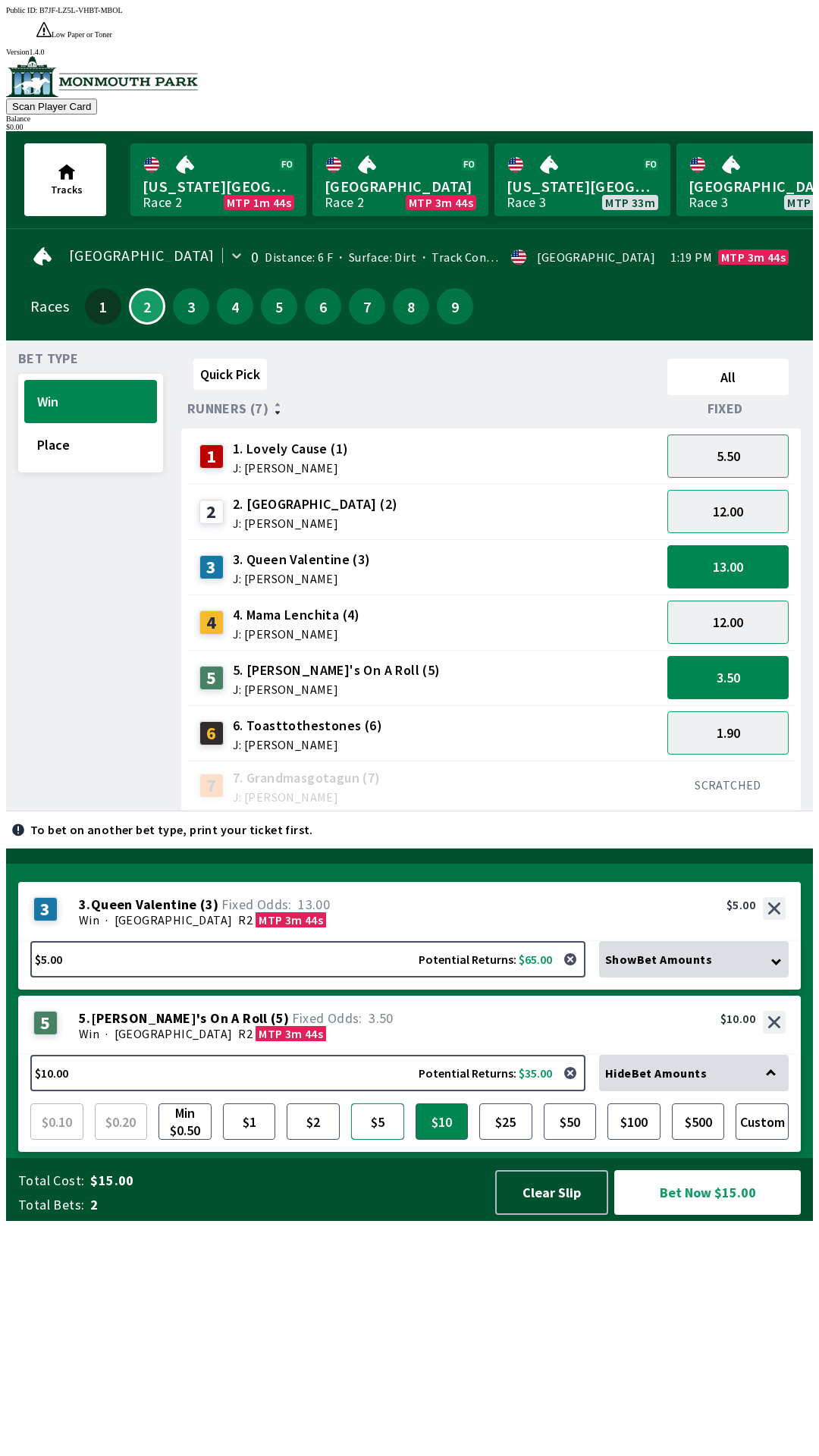
click at [371, 1139] on button "$5" at bounding box center [377, 1121] width 53 height 36
click at [452, 1139] on button "$10" at bounding box center [441, 1121] width 53 height 36
click at [511, 1139] on button "$25" at bounding box center [505, 1121] width 53 height 36
click at [755, 434] on button "5.50" at bounding box center [727, 455] width 121 height 44
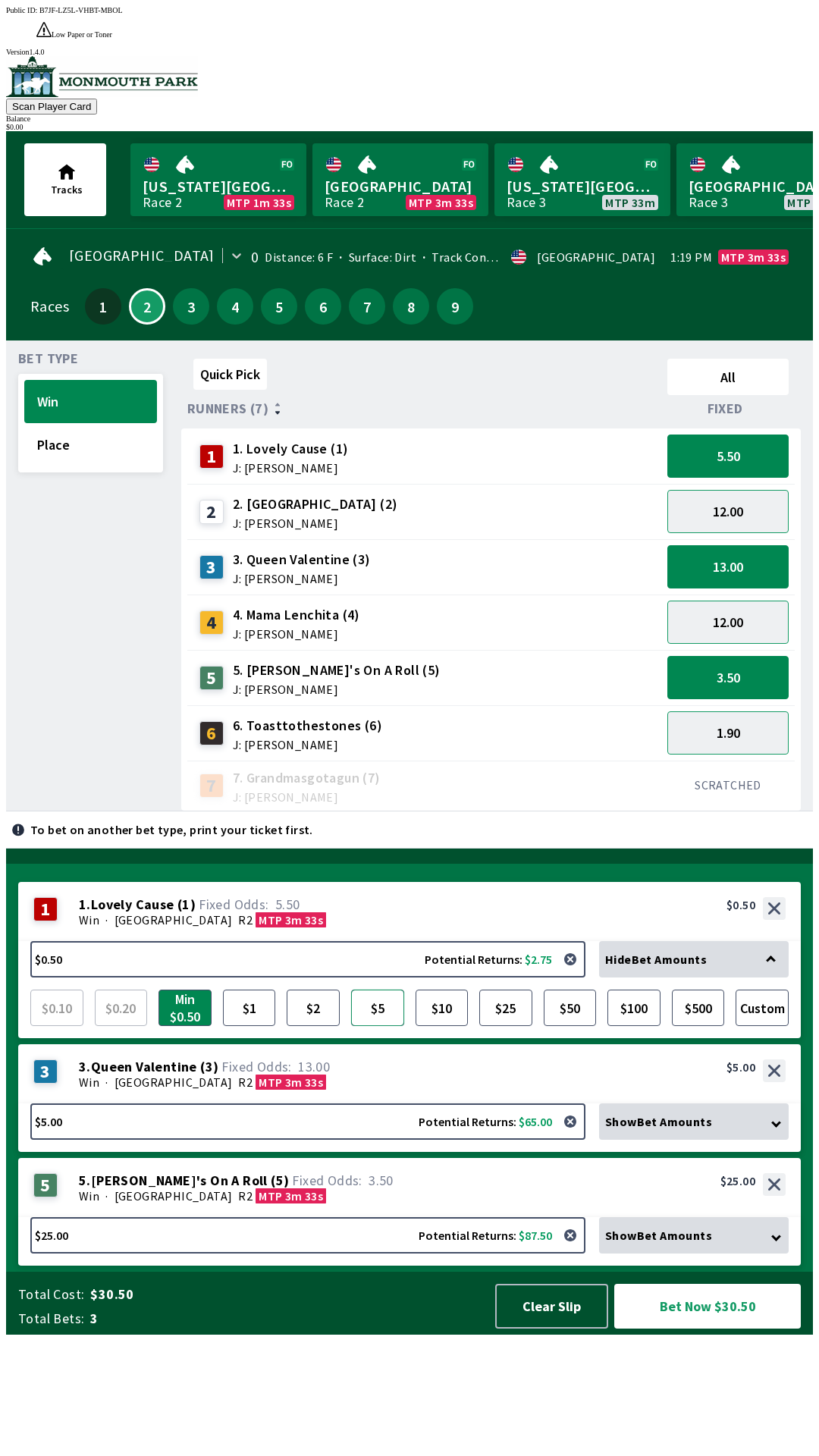
click at [383, 1026] on button "$5" at bounding box center [377, 1007] width 53 height 36
click at [757, 711] on button "1.90" at bounding box center [727, 732] width 121 height 44
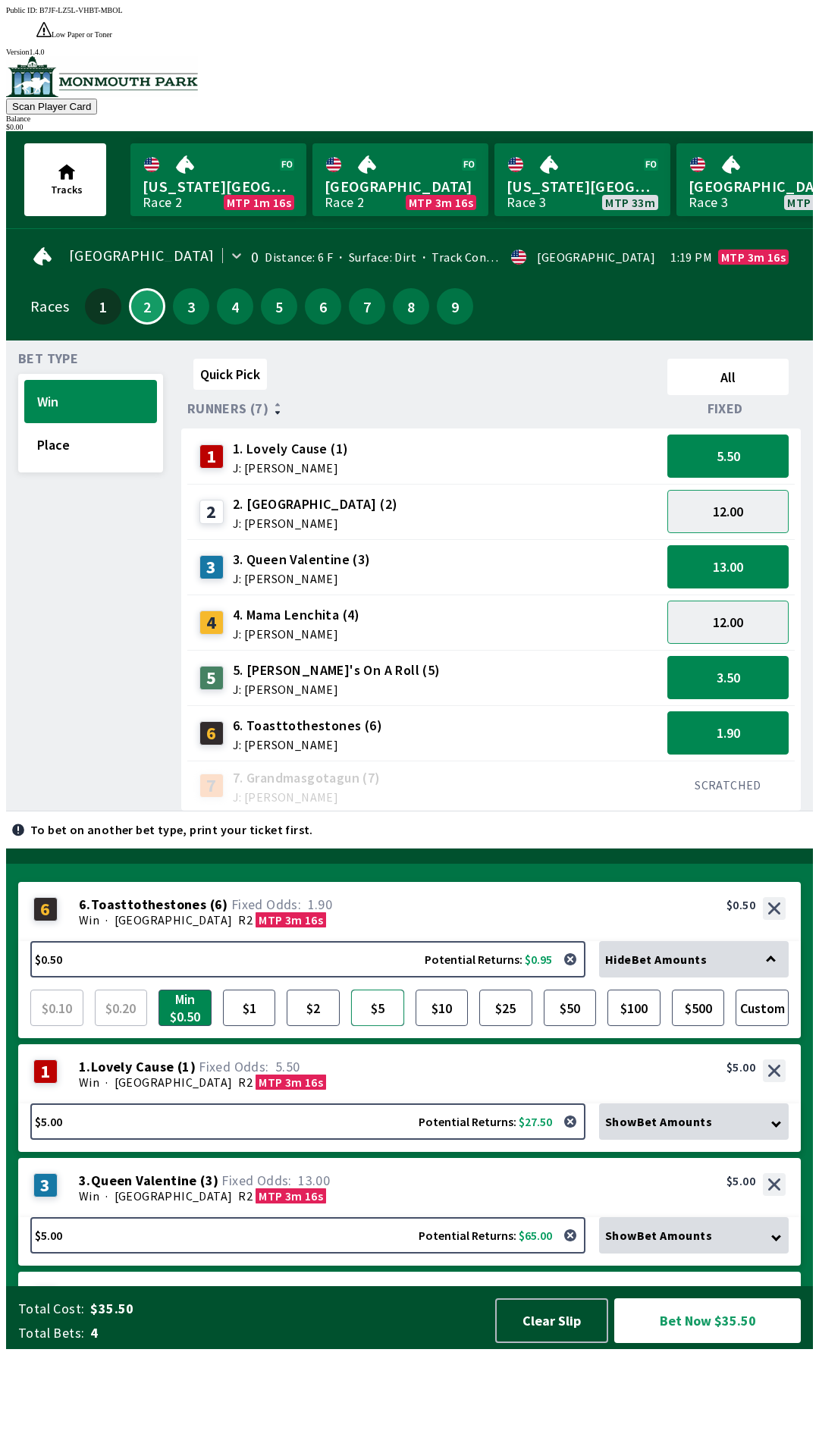
click at [403, 1026] on button "$5" at bounding box center [377, 1007] width 53 height 36
click at [585, 975] on button "button" at bounding box center [570, 959] width 31 height 31
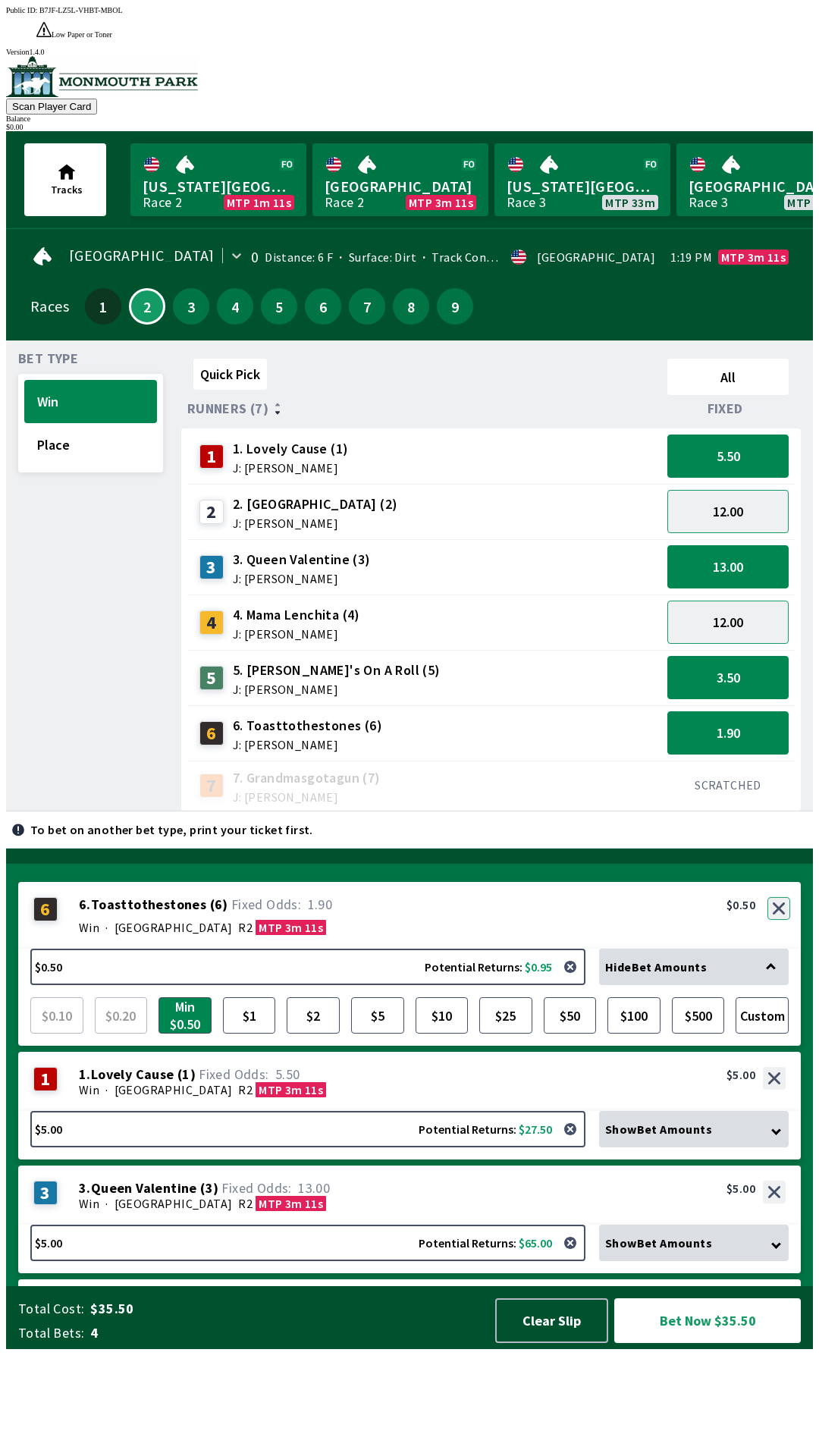
click at [782, 920] on button "button" at bounding box center [778, 908] width 23 height 23
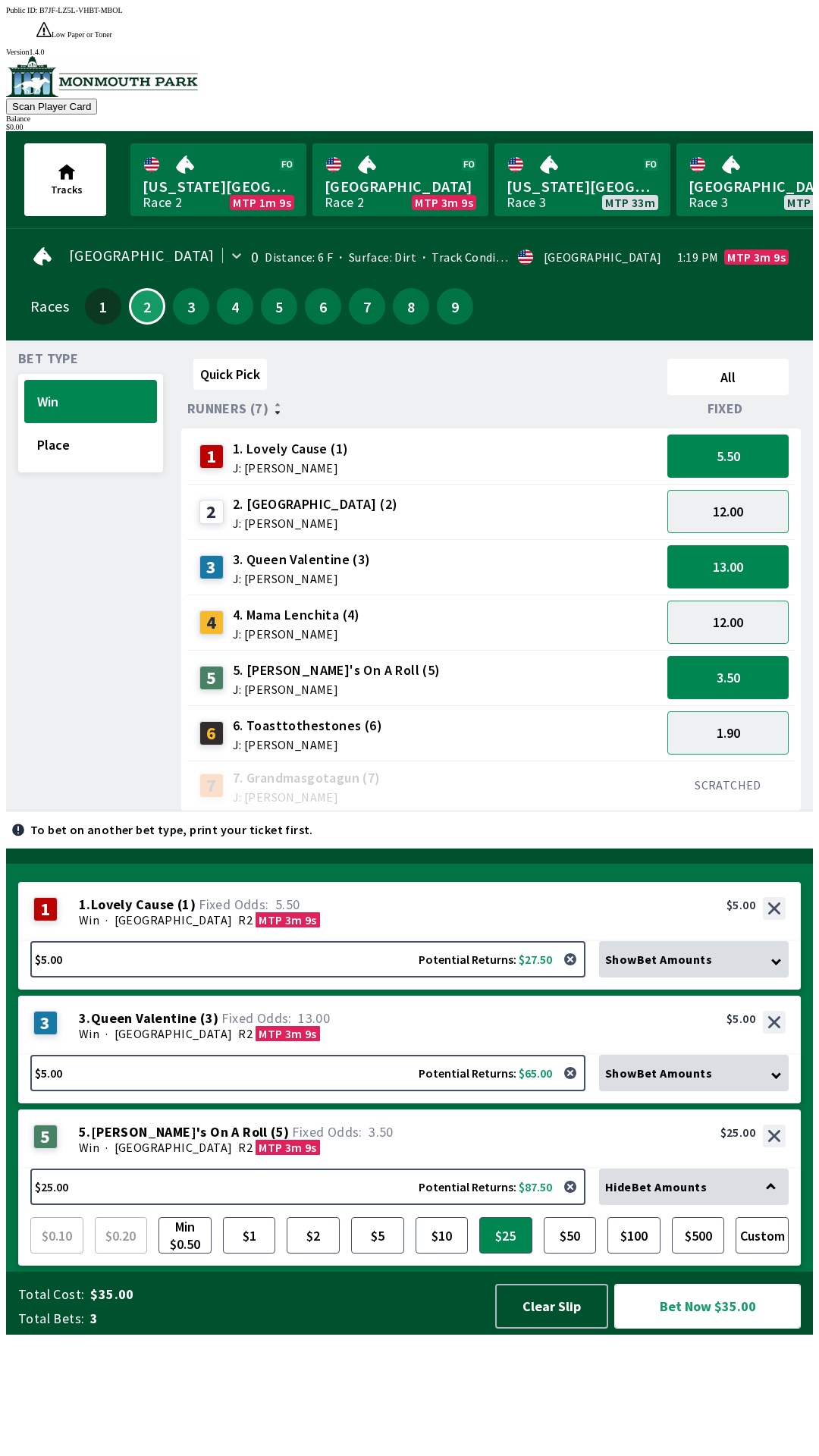
click at [712, 1328] on button "Bet Now $35.00" at bounding box center [708, 1306] width 187 height 44
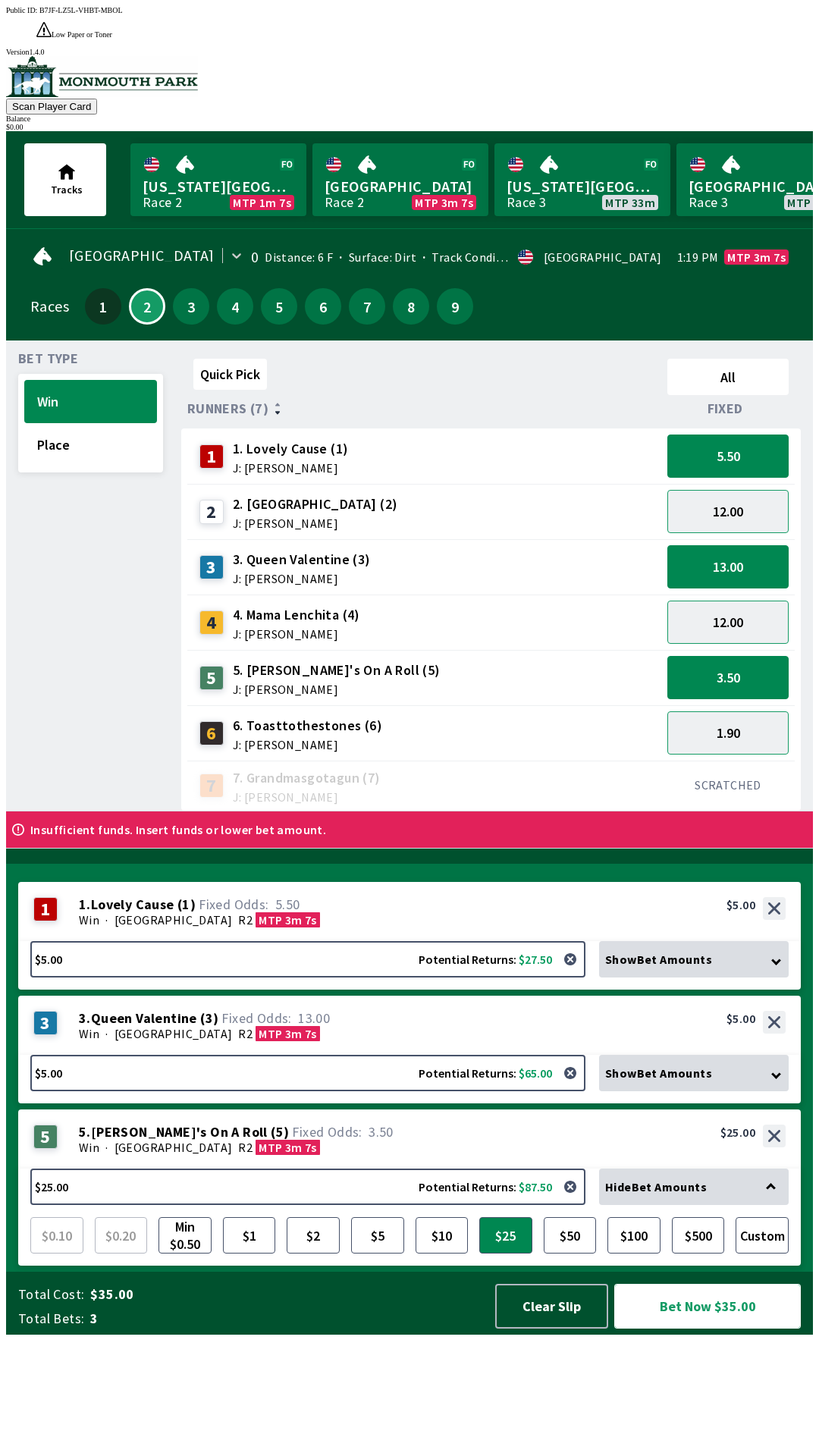
click at [725, 1328] on button "Bet Now $35.00" at bounding box center [708, 1306] width 187 height 44
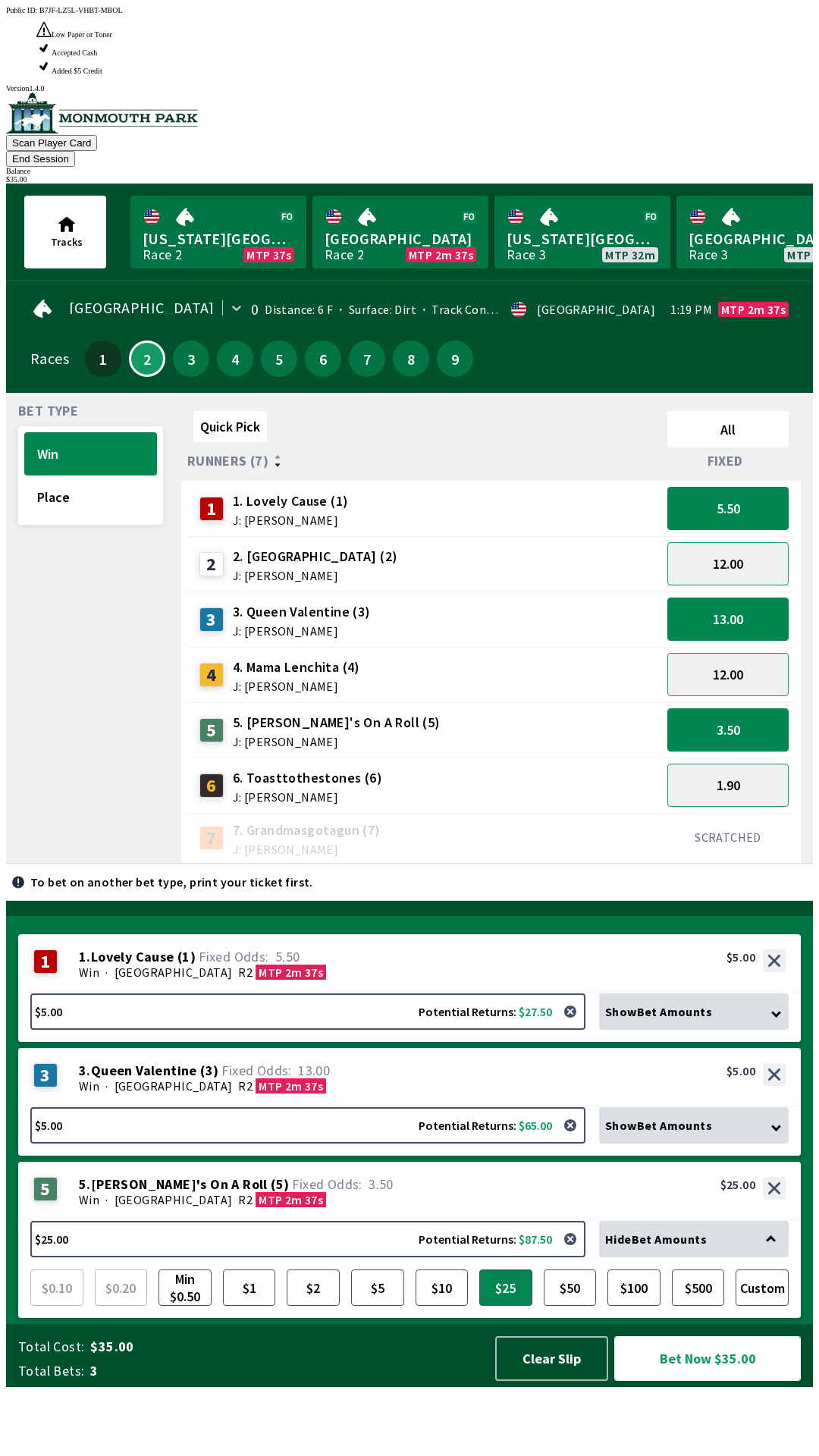
click at [735, 1381] on button "Bet Now $35.00" at bounding box center [708, 1358] width 187 height 44
